Goal: Task Accomplishment & Management: Manage account settings

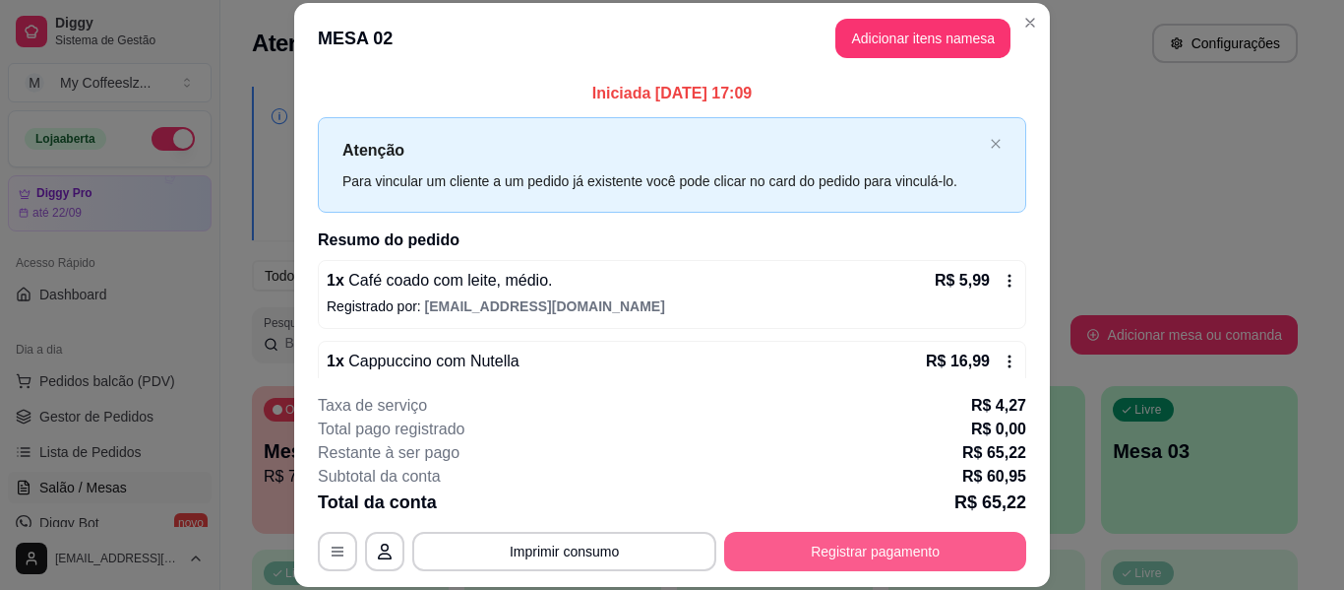
scroll to position [295, 0]
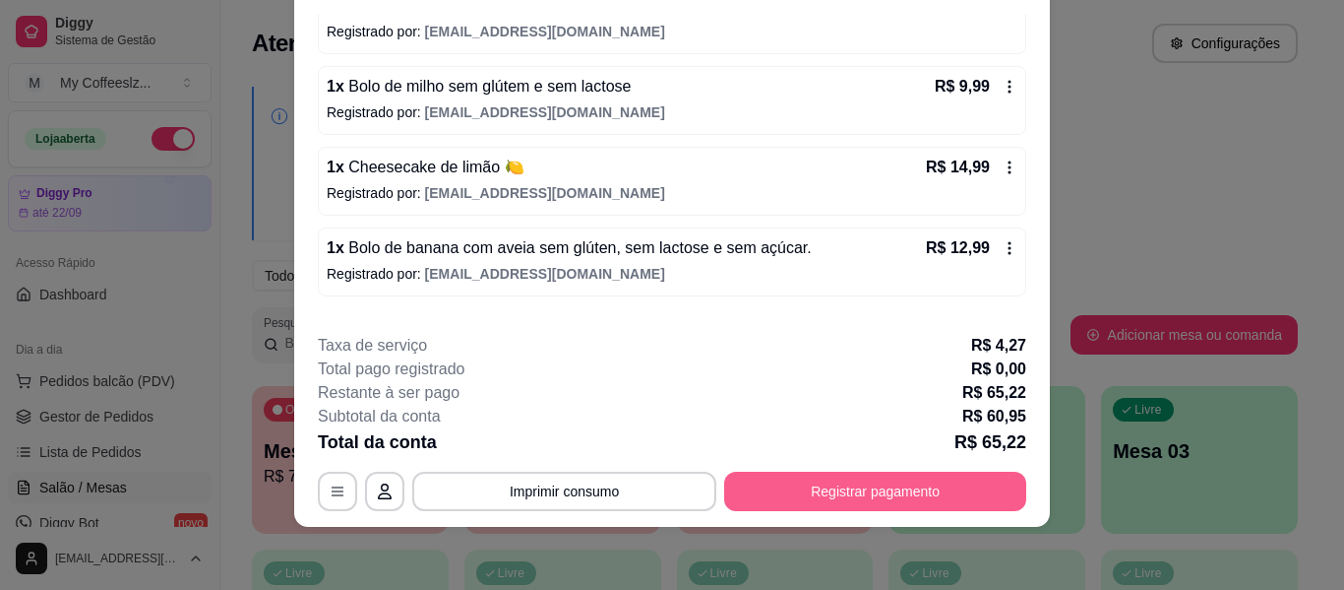
click at [852, 487] on button "Registrar pagamento" at bounding box center [875, 490] width 302 height 39
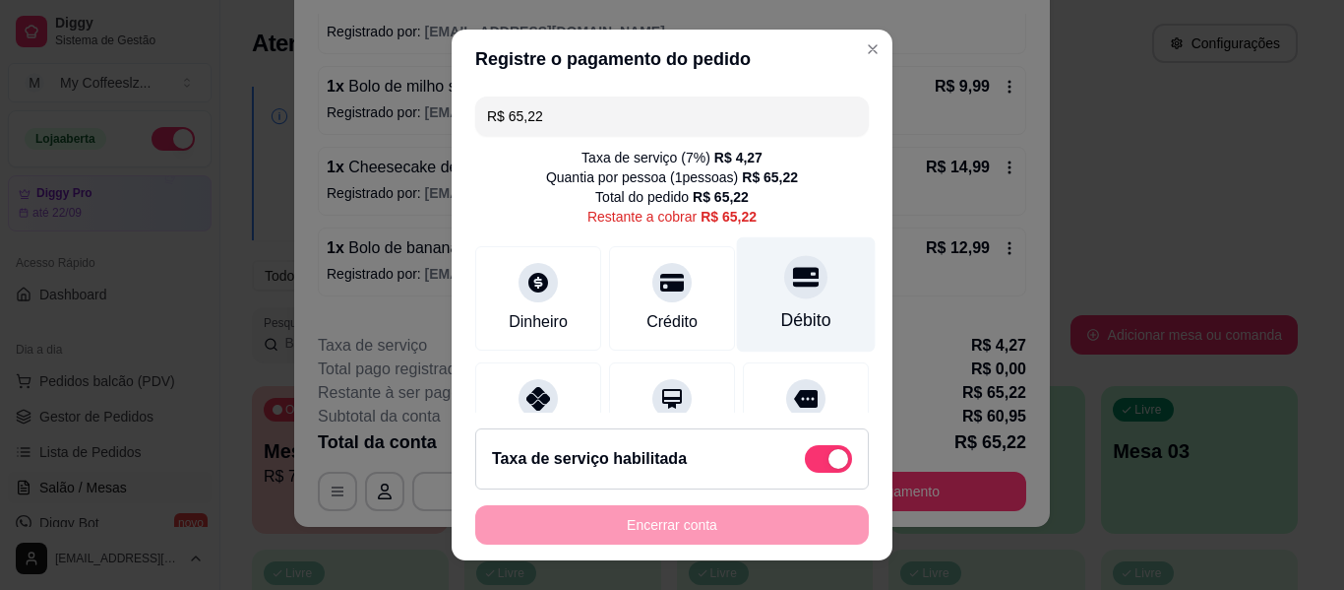
click at [784, 295] on div at bounding box center [805, 276] width 43 height 43
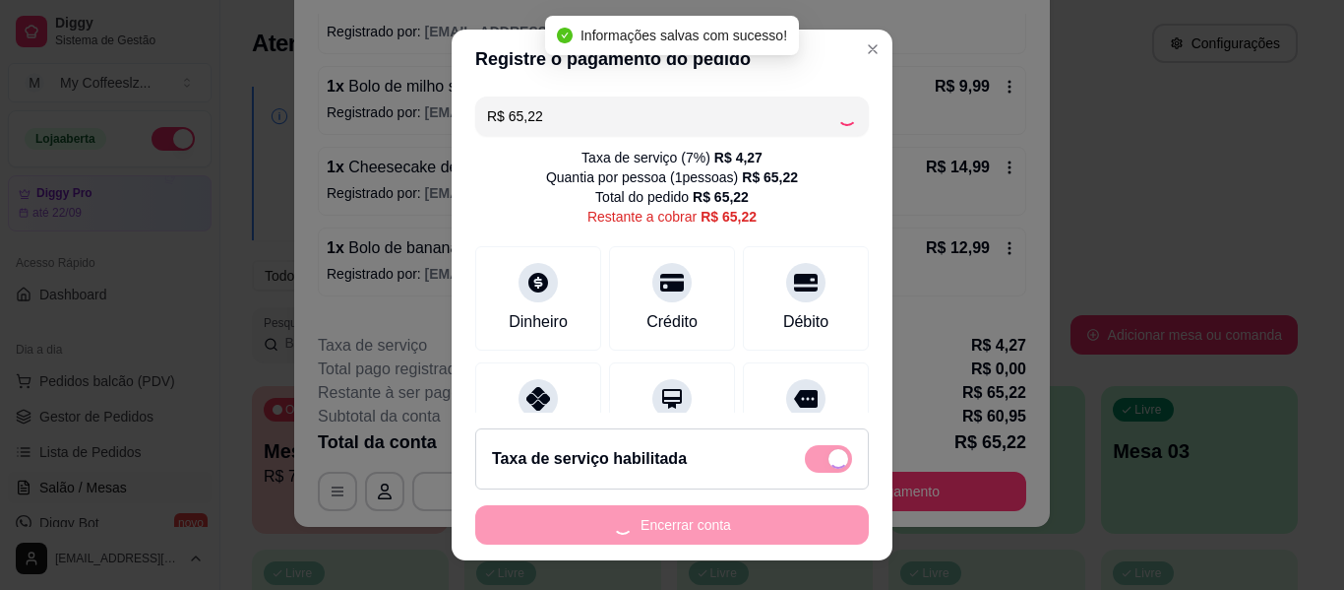
type input "R$ 0,00"
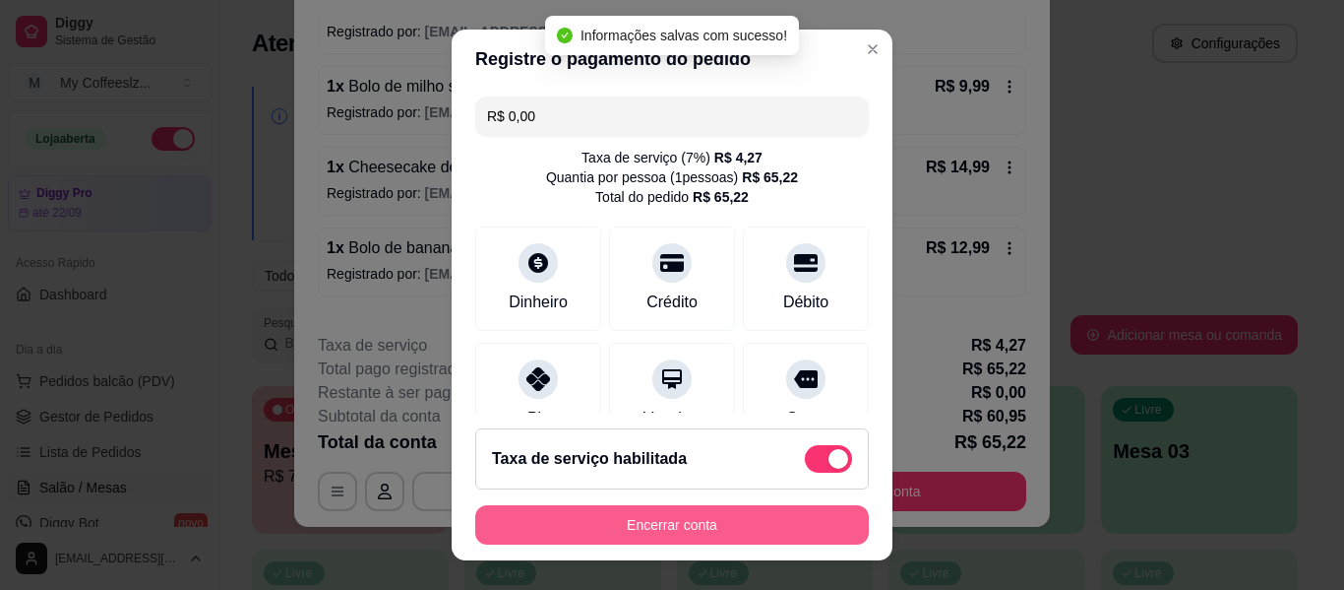
click at [612, 520] on button "Encerrar conta" at bounding box center [672, 524] width 394 height 39
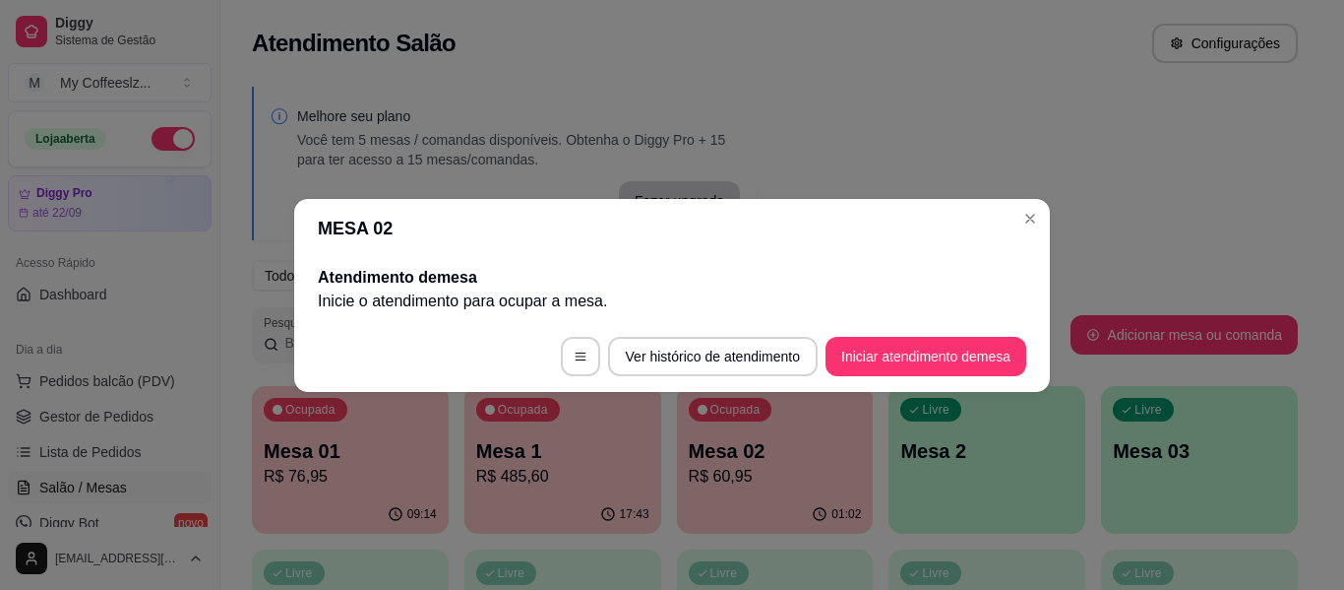
scroll to position [0, 0]
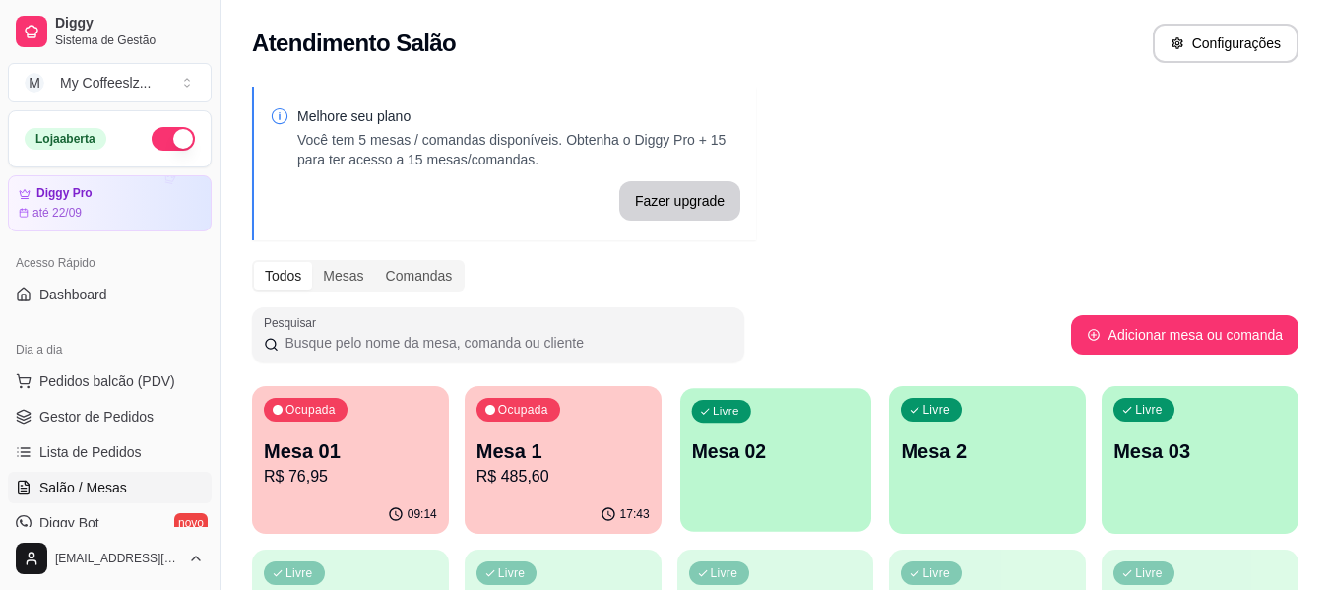
click at [814, 483] on div "Livre Mesa 02" at bounding box center [775, 448] width 191 height 120
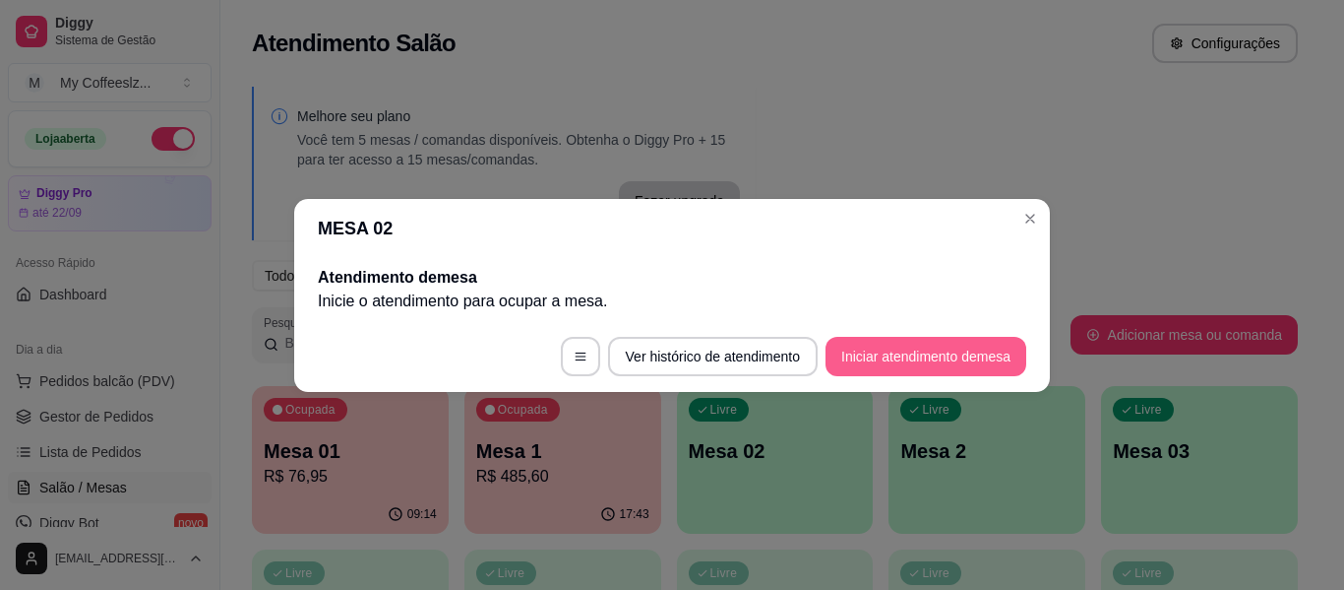
click at [963, 351] on button "Iniciar atendimento de mesa" at bounding box center [926, 356] width 201 height 39
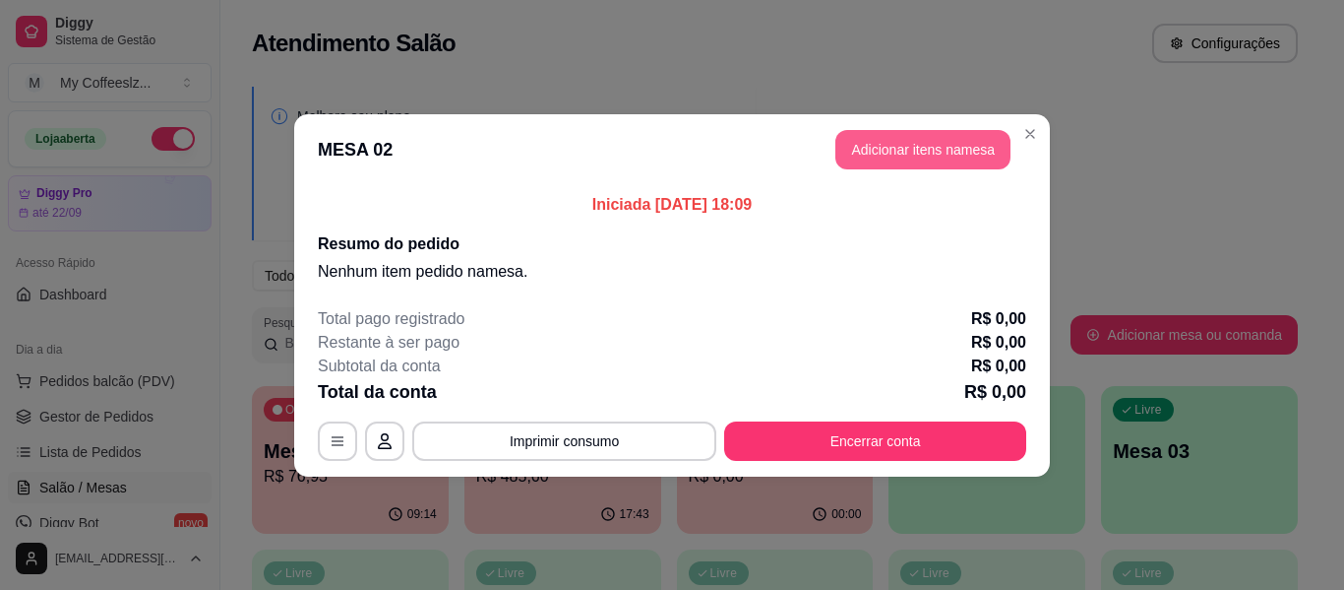
click at [917, 143] on button "Adicionar itens na mesa" at bounding box center [923, 149] width 175 height 39
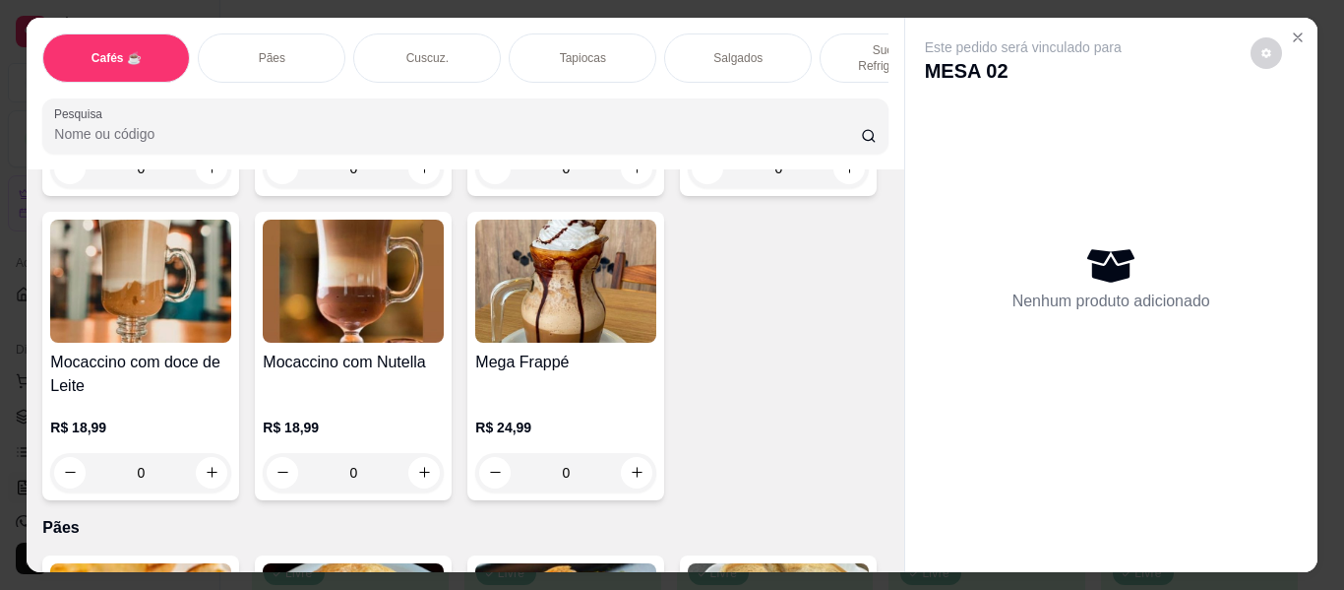
scroll to position [2559, 0]
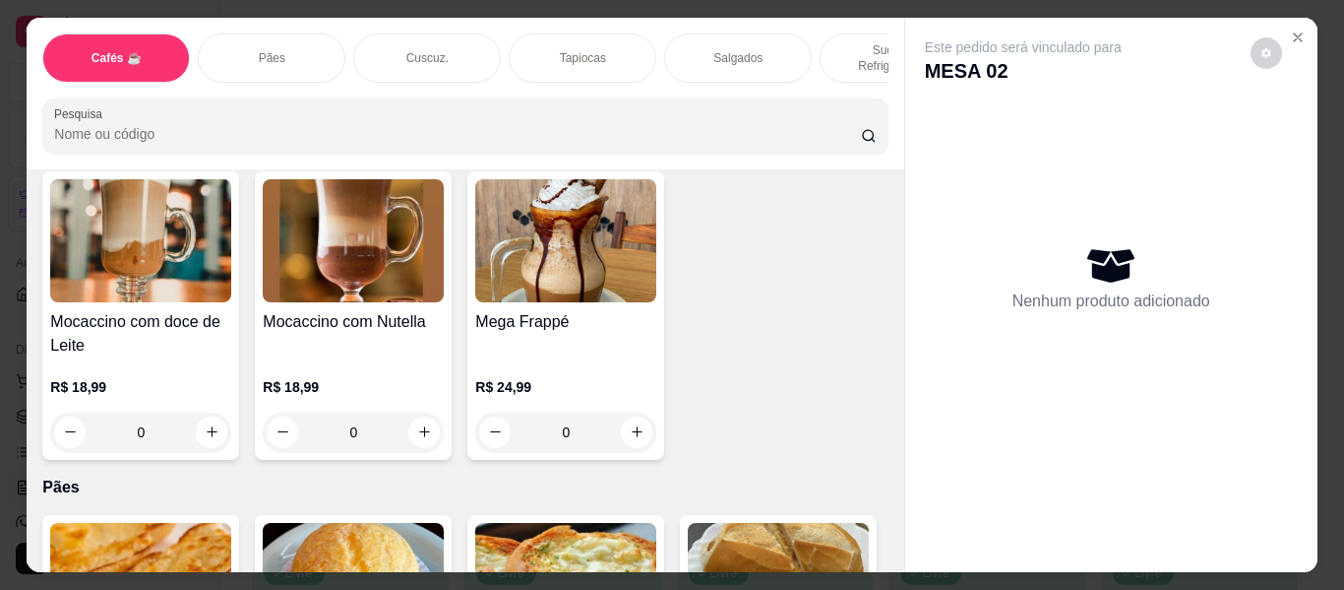
type input "1"
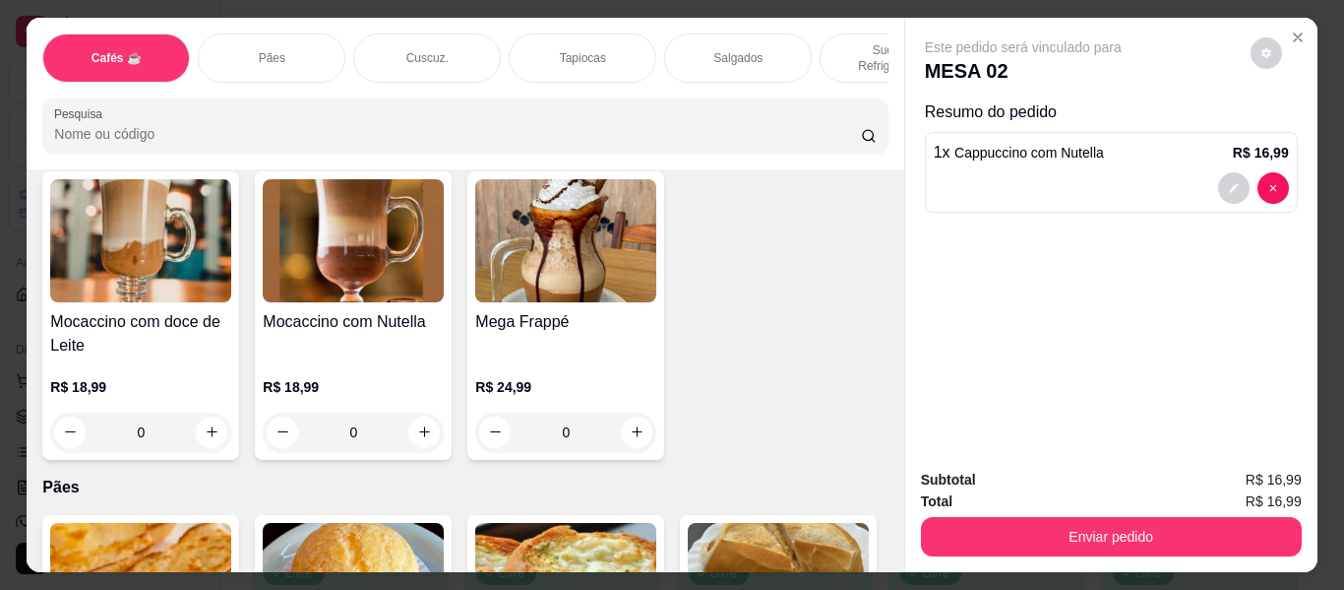
type input "1"
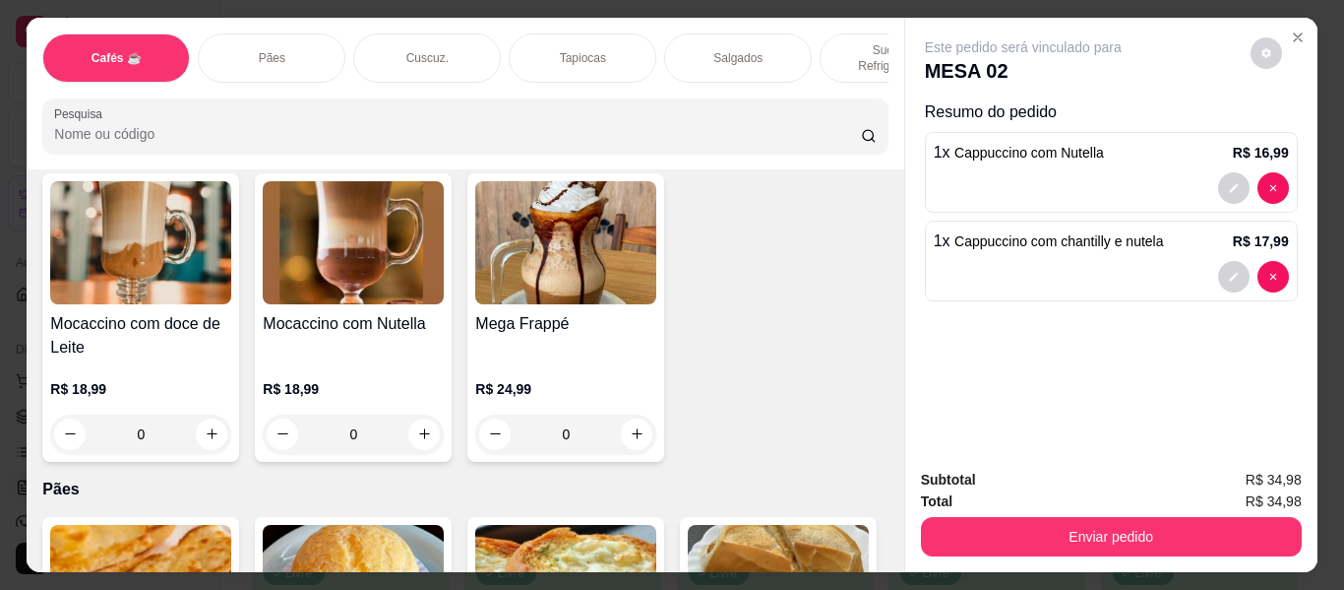
click at [600, 45] on div "Tapiocas" at bounding box center [583, 57] width 148 height 49
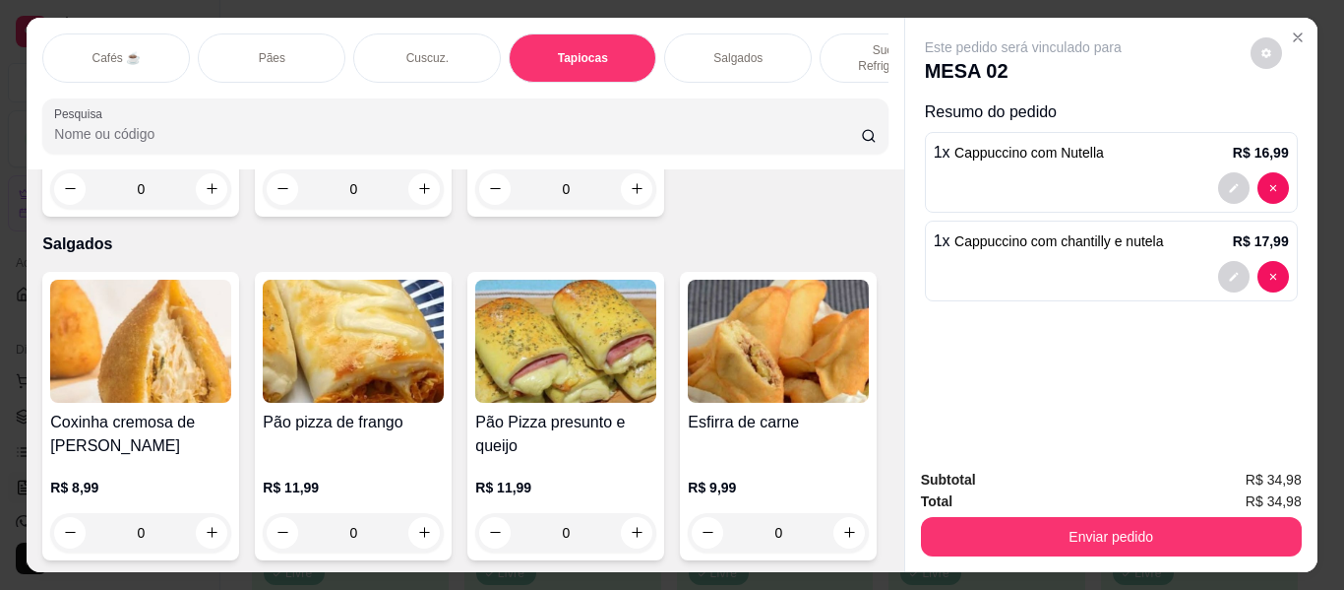
scroll to position [53, 0]
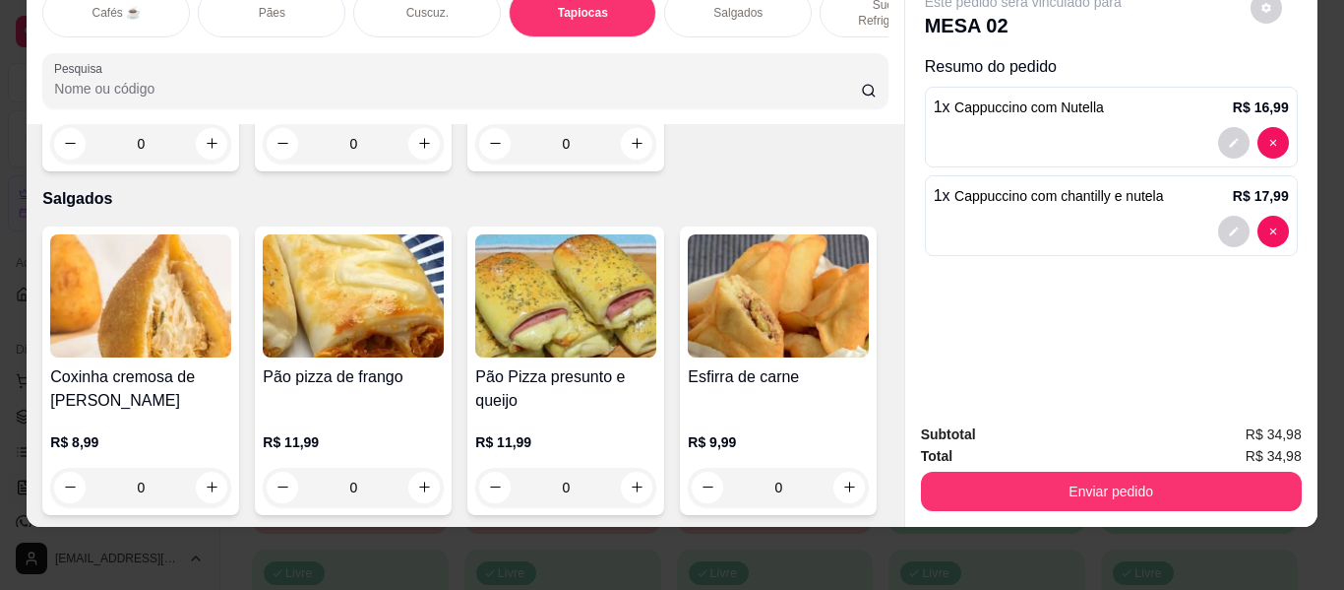
type input "1"
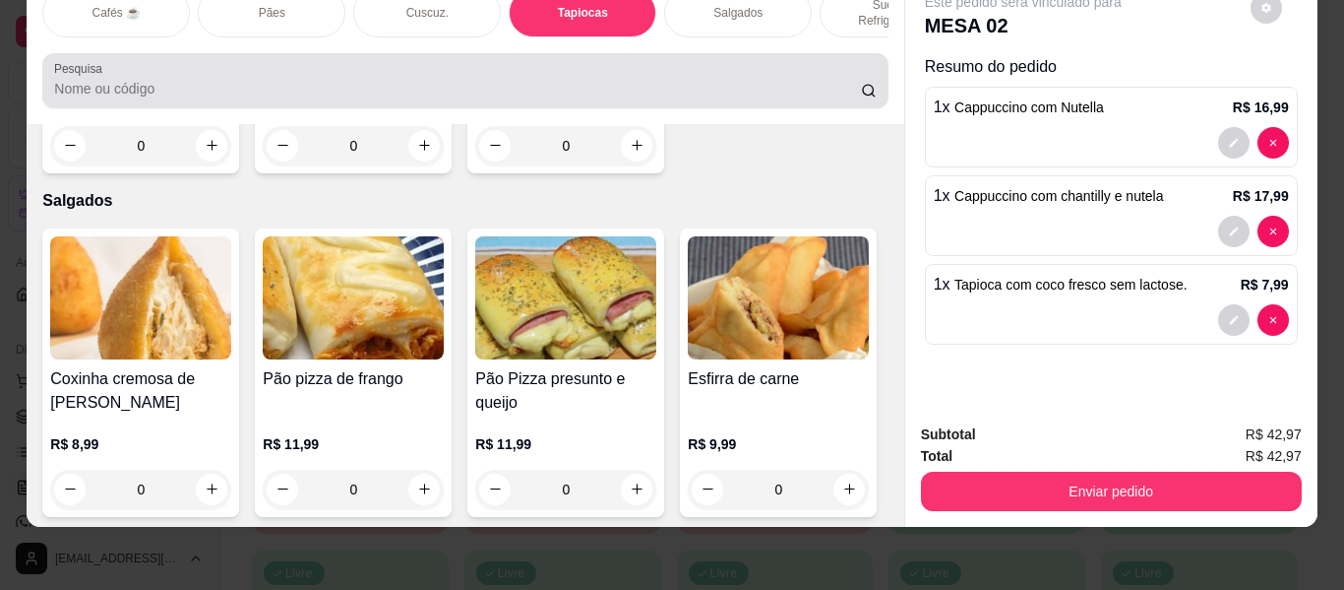
scroll to position [0, 0]
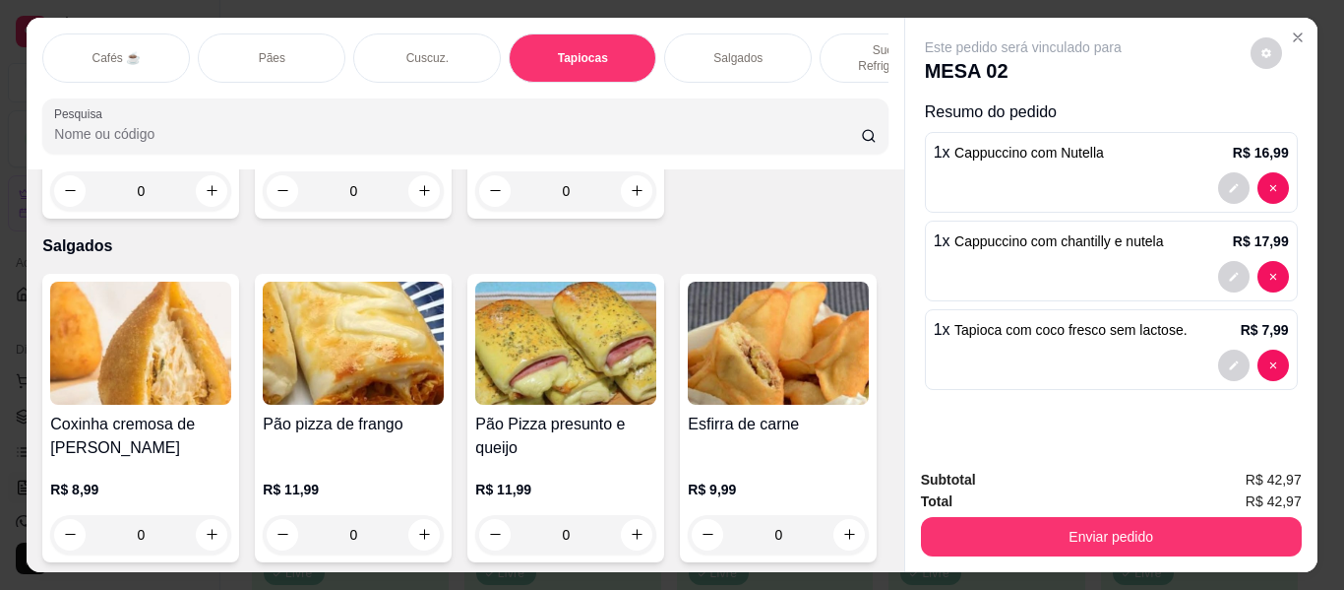
click at [765, 38] on div "Salgados" at bounding box center [738, 57] width 148 height 49
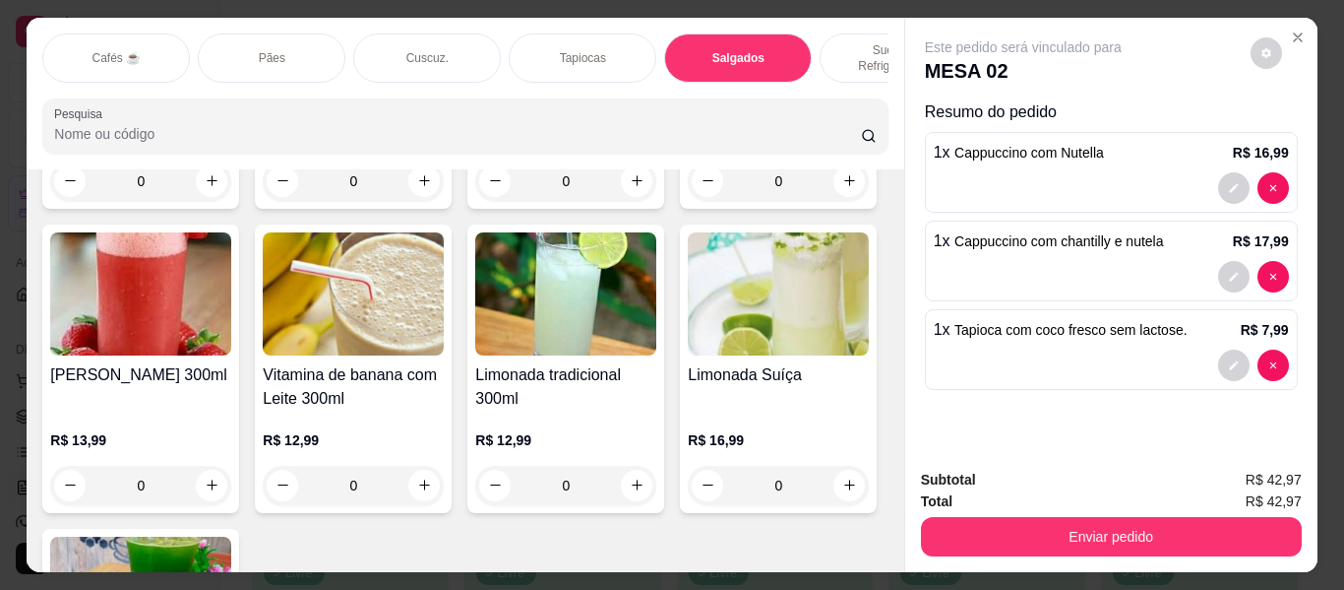
scroll to position [53, 0]
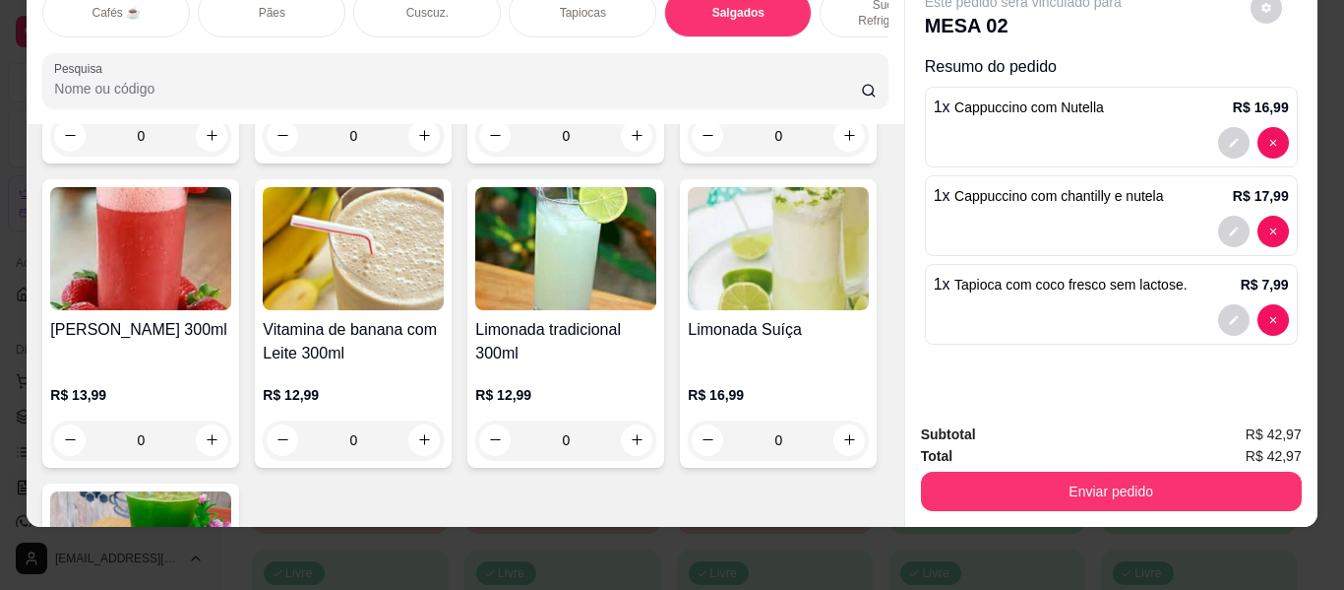
type input "1"
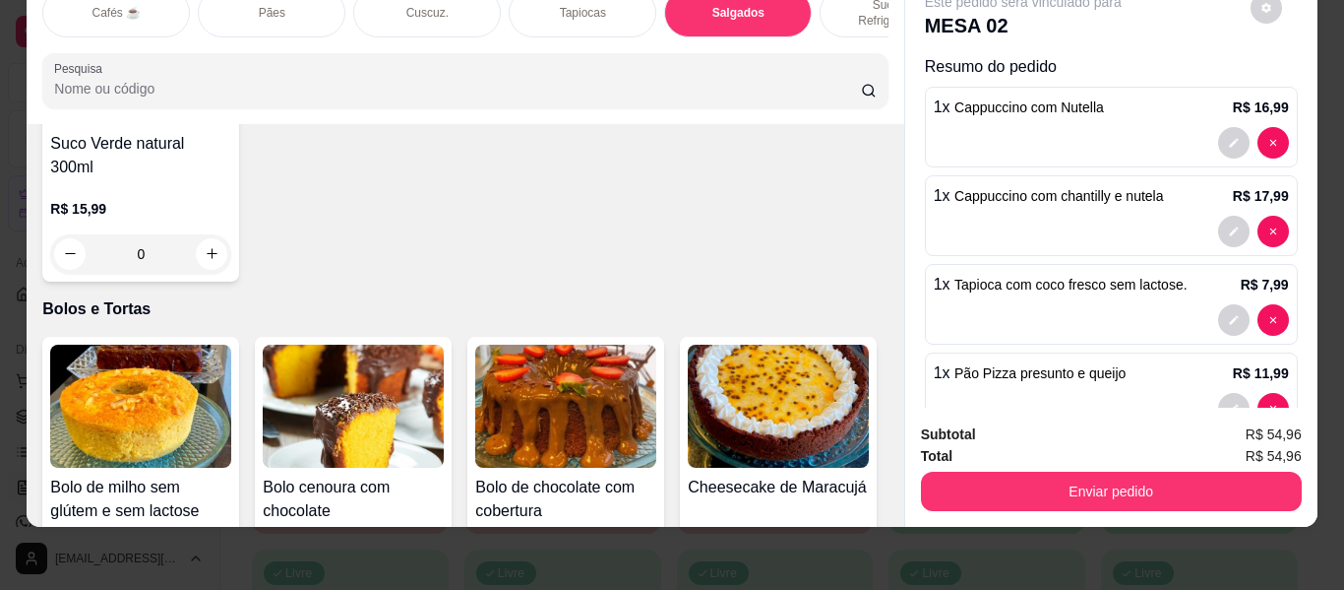
scroll to position [8724, 0]
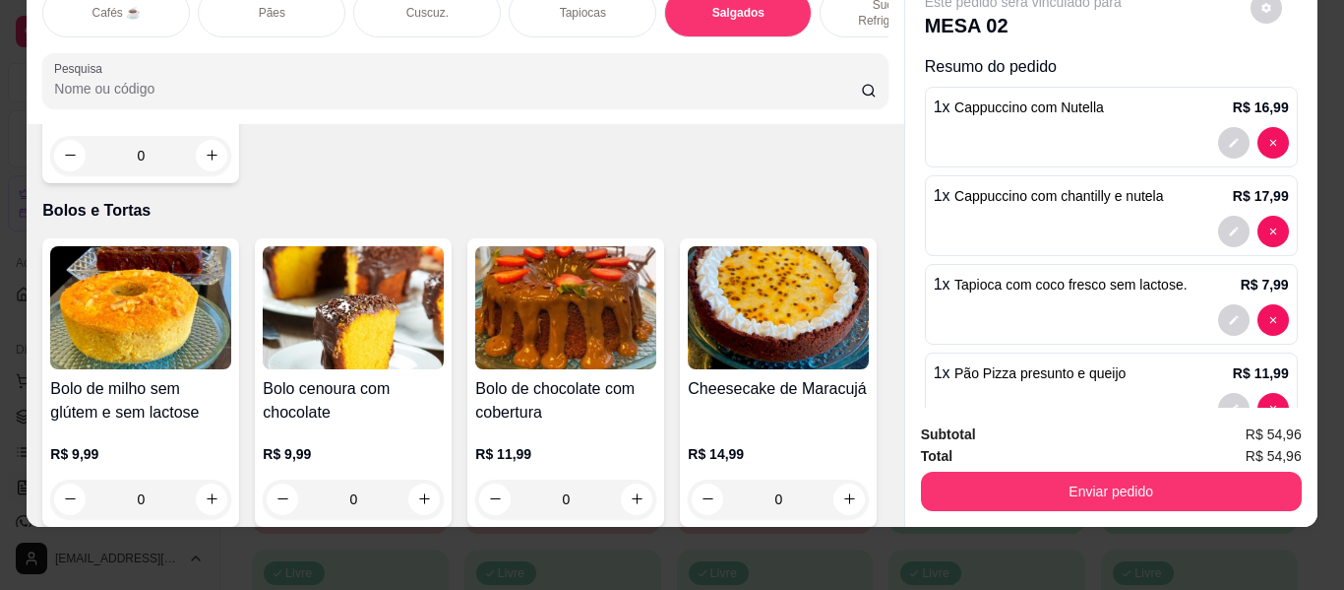
type input "1"
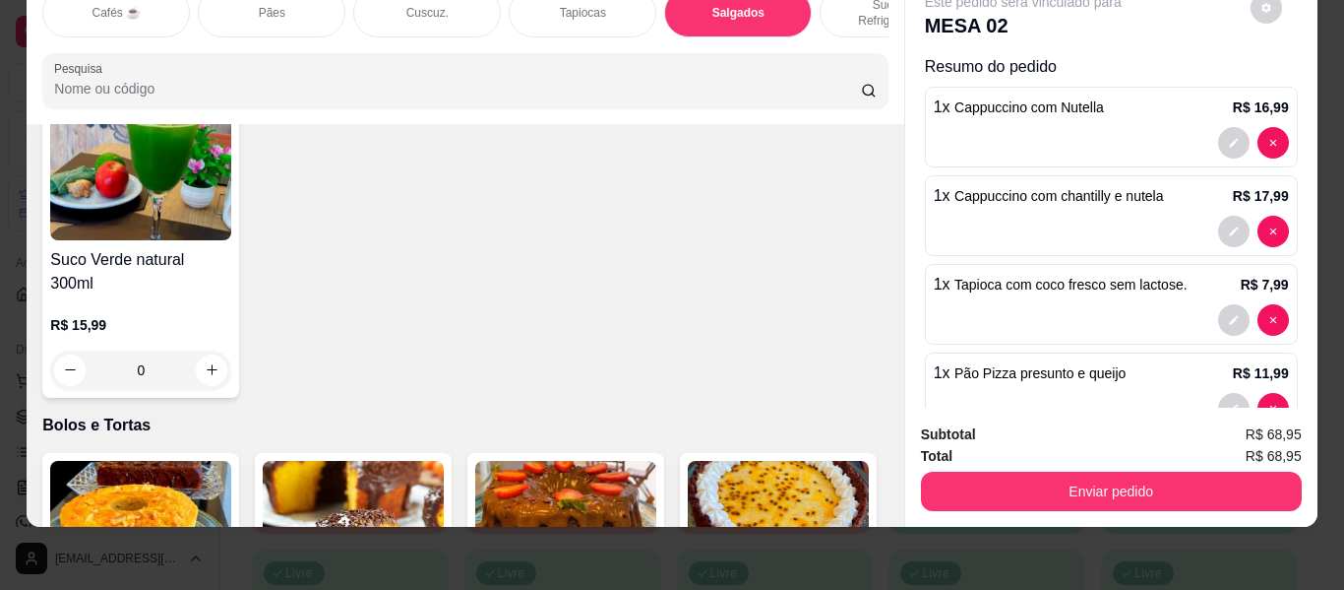
scroll to position [8528, 0]
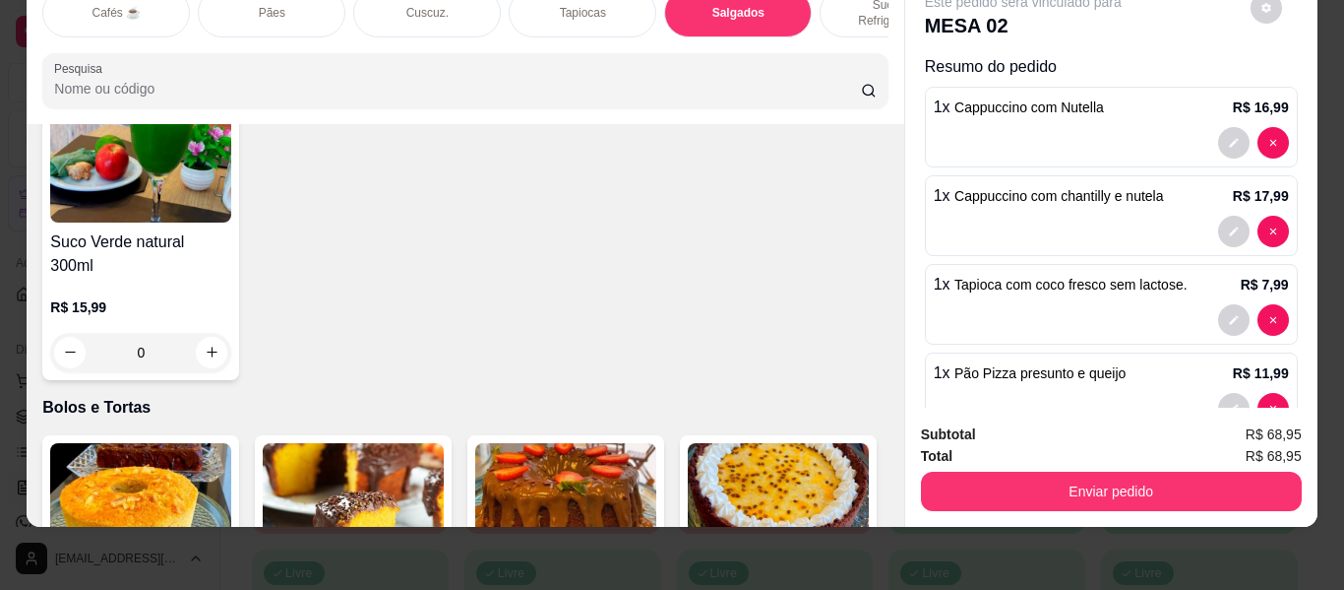
type input "1"
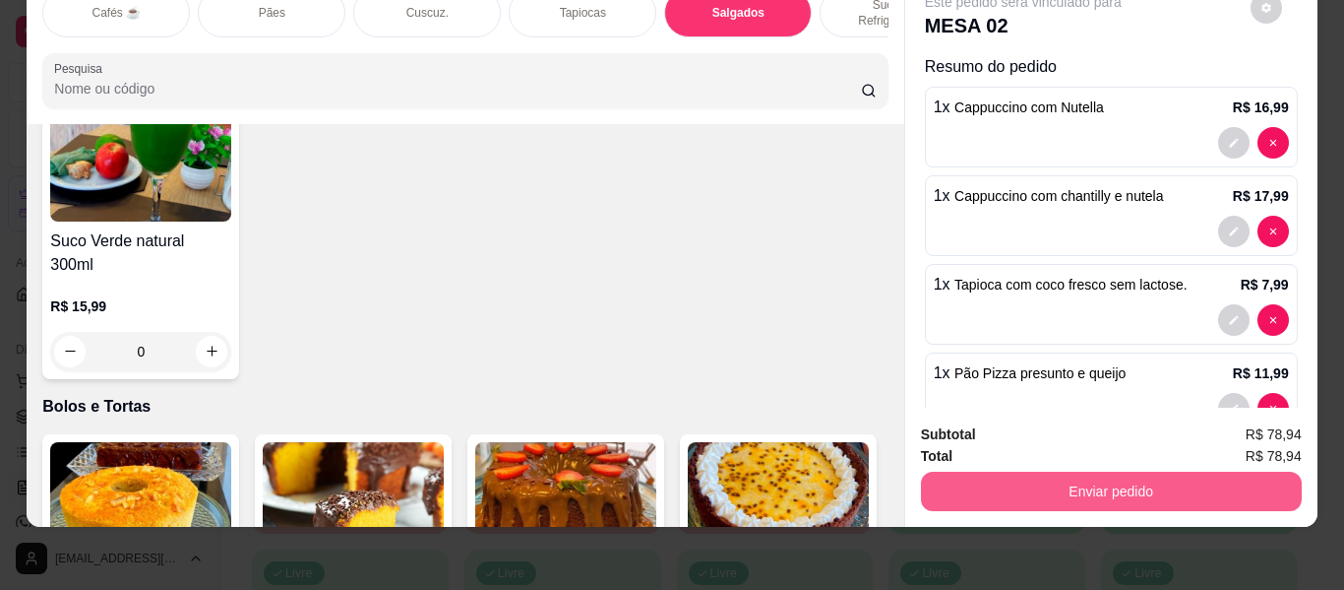
click at [942, 474] on button "Enviar pedido" at bounding box center [1111, 490] width 381 height 39
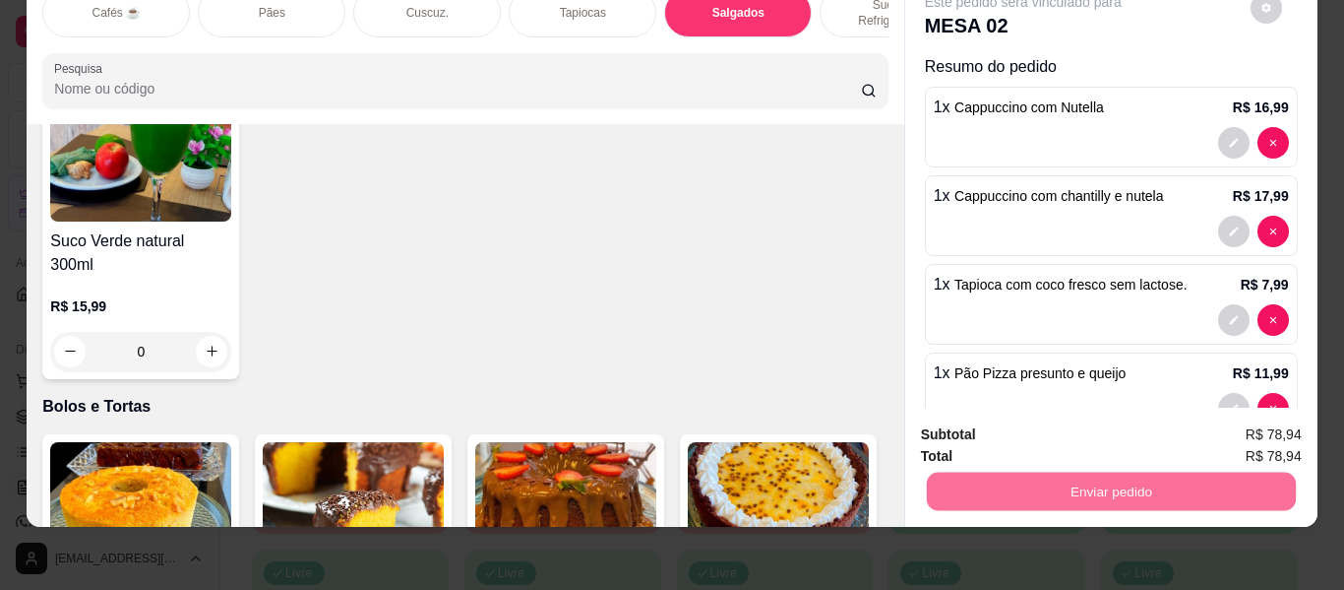
click at [983, 425] on button "Não registrar e enviar pedido" at bounding box center [1046, 427] width 199 height 36
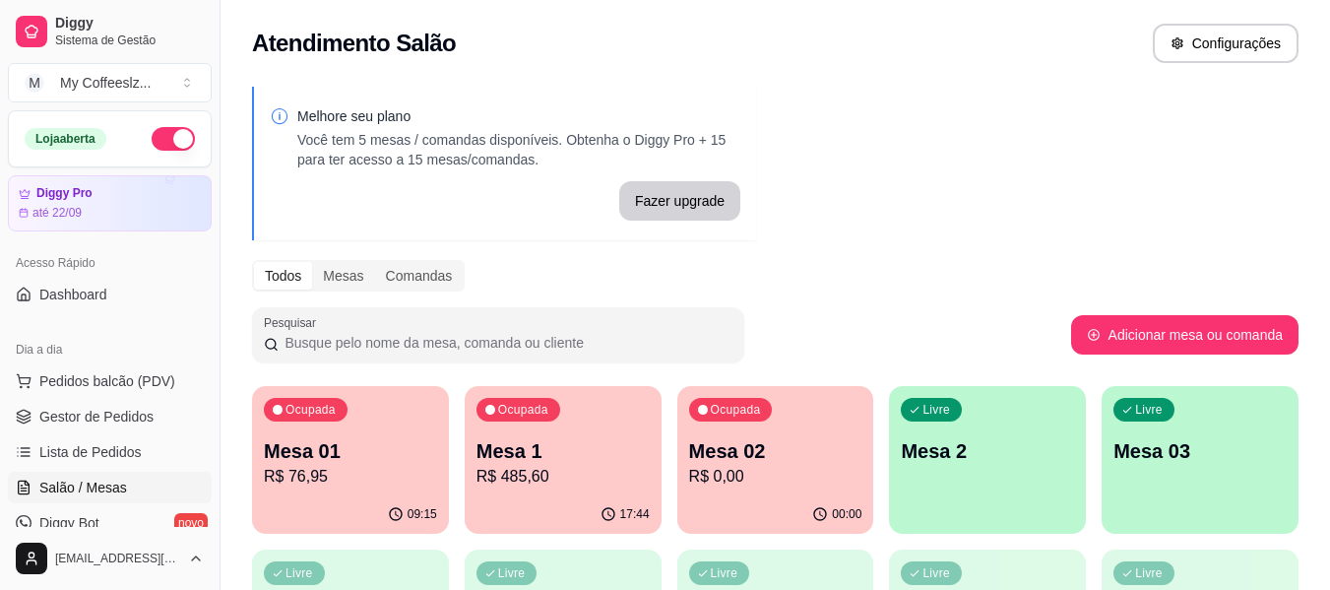
click at [1032, 509] on div "Livre Mesa 2" at bounding box center [987, 448] width 197 height 124
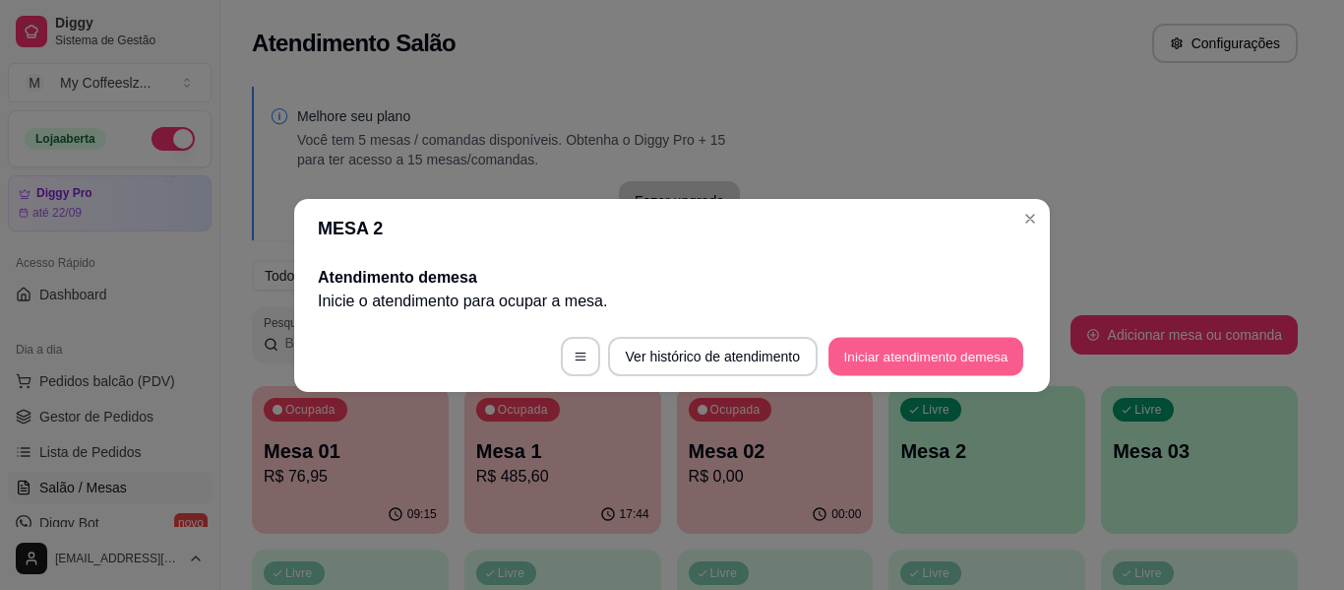
click at [913, 340] on button "Iniciar atendimento de mesa" at bounding box center [926, 356] width 195 height 38
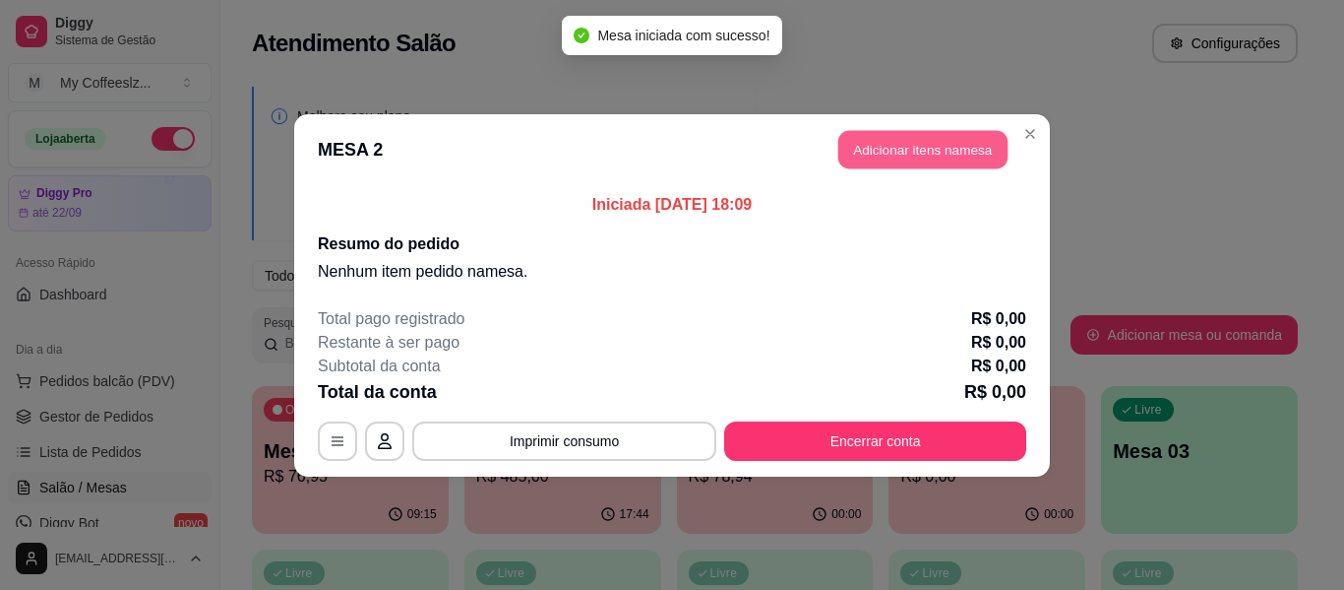
click at [924, 151] on button "Adicionar itens na mesa" at bounding box center [923, 149] width 169 height 38
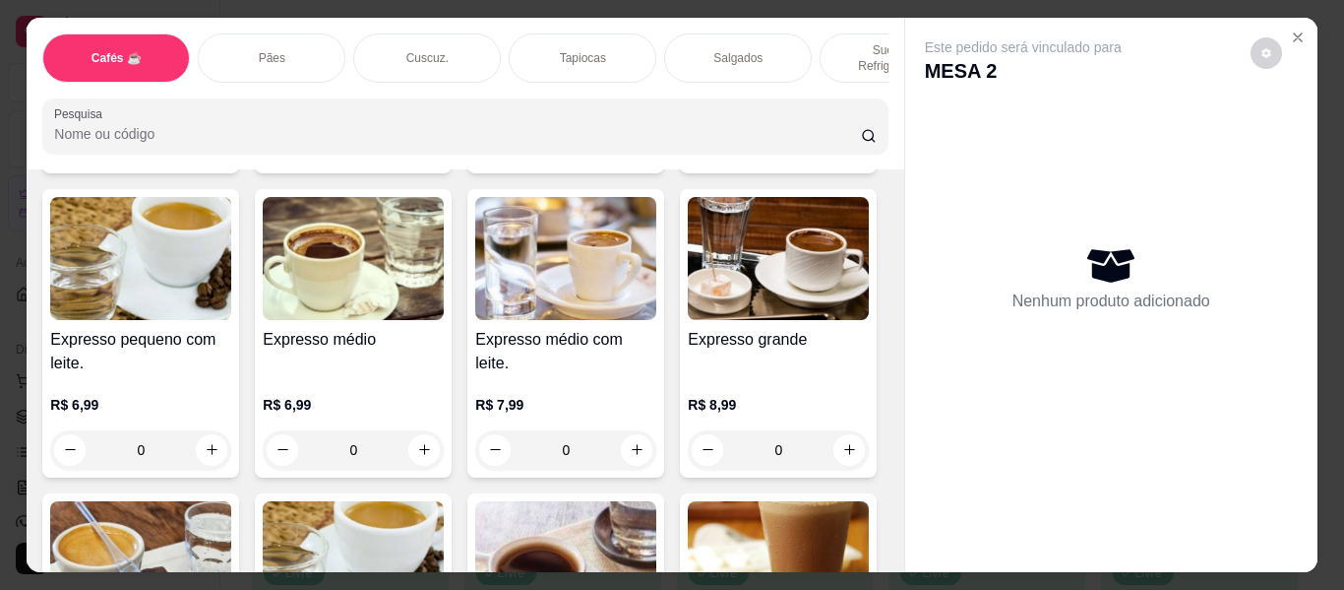
scroll to position [1083, 0]
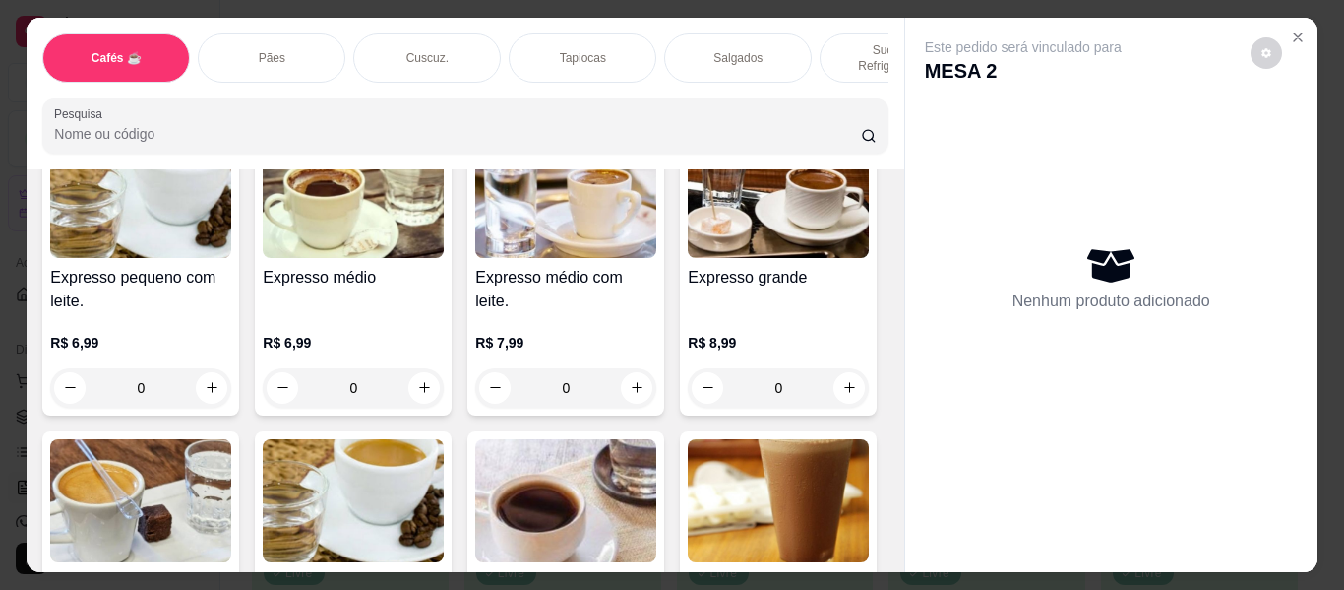
click at [417, 92] on icon "increase-product-quantity" at bounding box center [424, 84] width 15 height 15
type input "1"
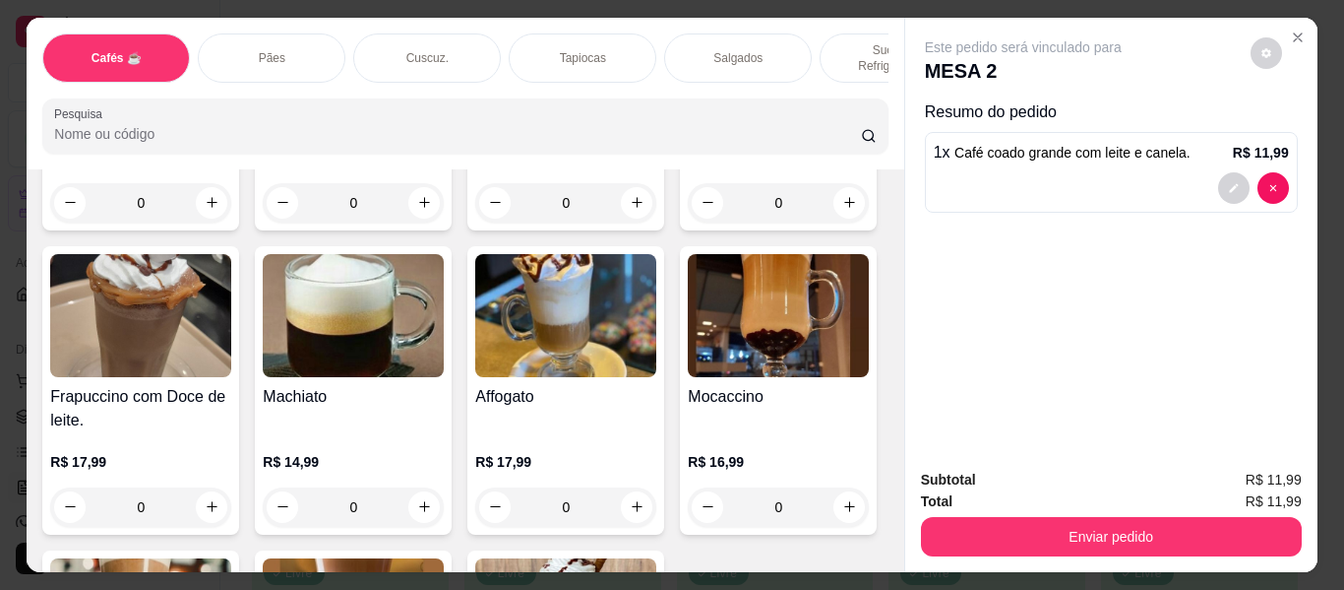
scroll to position [2265, 0]
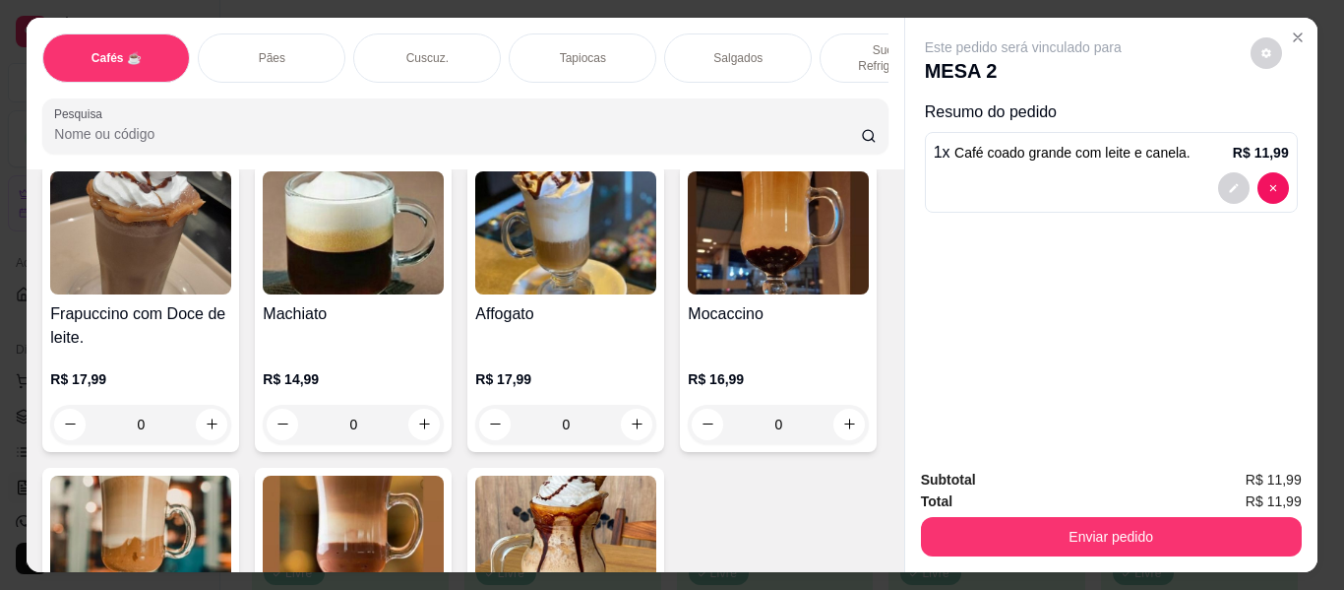
type input "1"
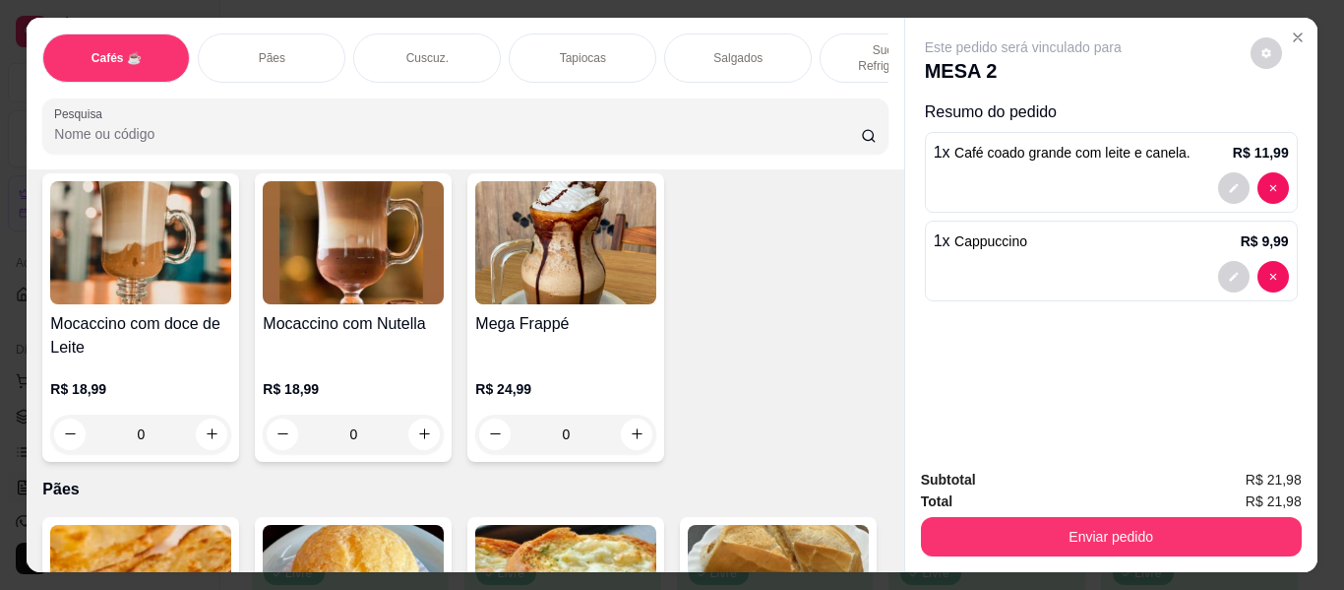
scroll to position [2560, 0]
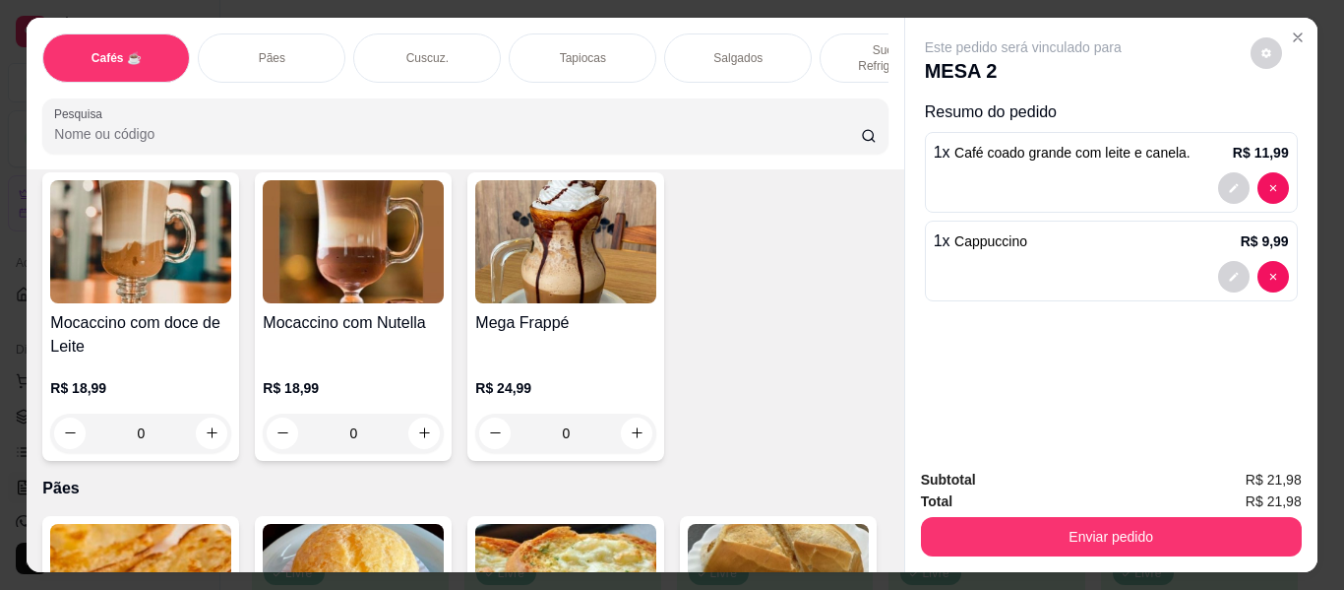
type input "1"
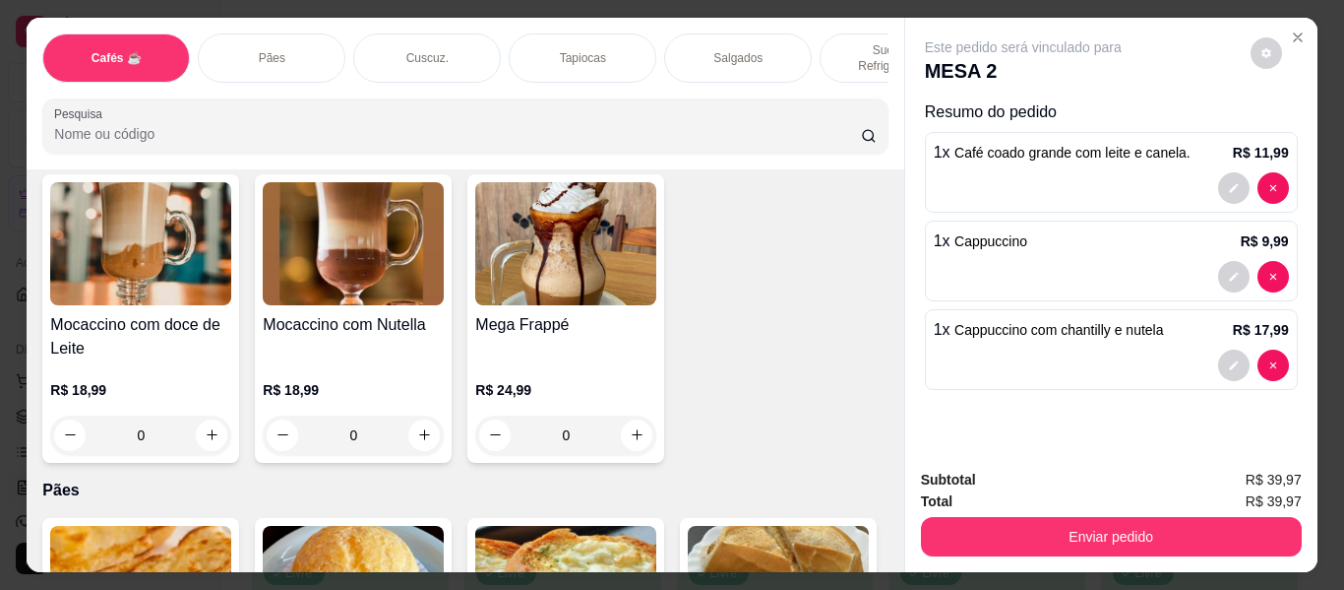
click at [232, 37] on div "Pães" at bounding box center [272, 57] width 148 height 49
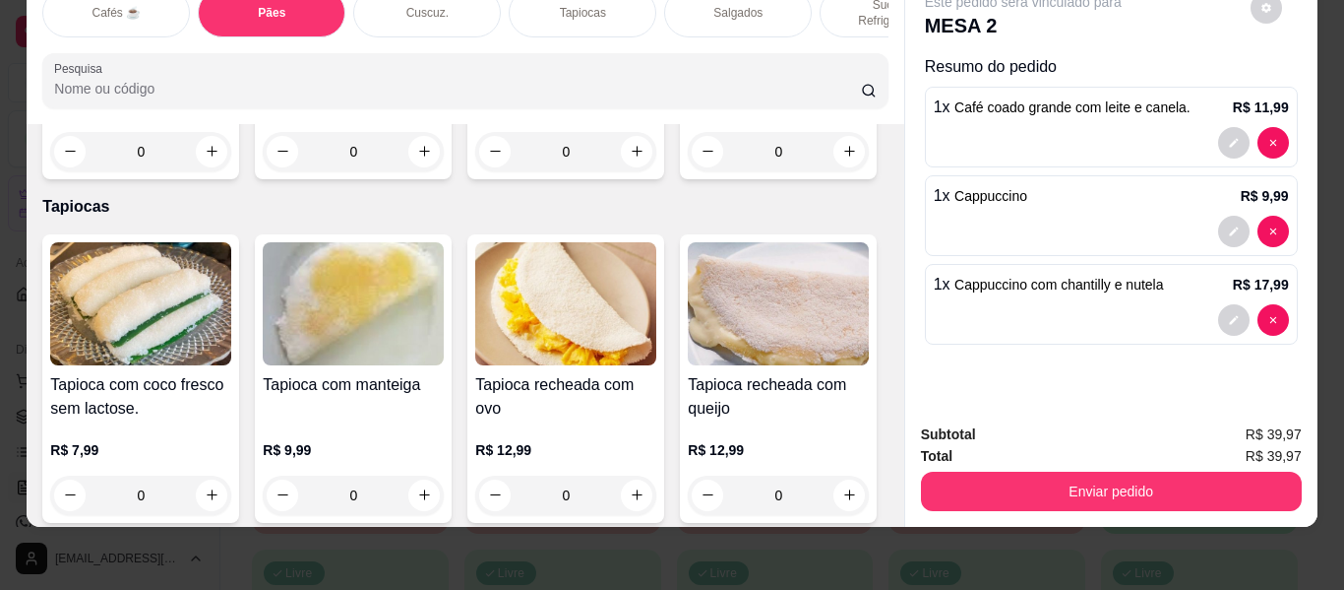
scroll to position [4447, 0]
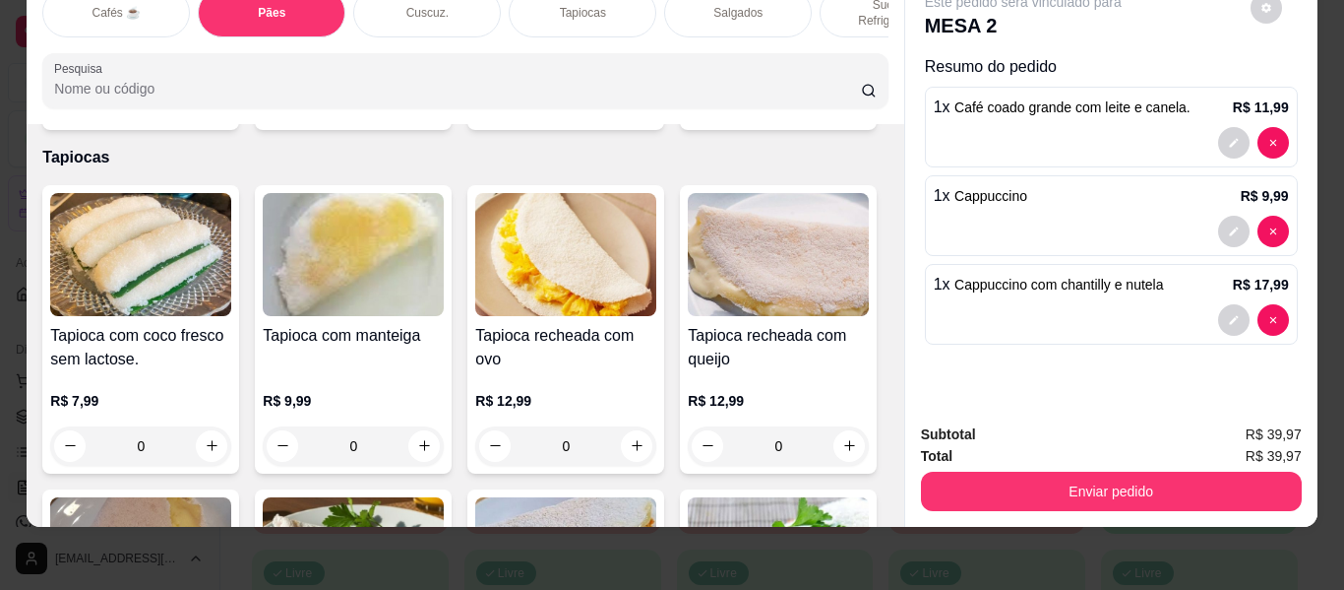
type input "1"
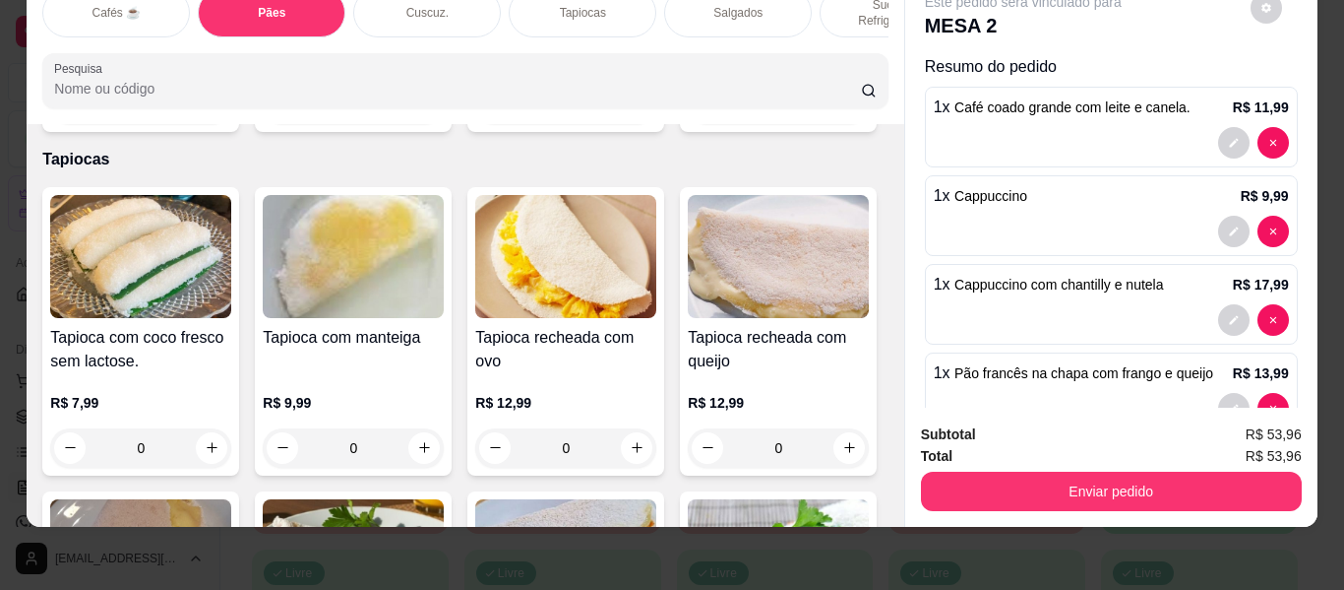
type input "1"
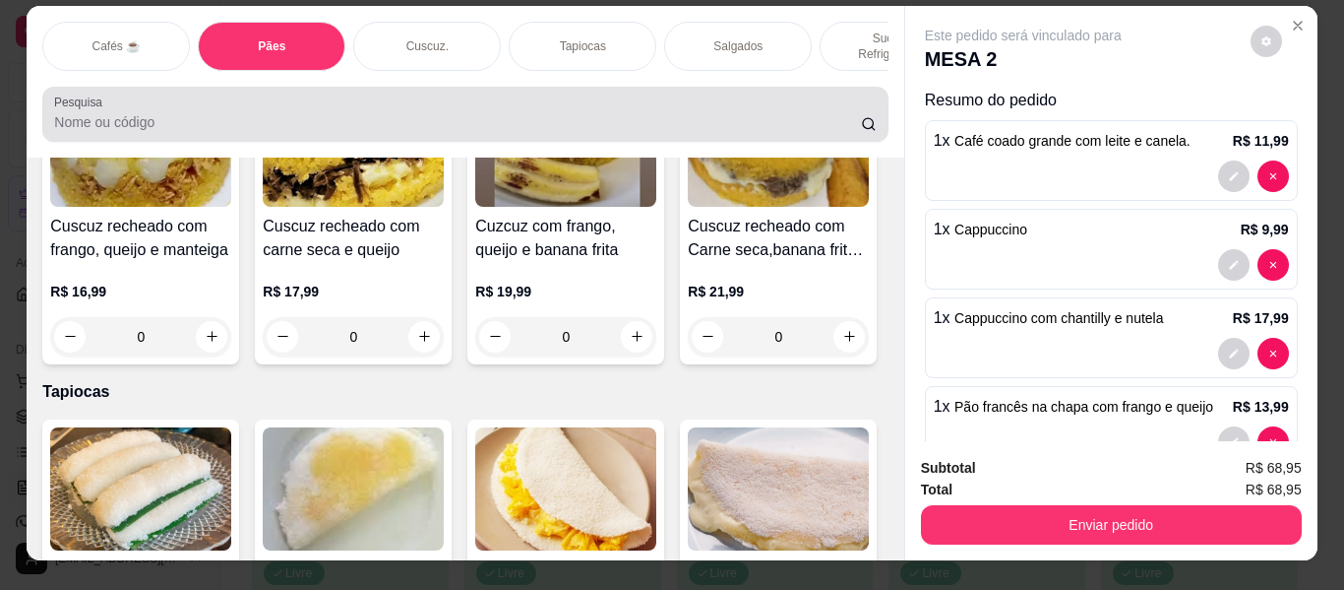
scroll to position [0, 0]
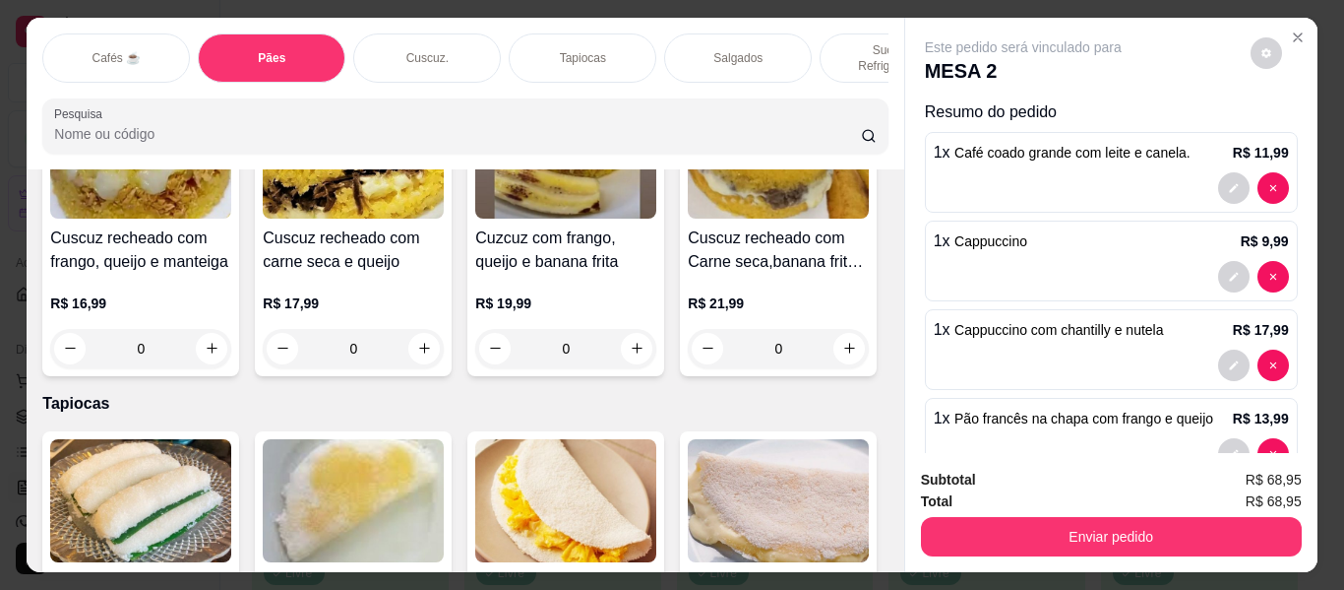
click at [570, 50] on p "Tapiocas" at bounding box center [583, 58] width 46 height 16
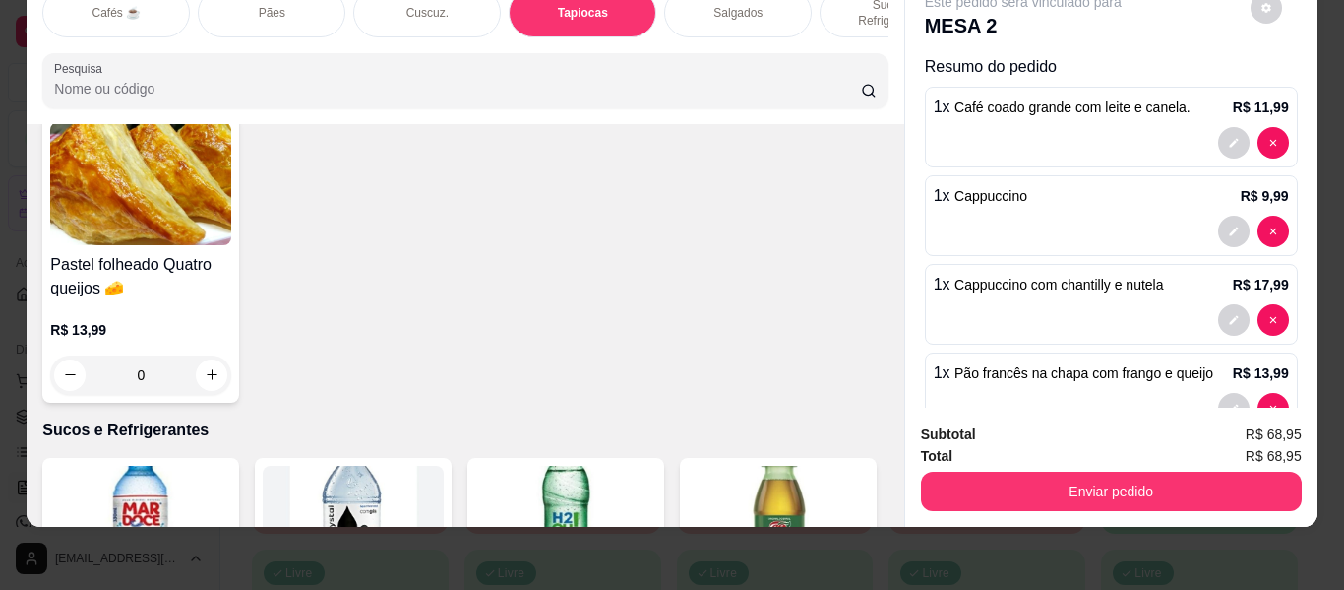
scroll to position [6656, 0]
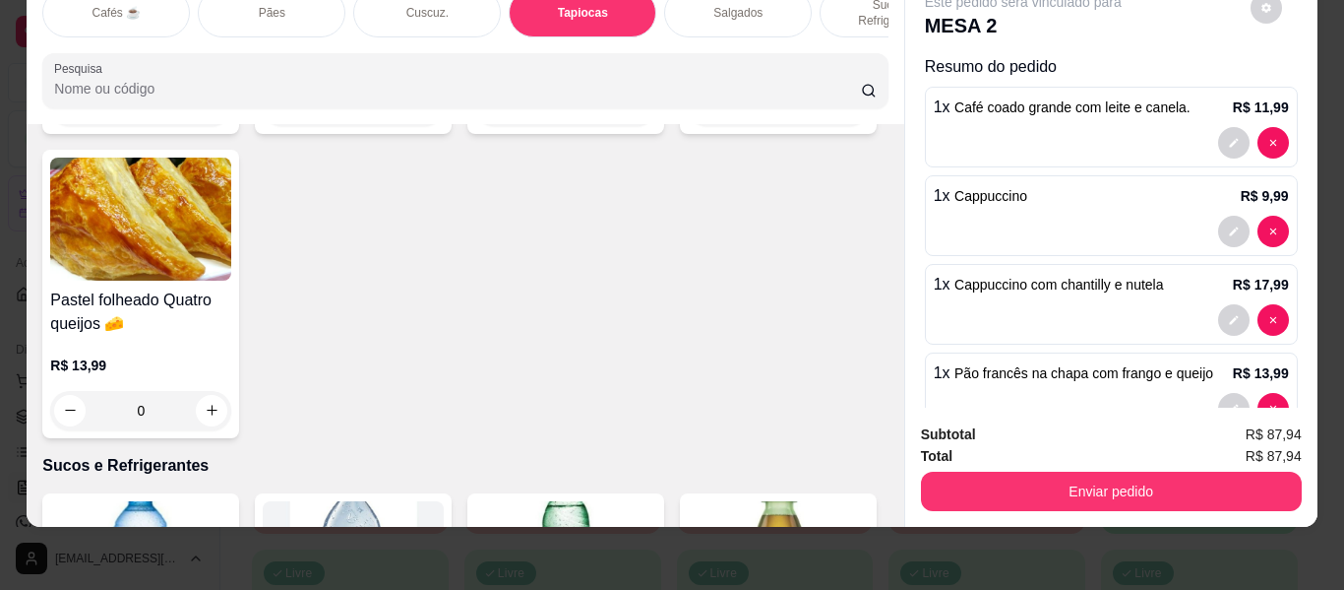
type input "1"
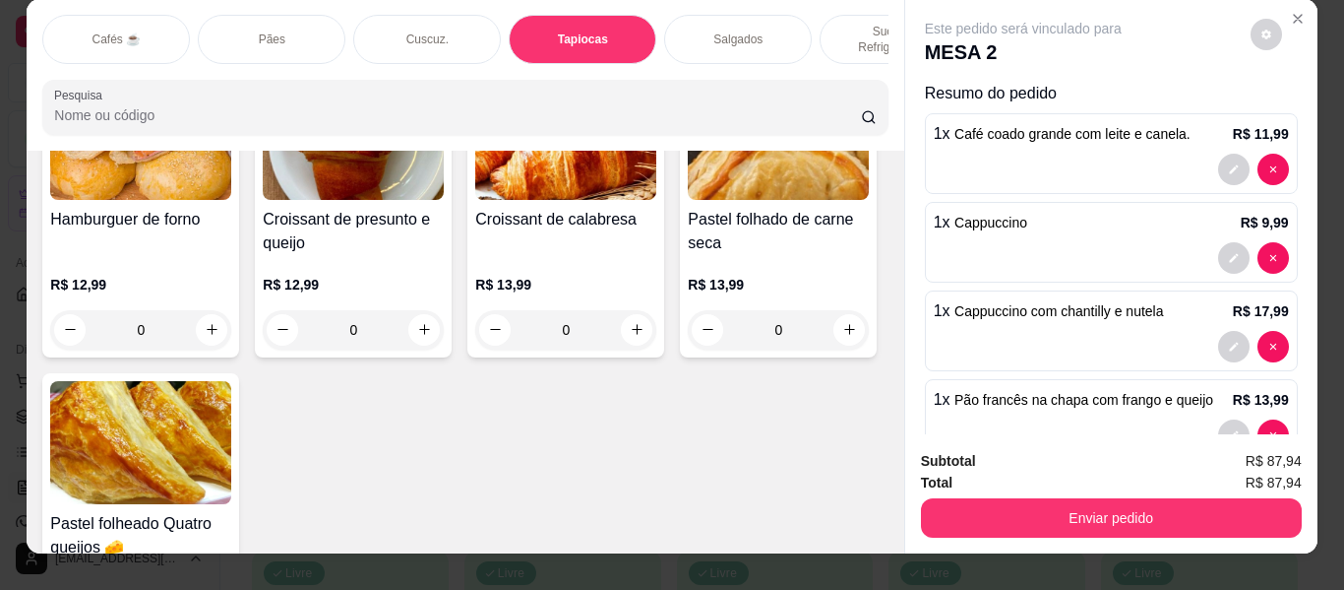
scroll to position [0, 0]
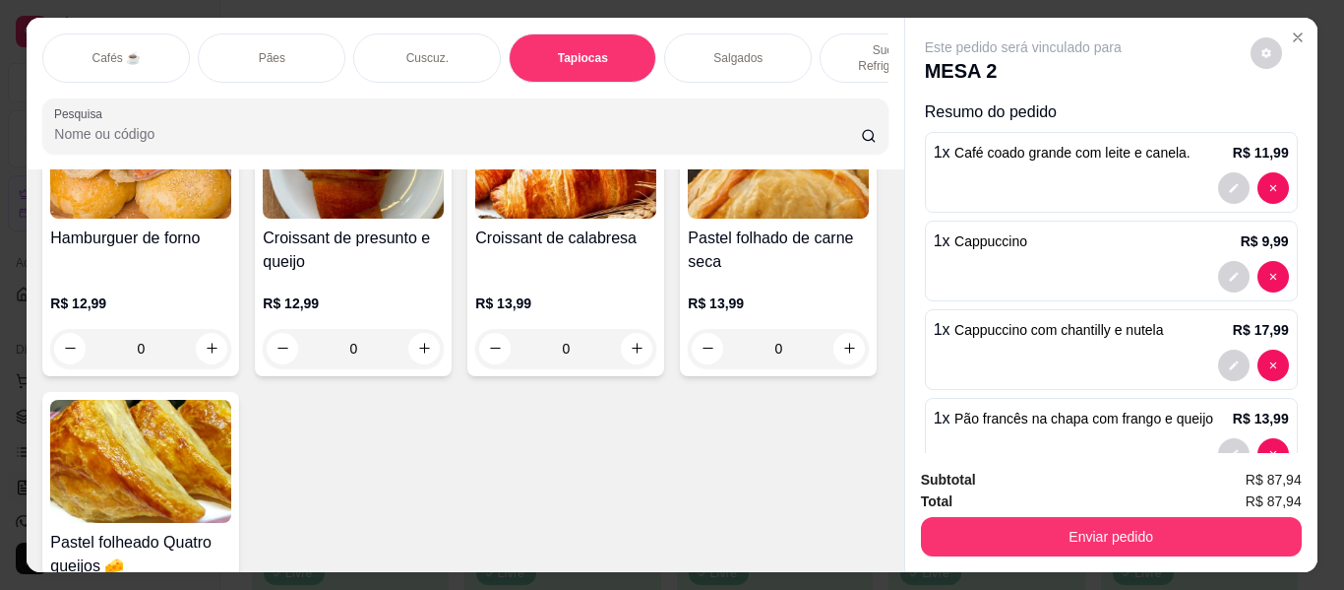
click at [315, 35] on div "Pães" at bounding box center [272, 57] width 148 height 49
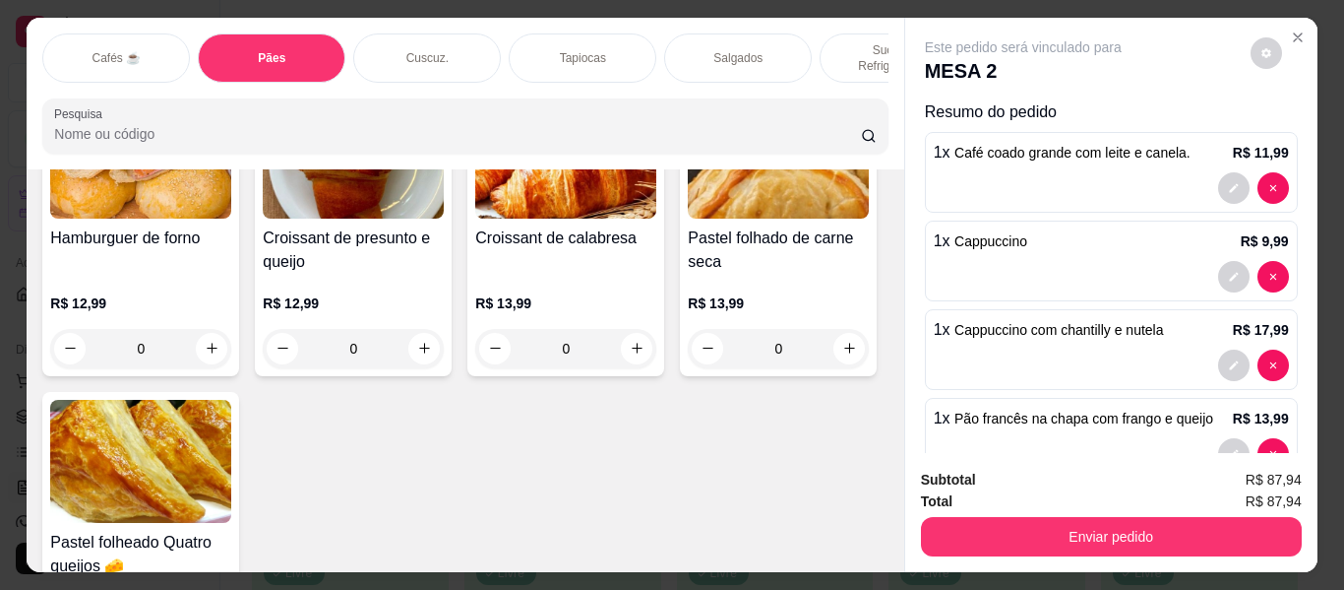
scroll to position [53, 0]
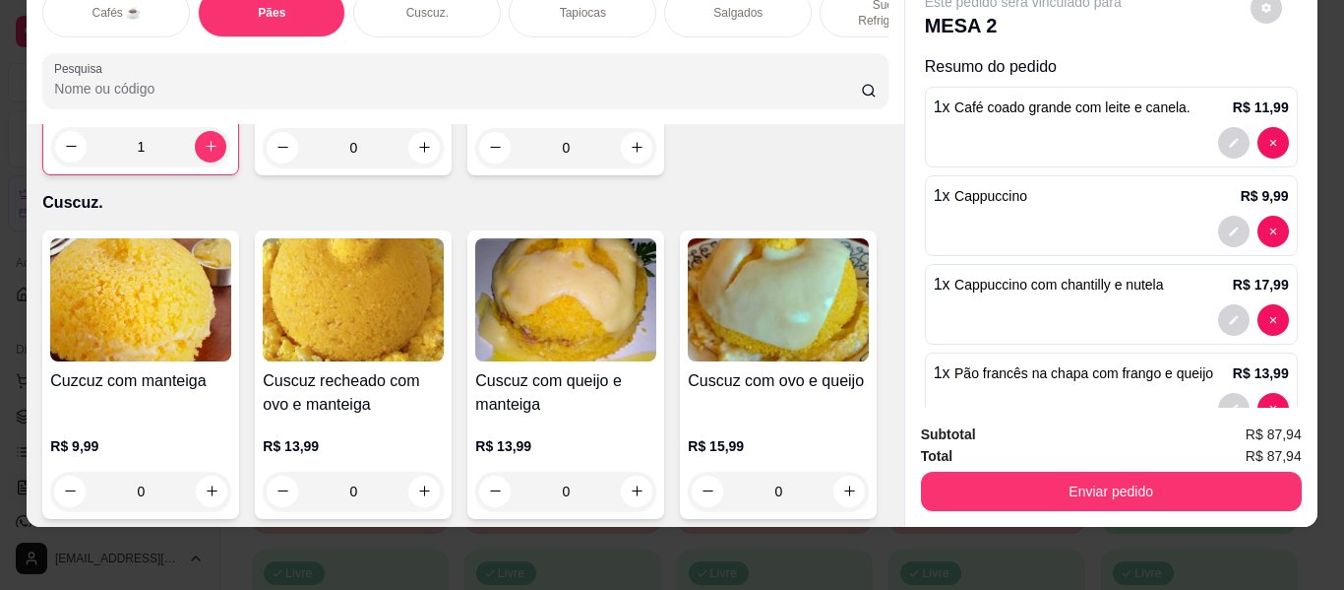
type input "1"
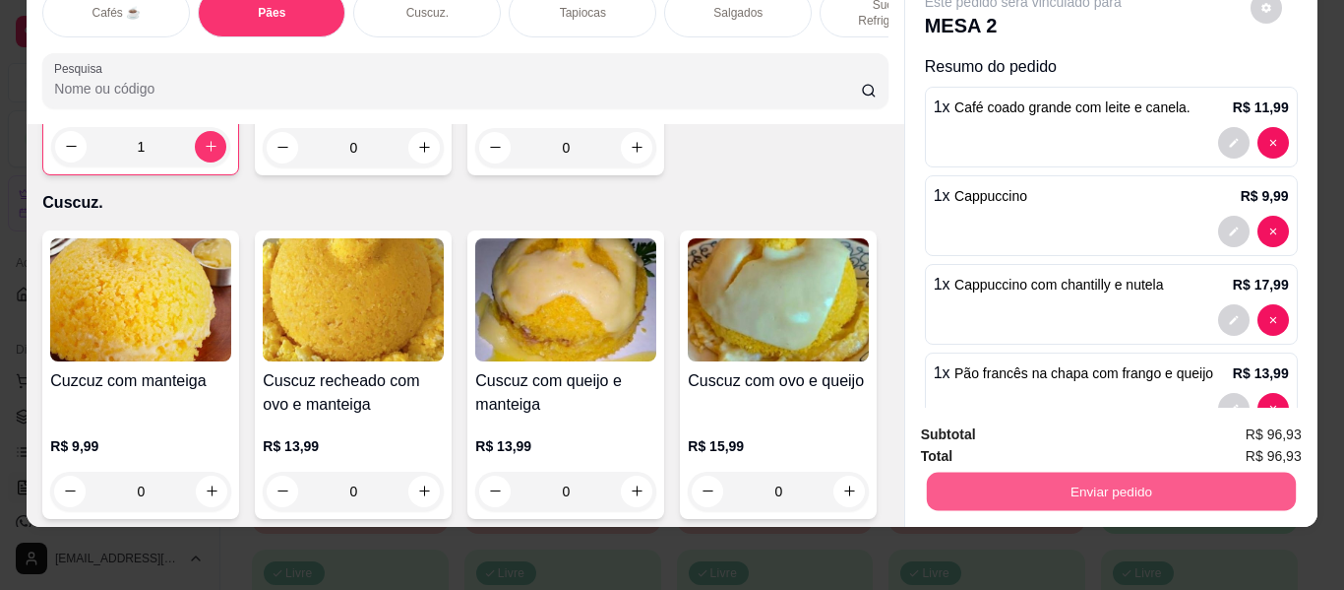
click at [984, 472] on button "Enviar pedido" at bounding box center [1110, 491] width 369 height 38
click at [987, 424] on button "Não registrar e enviar pedido" at bounding box center [1046, 426] width 205 height 37
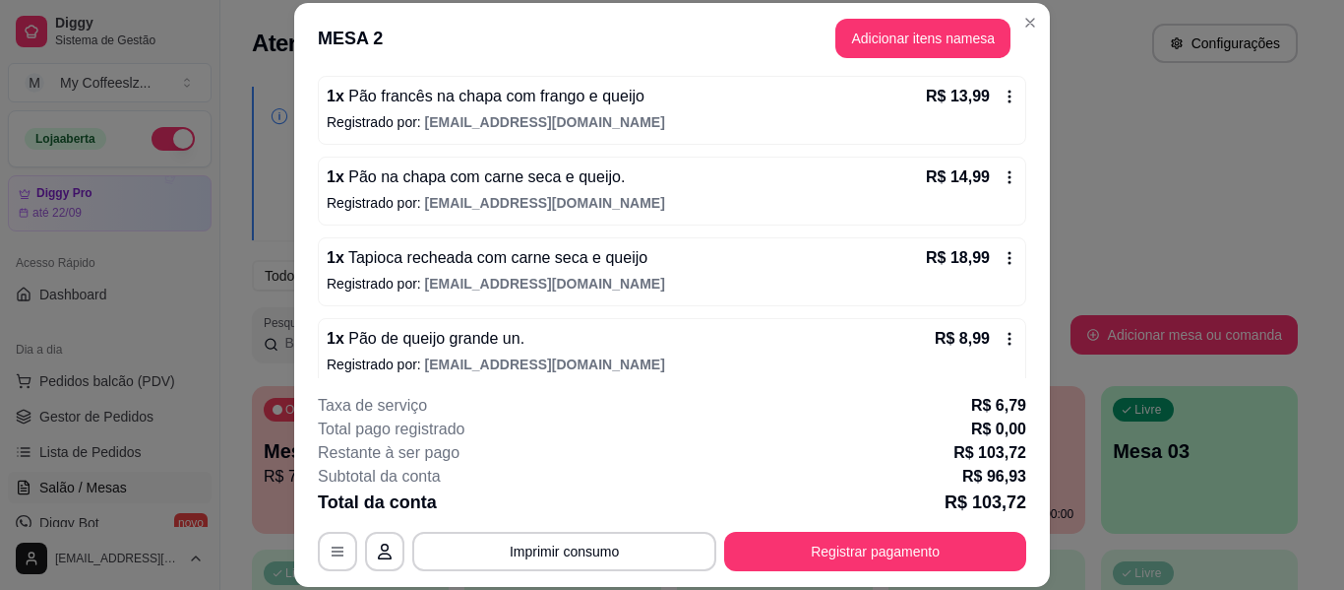
scroll to position [443, 0]
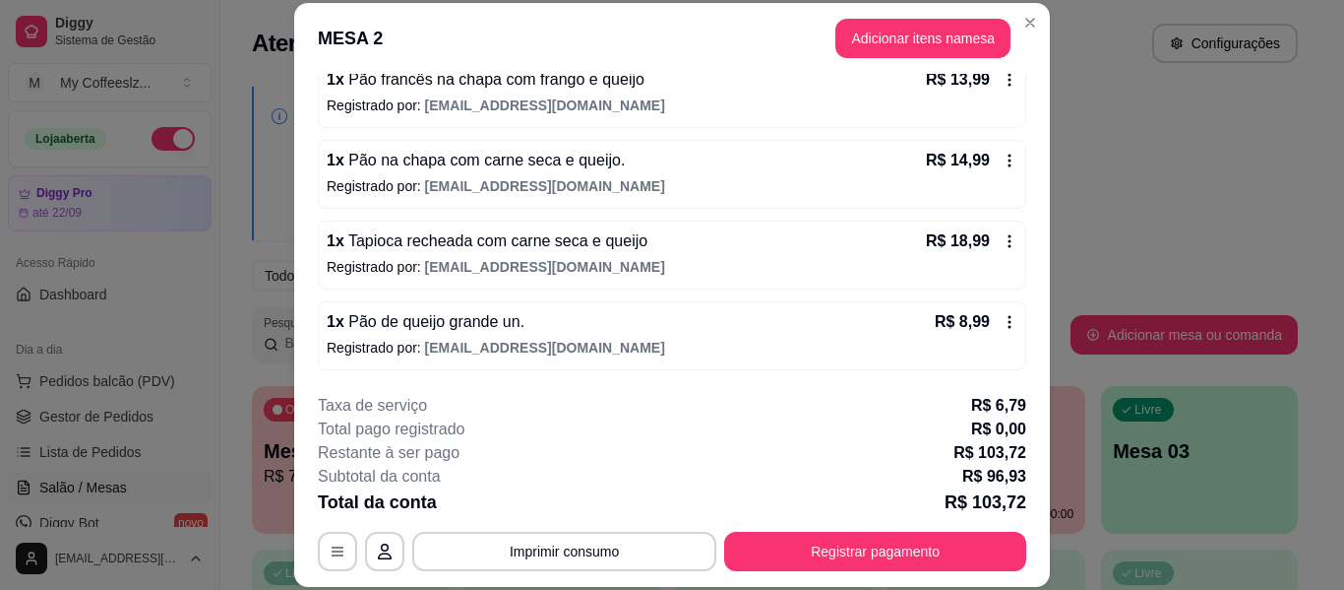
click at [1002, 324] on icon at bounding box center [1010, 322] width 16 height 16
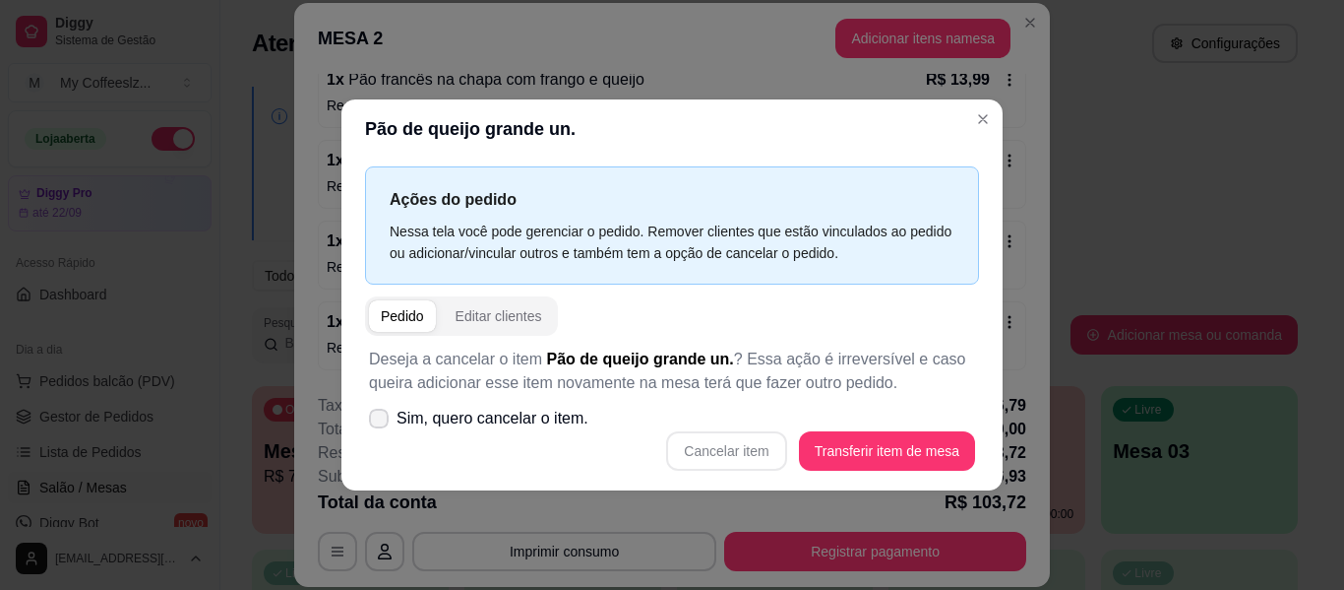
click at [378, 413] on icon at bounding box center [379, 418] width 16 height 12
click at [378, 421] on input "Sim, quero cancelar o item." at bounding box center [374, 427] width 13 height 13
checkbox input "true"
click at [746, 447] on button "Cancelar item" at bounding box center [726, 450] width 117 height 38
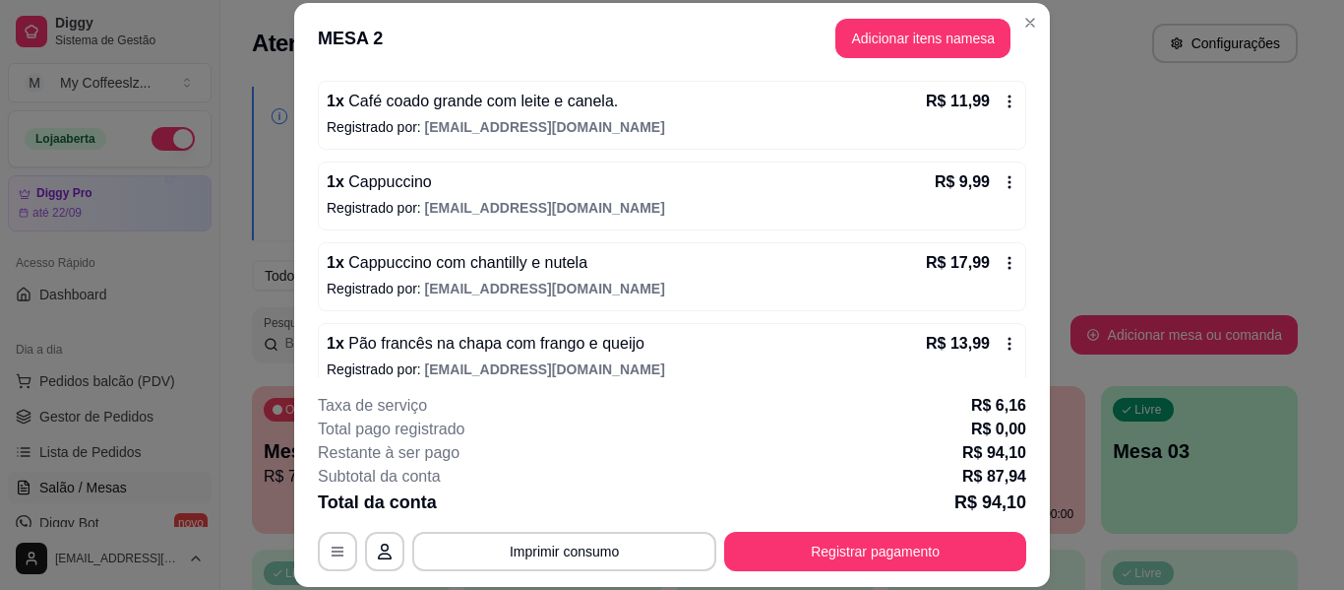
scroll to position [0, 0]
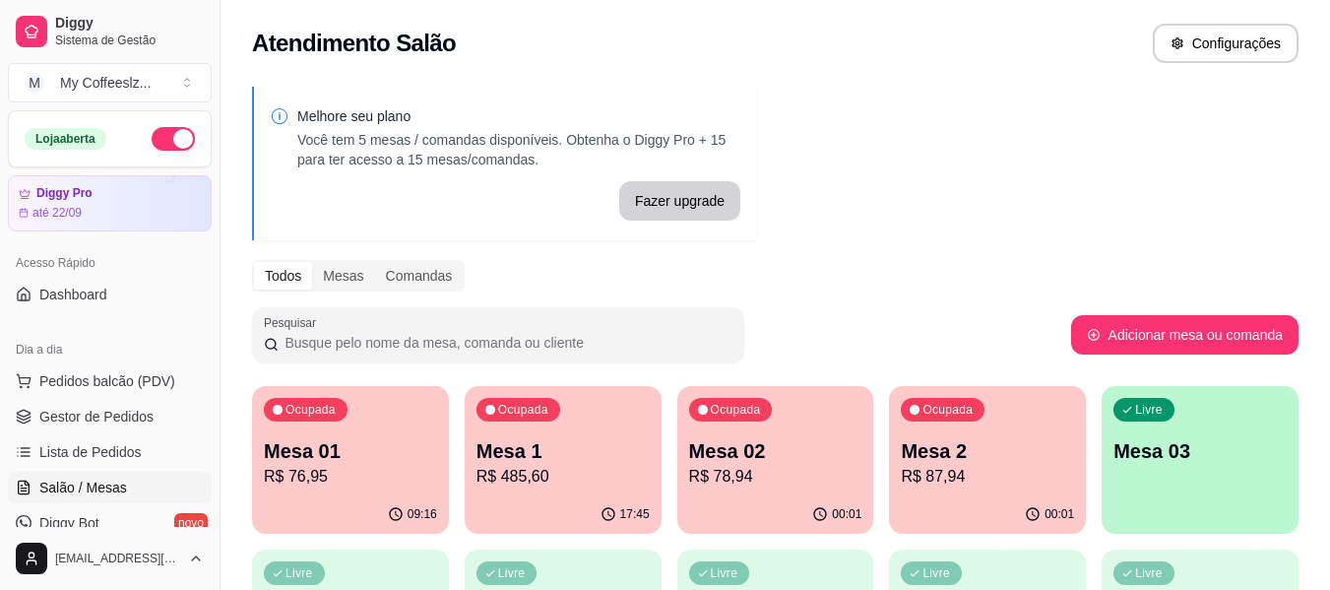
click at [756, 487] on p "R$ 78,94" at bounding box center [775, 477] width 173 height 24
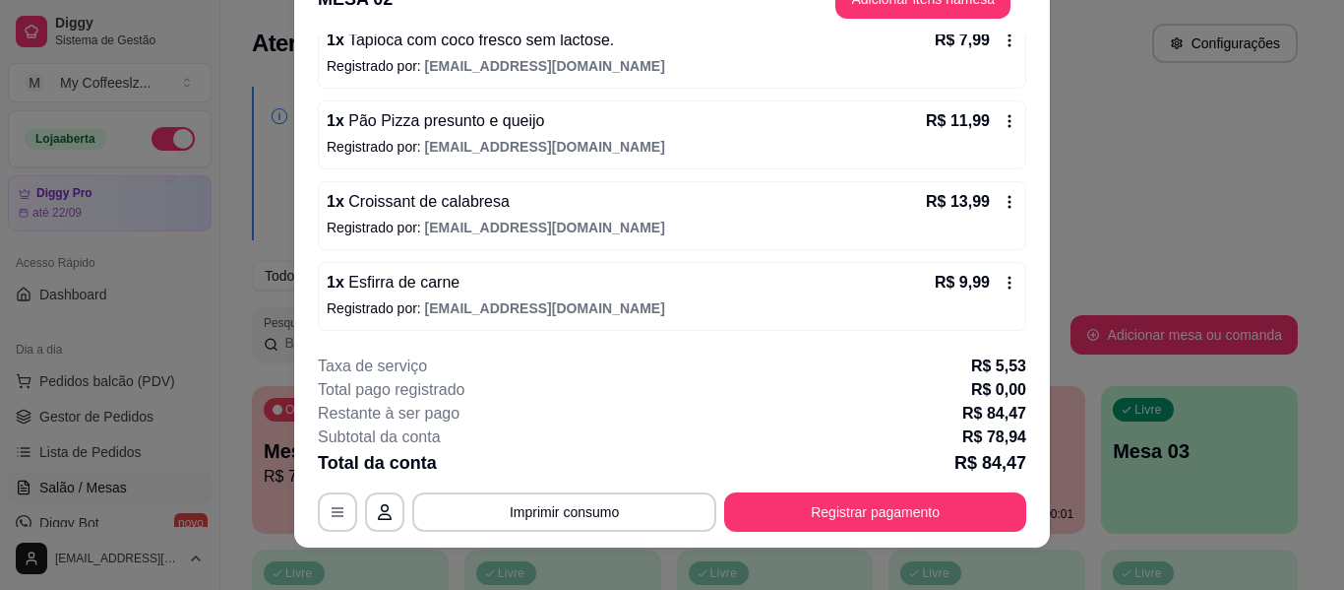
scroll to position [60, 0]
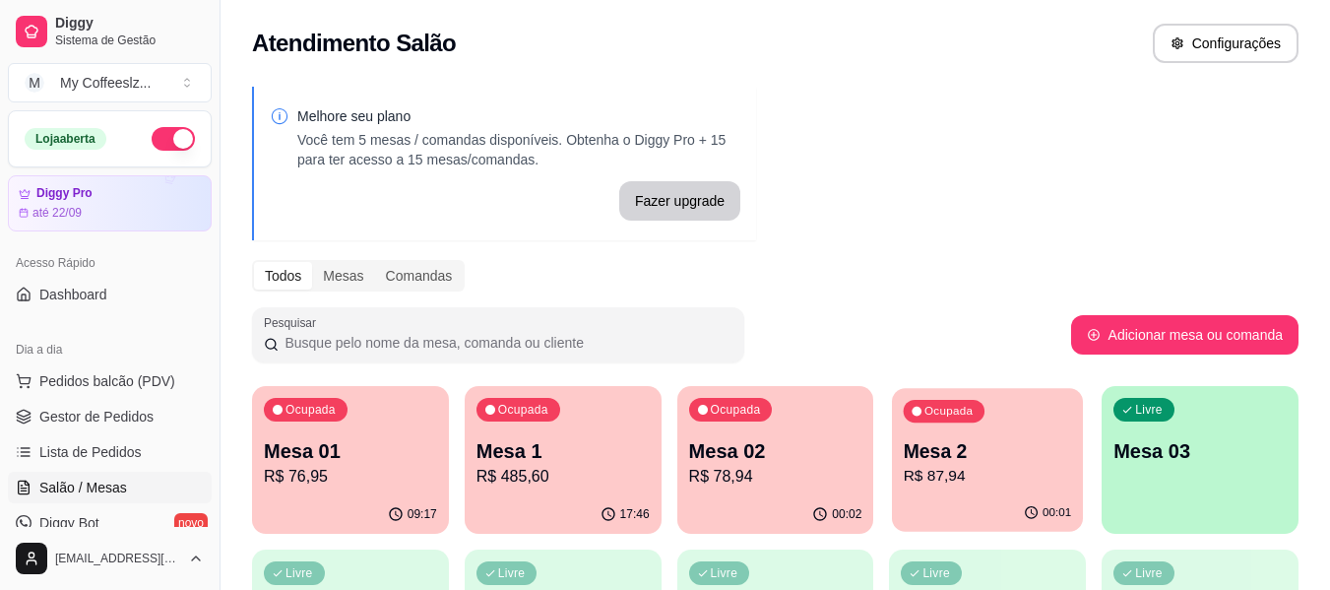
click at [1054, 466] on div "Mesa 2 R$ 87,94" at bounding box center [988, 462] width 168 height 49
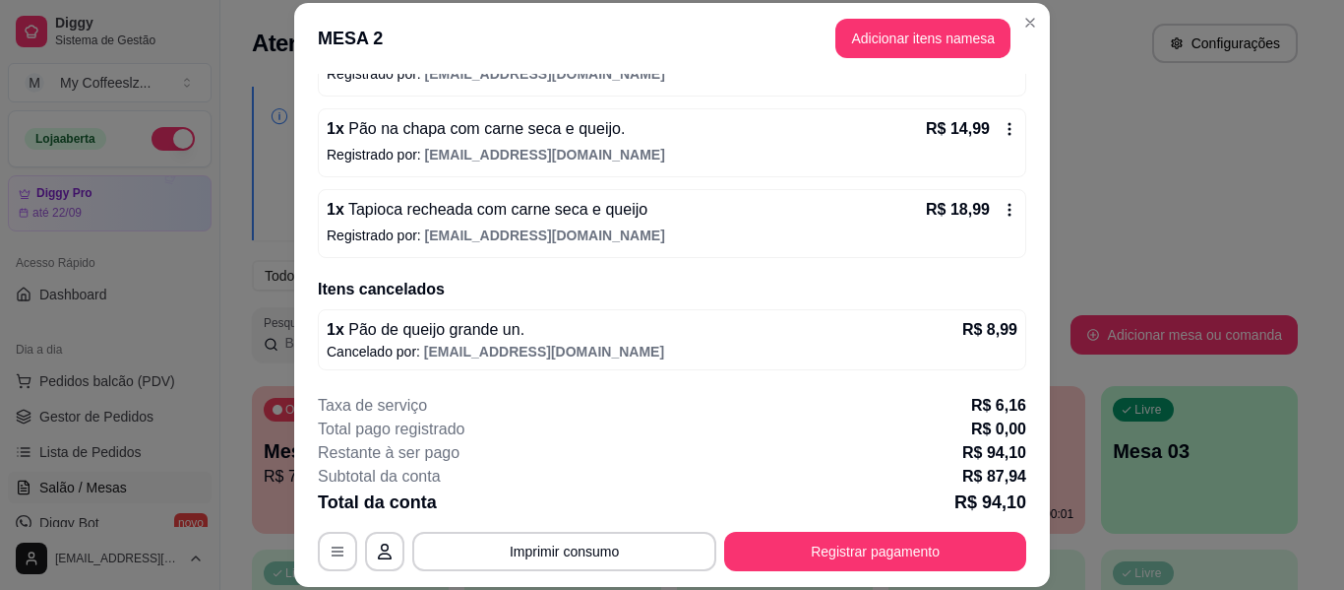
scroll to position [376, 0]
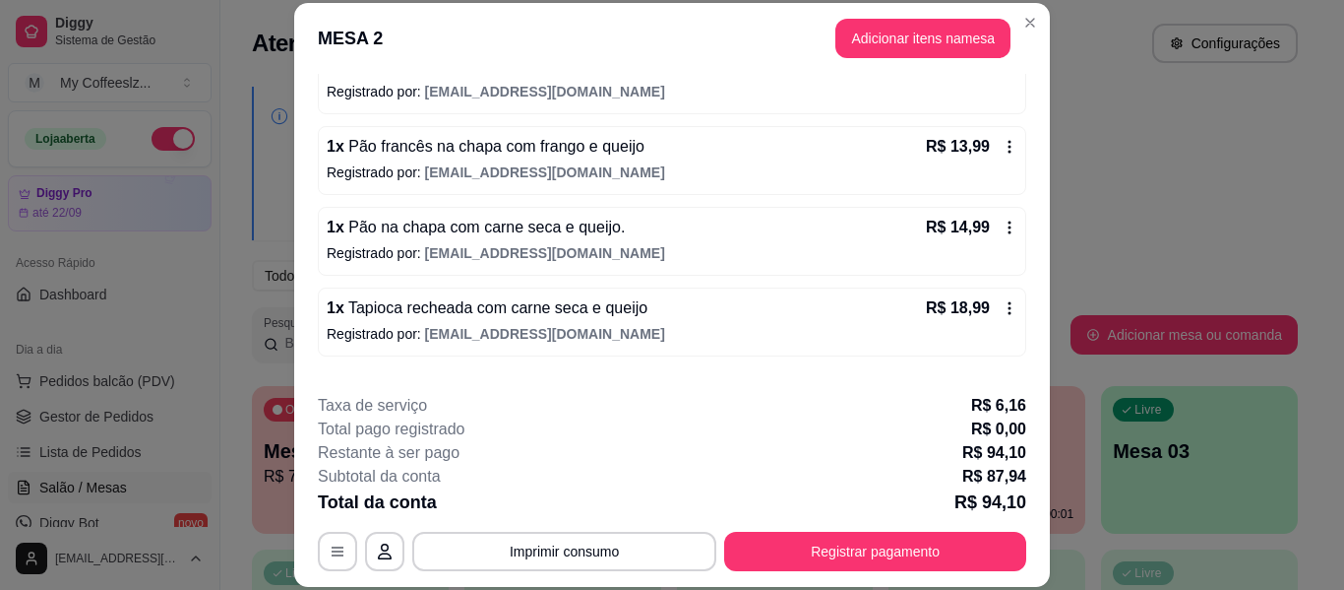
click at [977, 308] on div "R$ 18,99" at bounding box center [972, 308] width 92 height 24
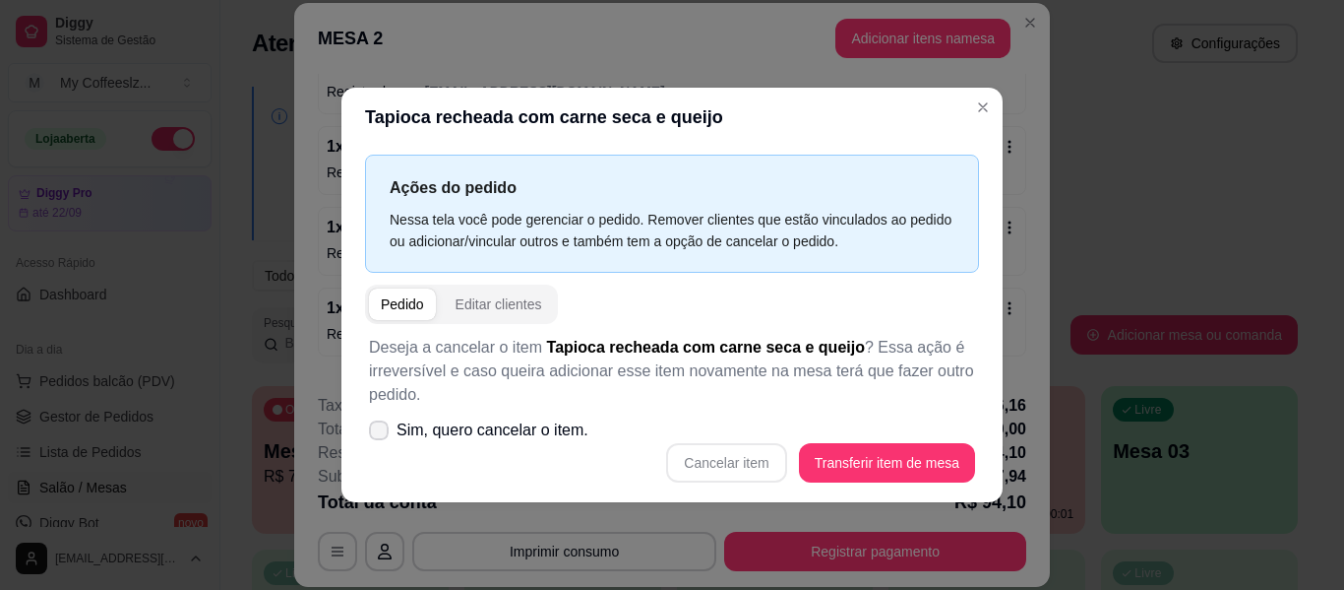
click at [374, 432] on icon at bounding box center [379, 430] width 16 height 12
click at [374, 433] on input "Sim, quero cancelar o item." at bounding box center [374, 439] width 13 height 13
checkbox input "true"
click at [759, 456] on button "Cancelar item" at bounding box center [726, 462] width 120 height 39
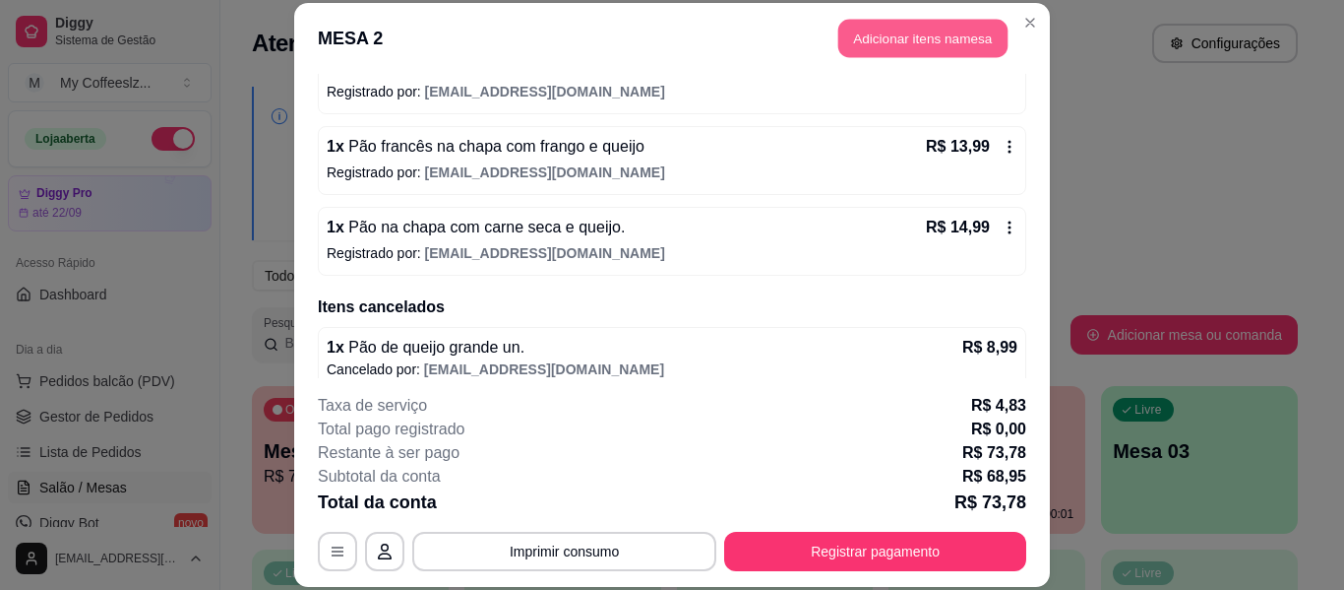
click at [867, 35] on button "Adicionar itens na mesa" at bounding box center [923, 39] width 169 height 38
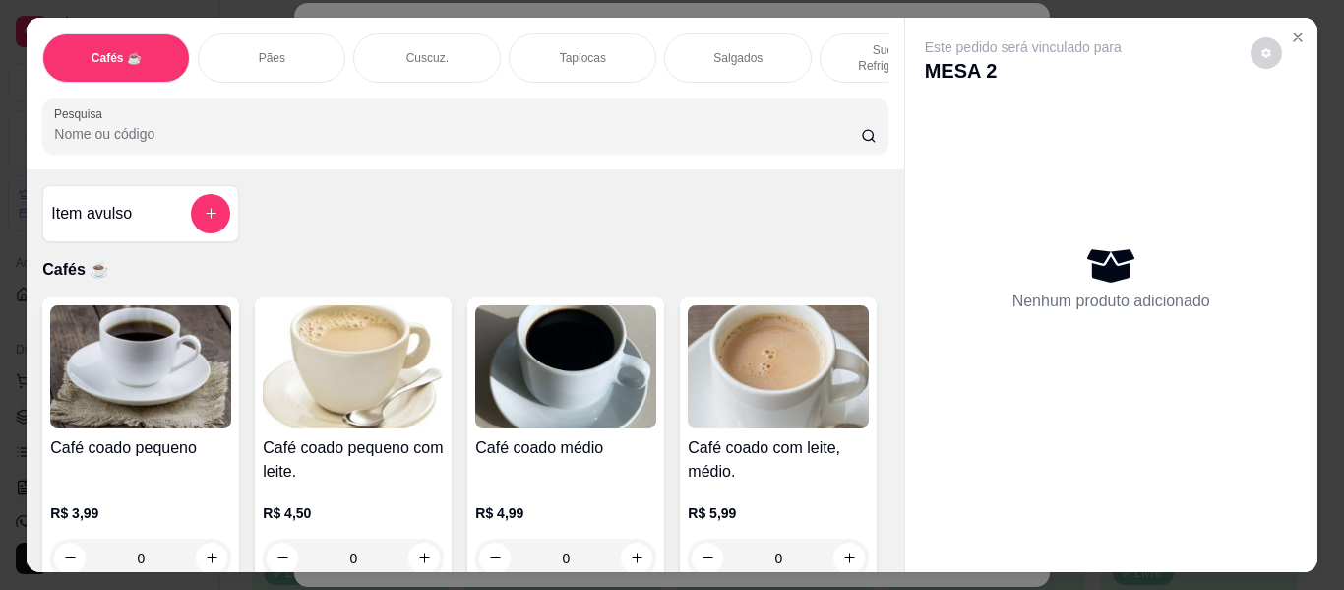
click at [596, 33] on div "Tapiocas" at bounding box center [583, 57] width 148 height 49
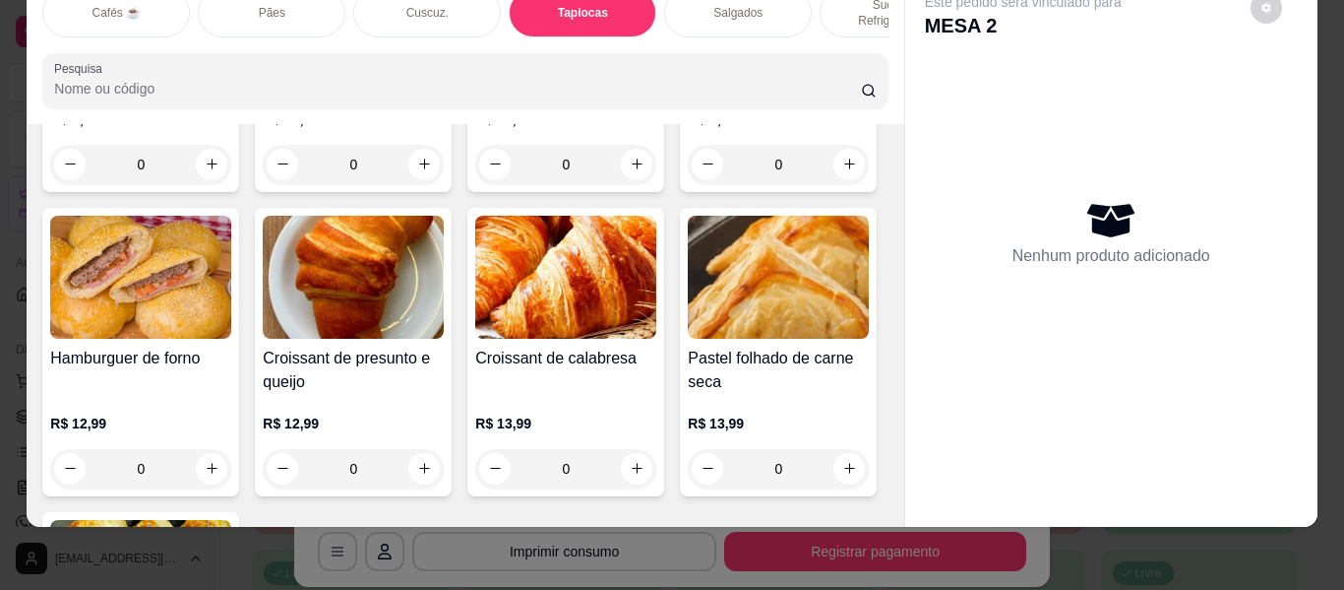
scroll to position [6257, 0]
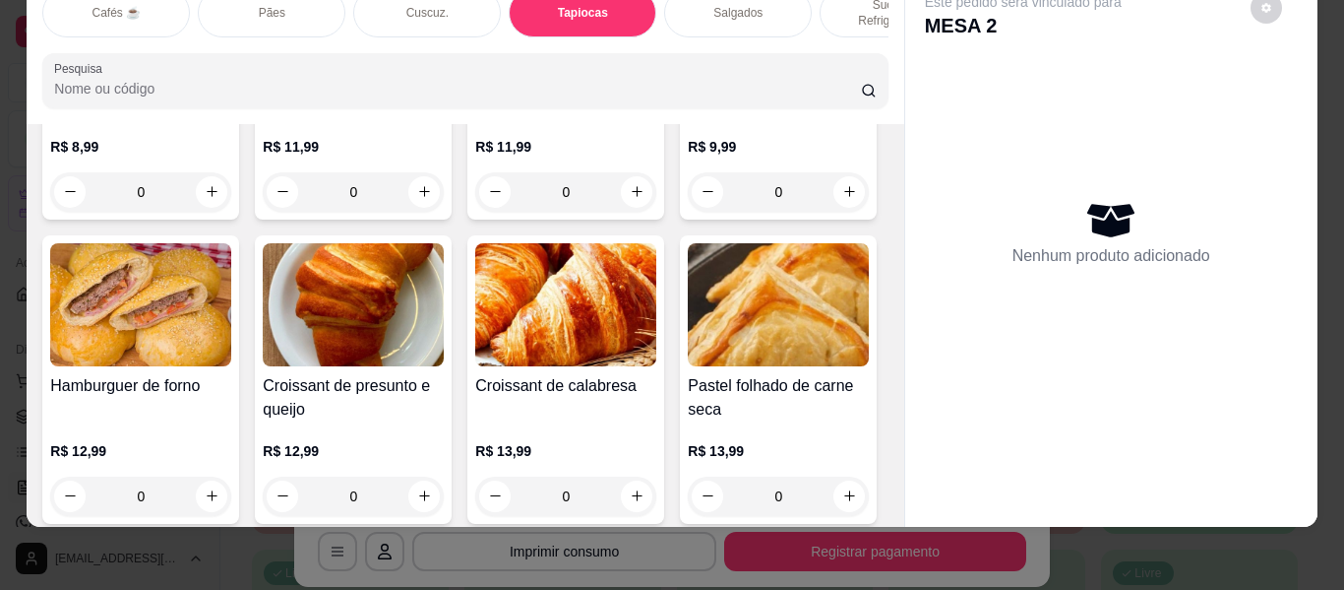
type input "1"
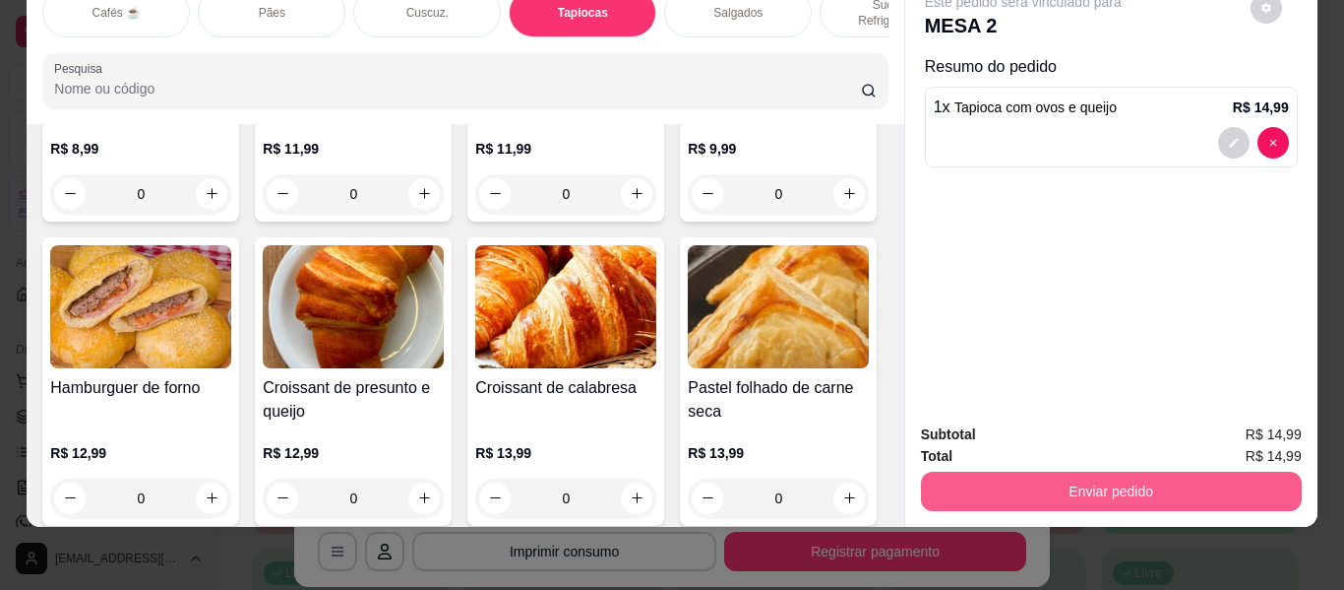
click at [1016, 483] on button "Enviar pedido" at bounding box center [1111, 490] width 381 height 39
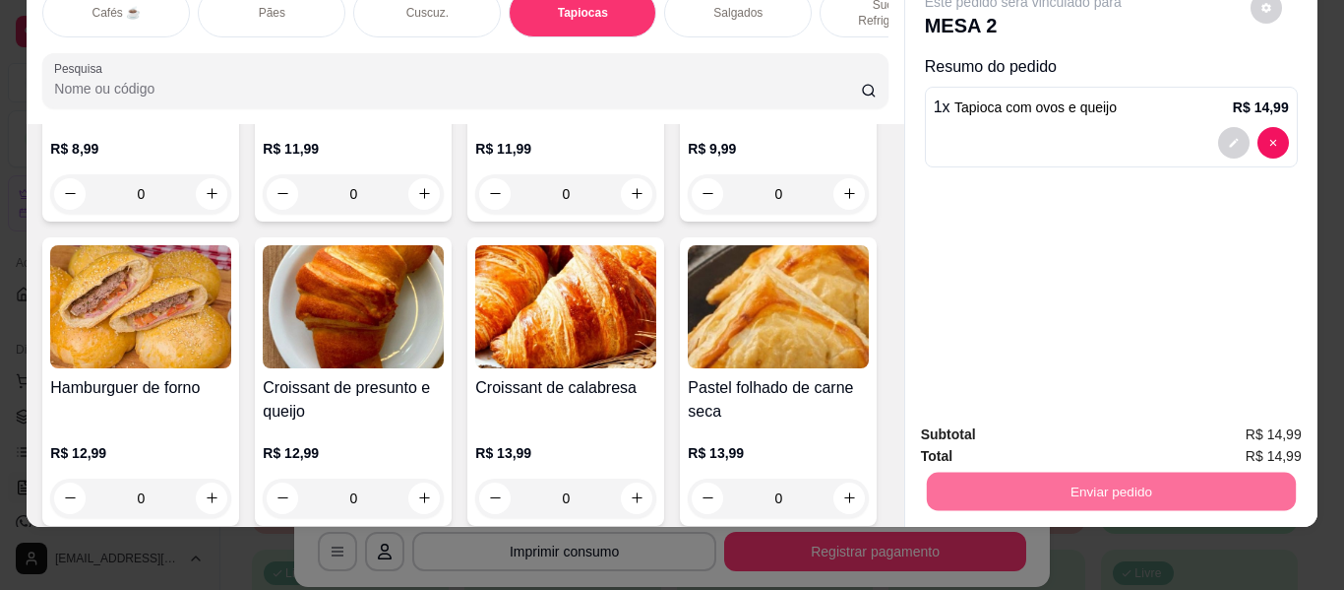
click at [987, 412] on button "Não registrar e enviar pedido" at bounding box center [1046, 426] width 205 height 37
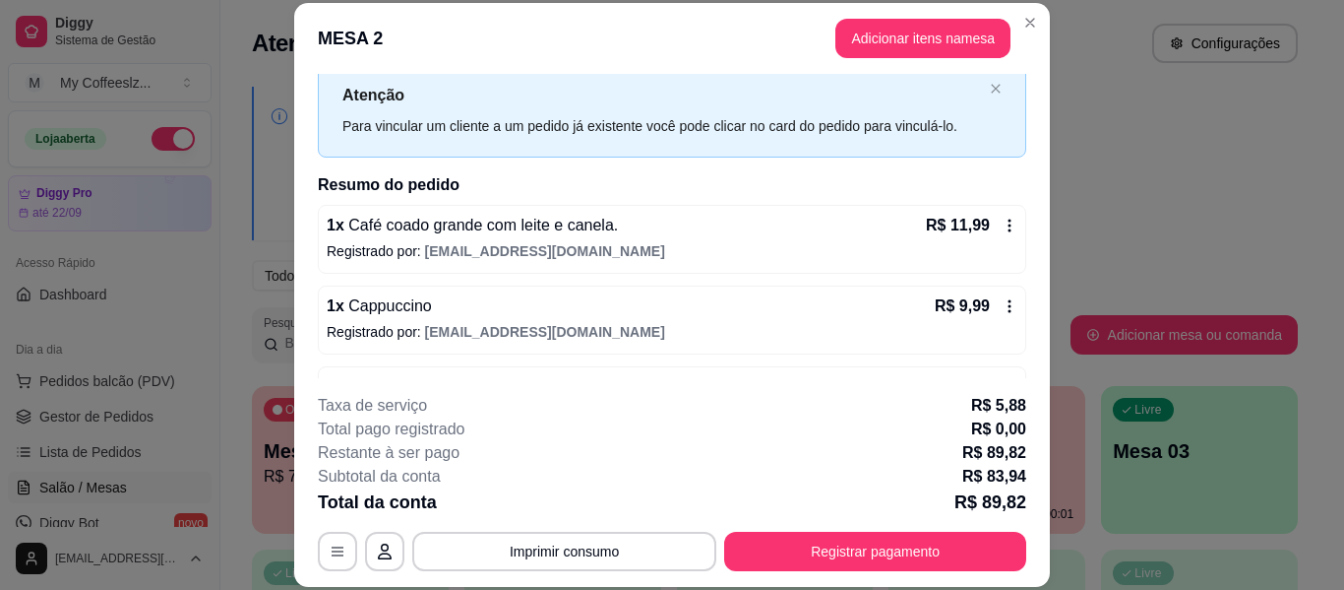
scroll to position [154, 0]
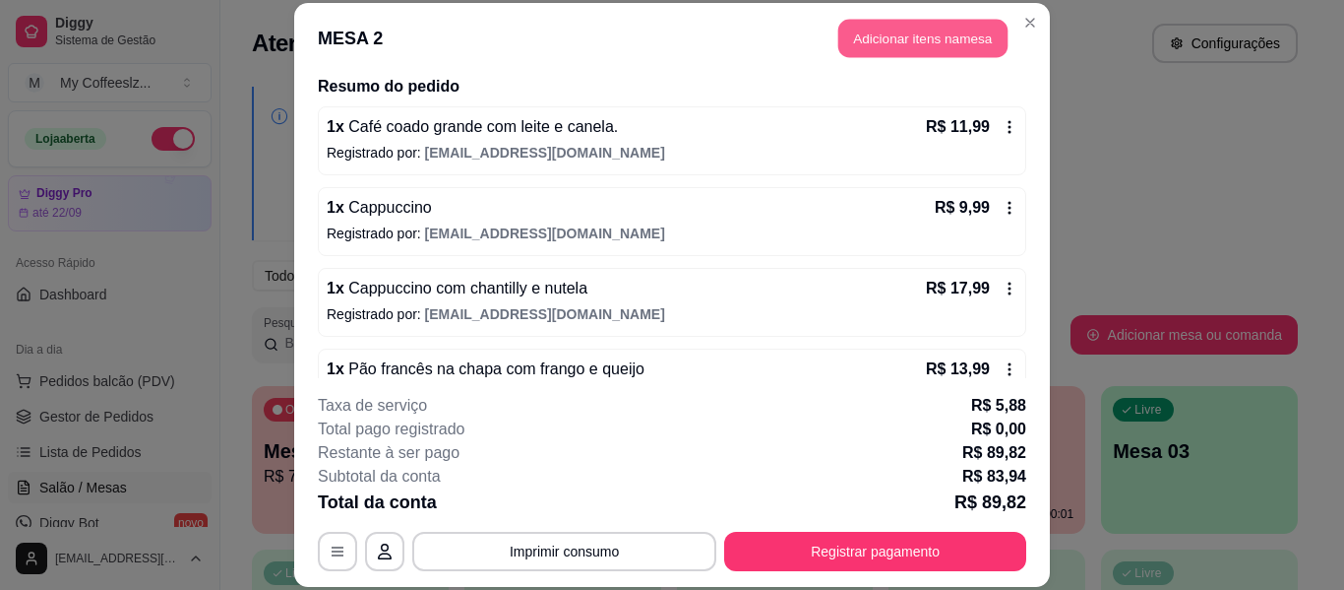
click at [851, 33] on button "Adicionar itens na mesa" at bounding box center [923, 39] width 169 height 38
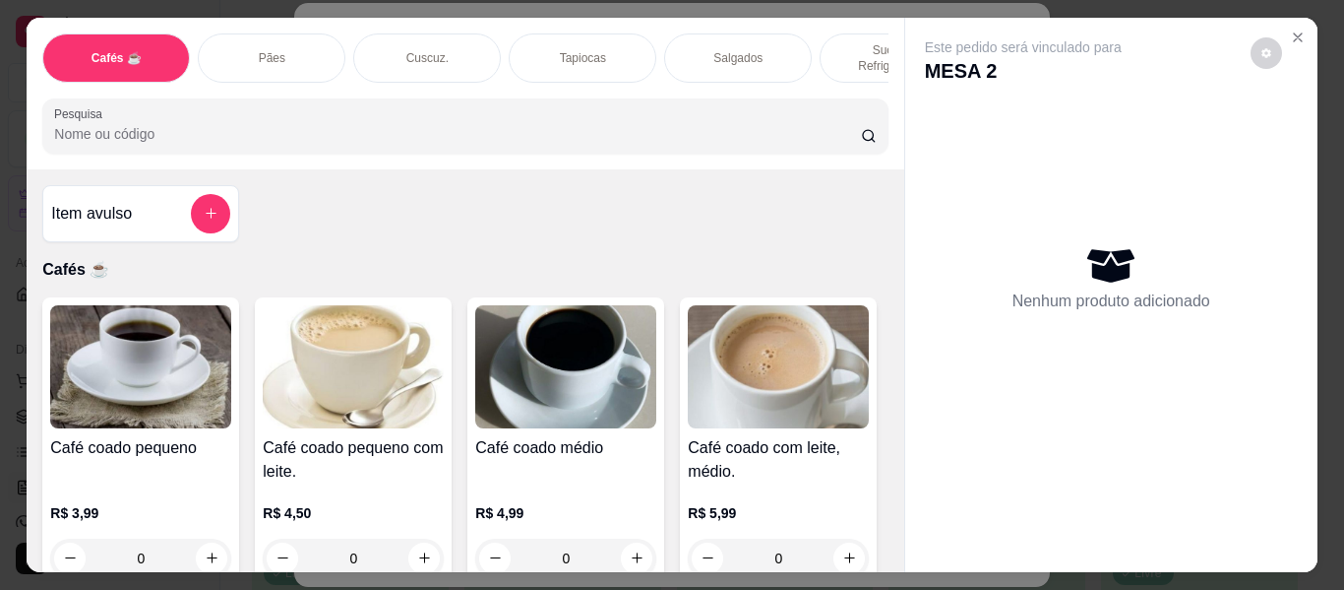
click at [842, 50] on p "Sucos e Refrigerantes" at bounding box center [894, 57] width 114 height 31
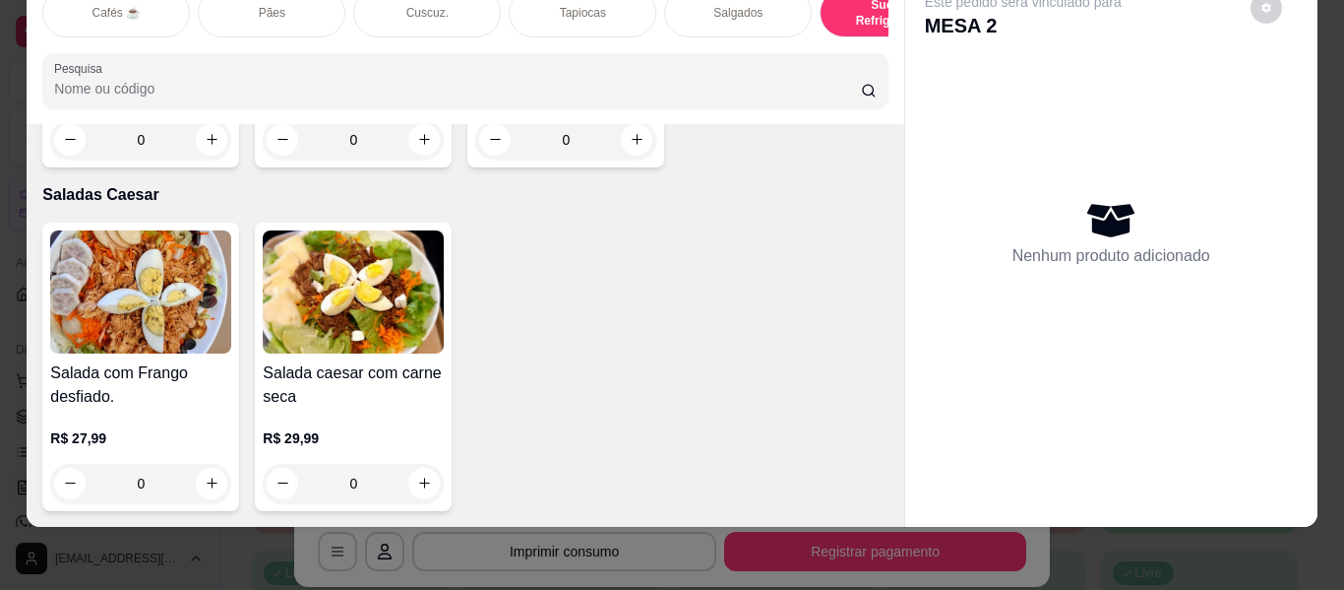
scroll to position [12231, 0]
type input "1"
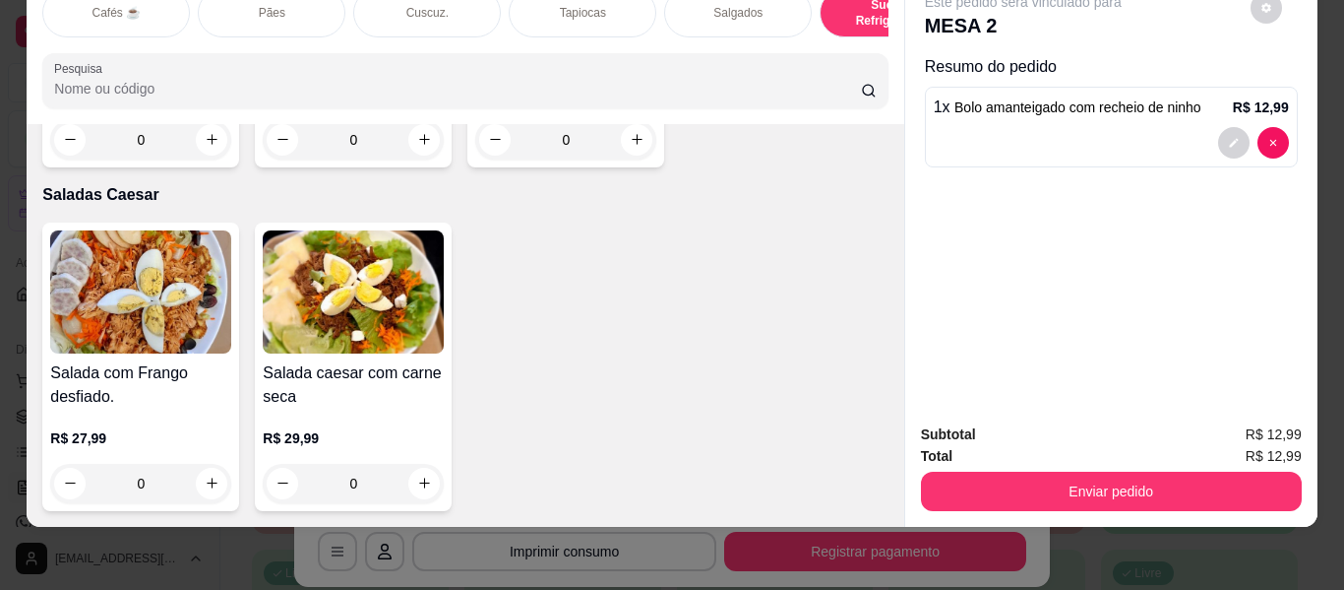
scroll to position [12232, 0]
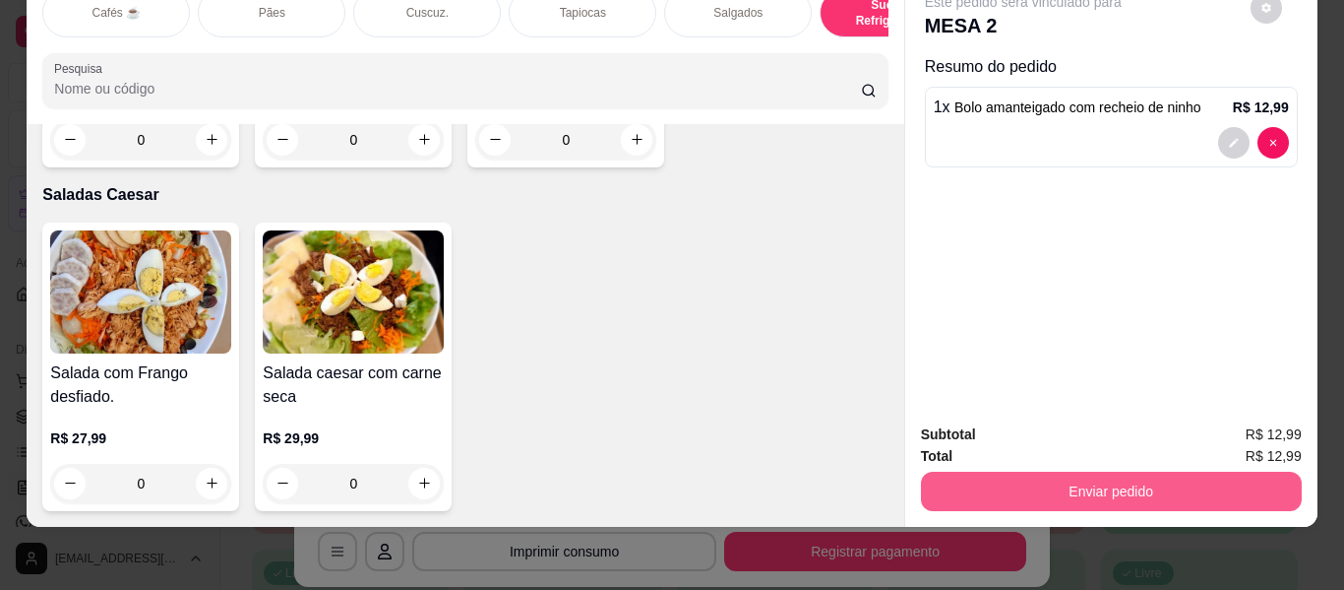
click at [1109, 471] on button "Enviar pedido" at bounding box center [1111, 490] width 381 height 39
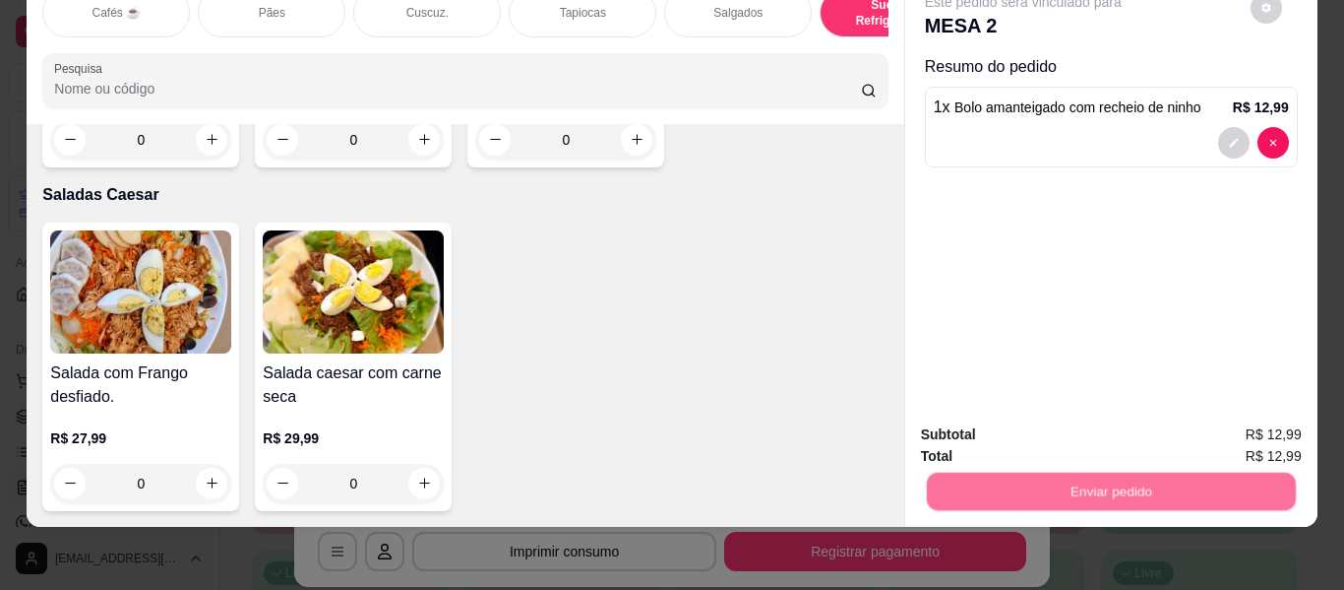
click at [1068, 419] on button "Não registrar e enviar pedido" at bounding box center [1046, 426] width 205 height 37
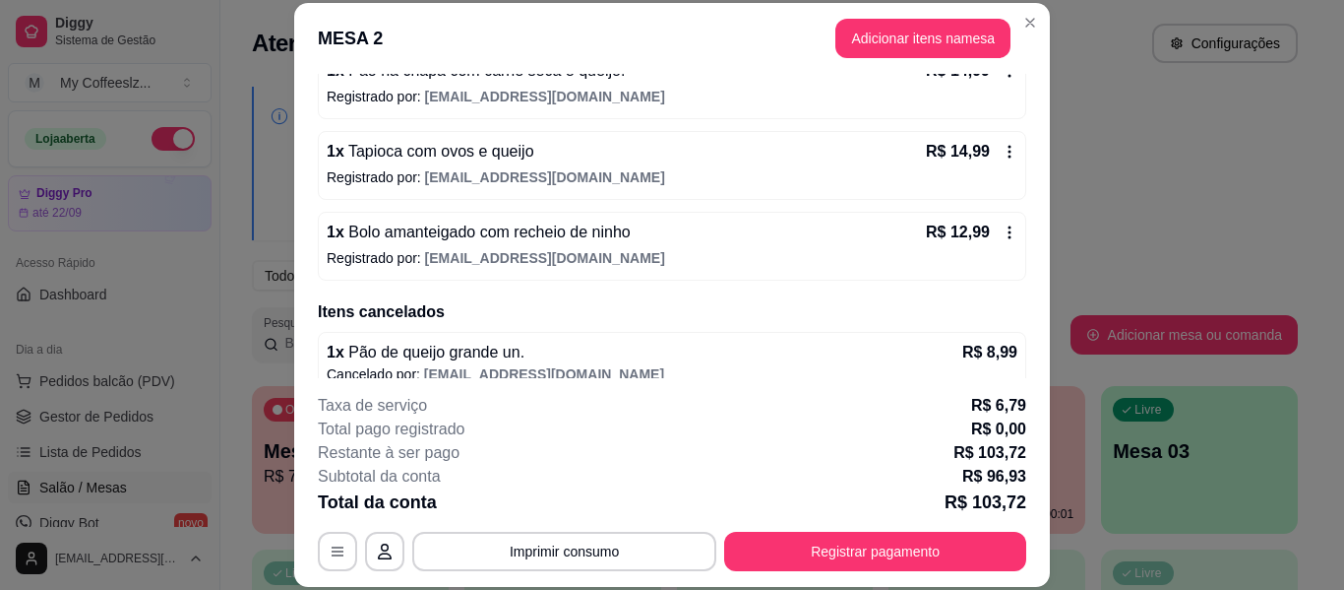
scroll to position [628, 0]
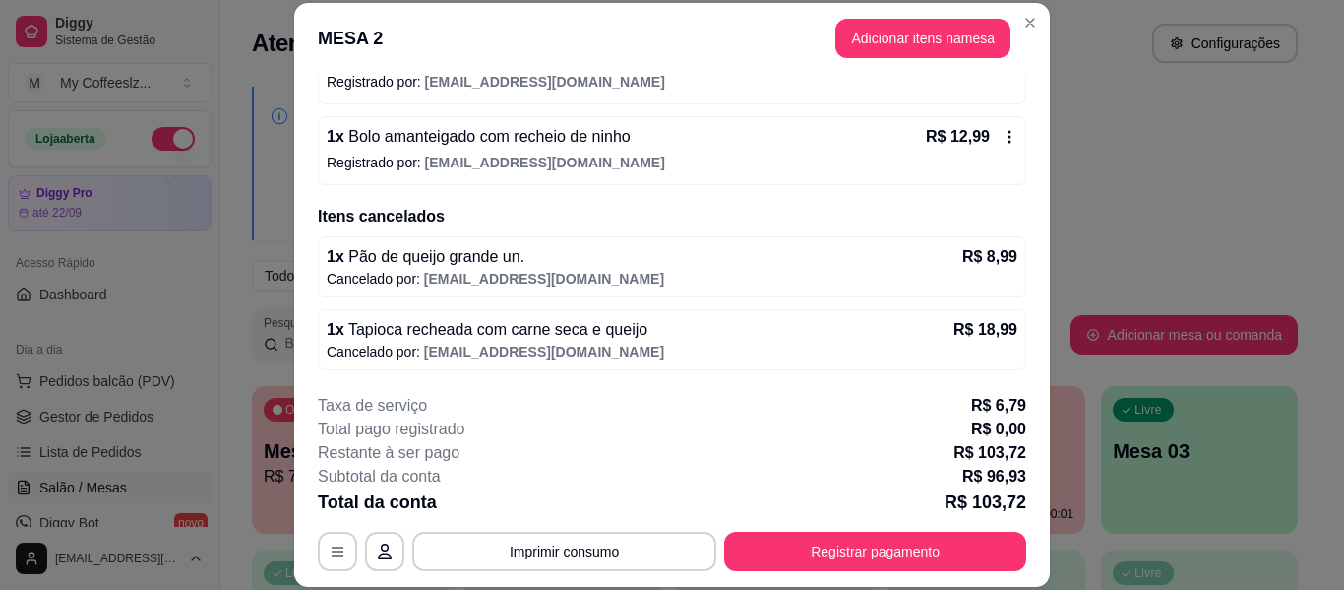
click at [927, 344] on p "Cancelado por: [EMAIL_ADDRESS][DOMAIN_NAME]" at bounding box center [672, 352] width 691 height 20
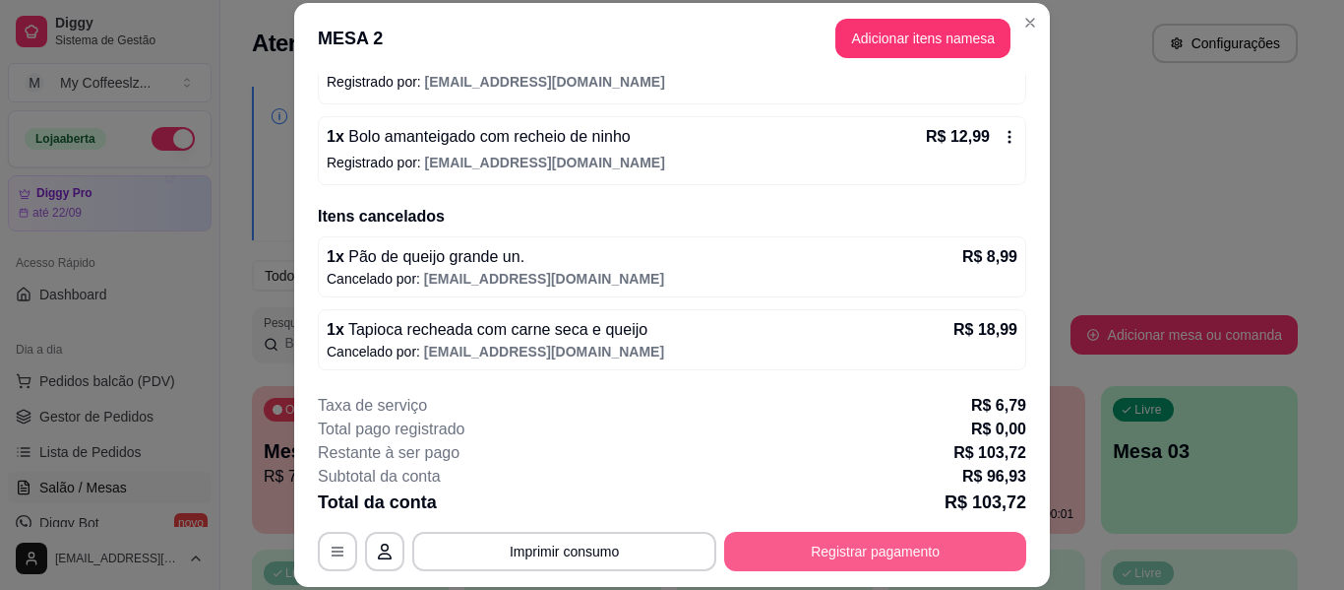
click at [805, 549] on button "Registrar pagamento" at bounding box center [875, 550] width 302 height 39
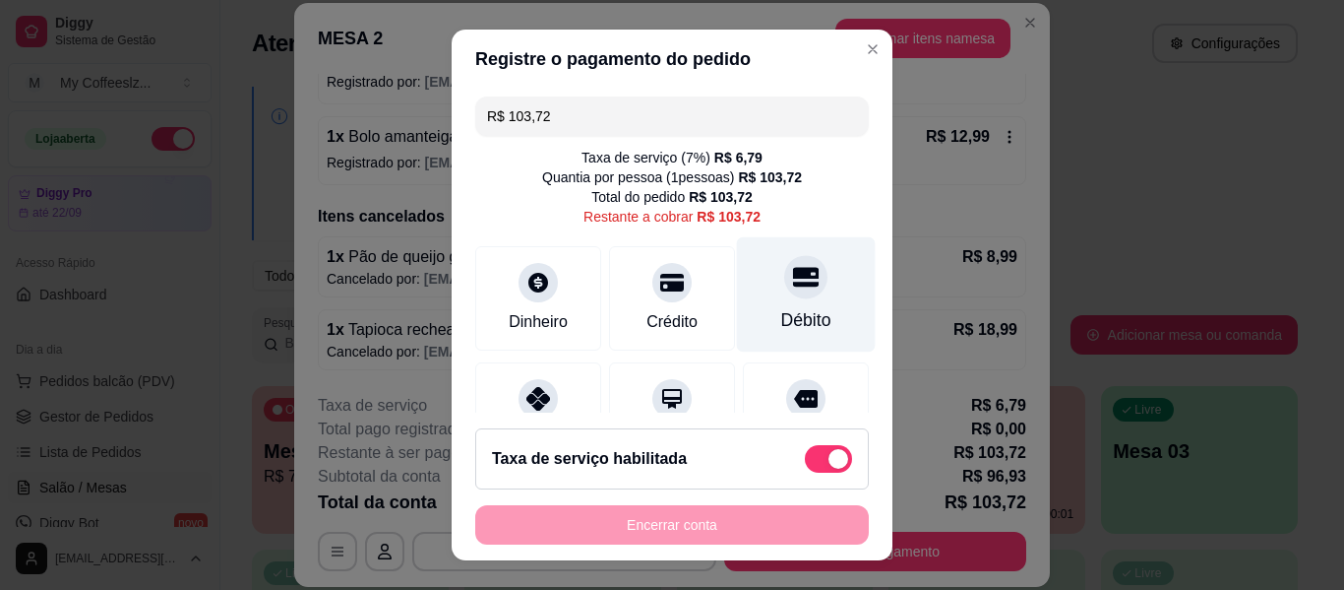
click at [799, 305] on div "Débito" at bounding box center [806, 294] width 139 height 115
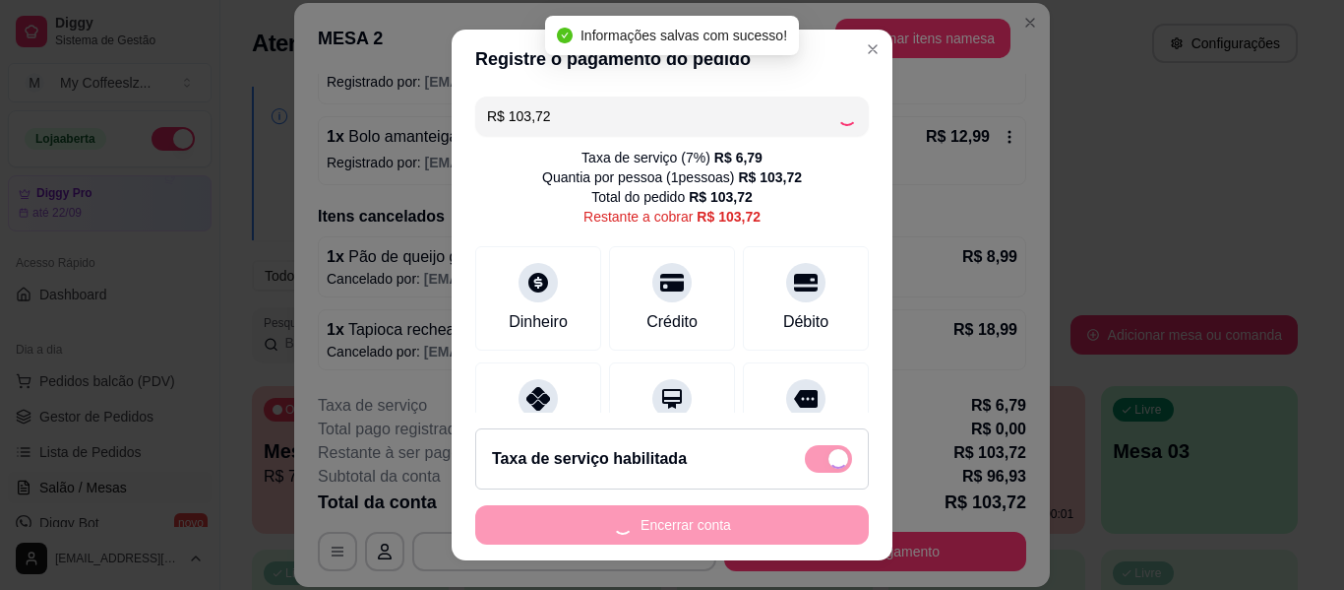
type input "R$ 0,00"
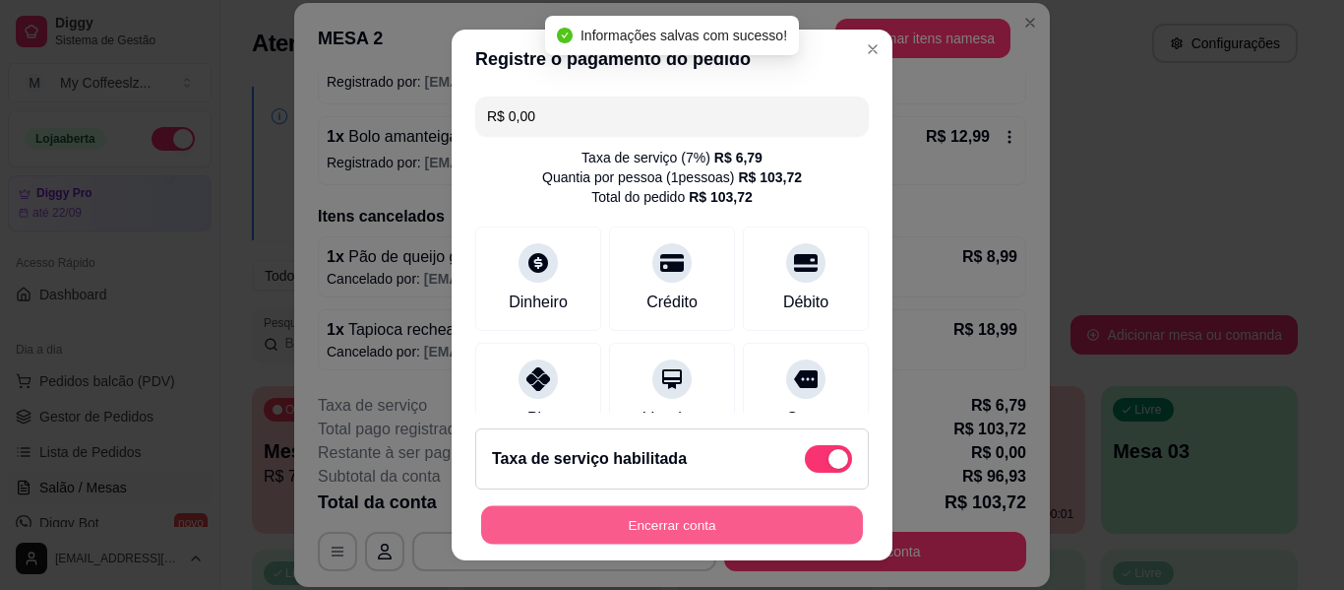
click at [630, 528] on button "Encerrar conta" at bounding box center [672, 525] width 382 height 38
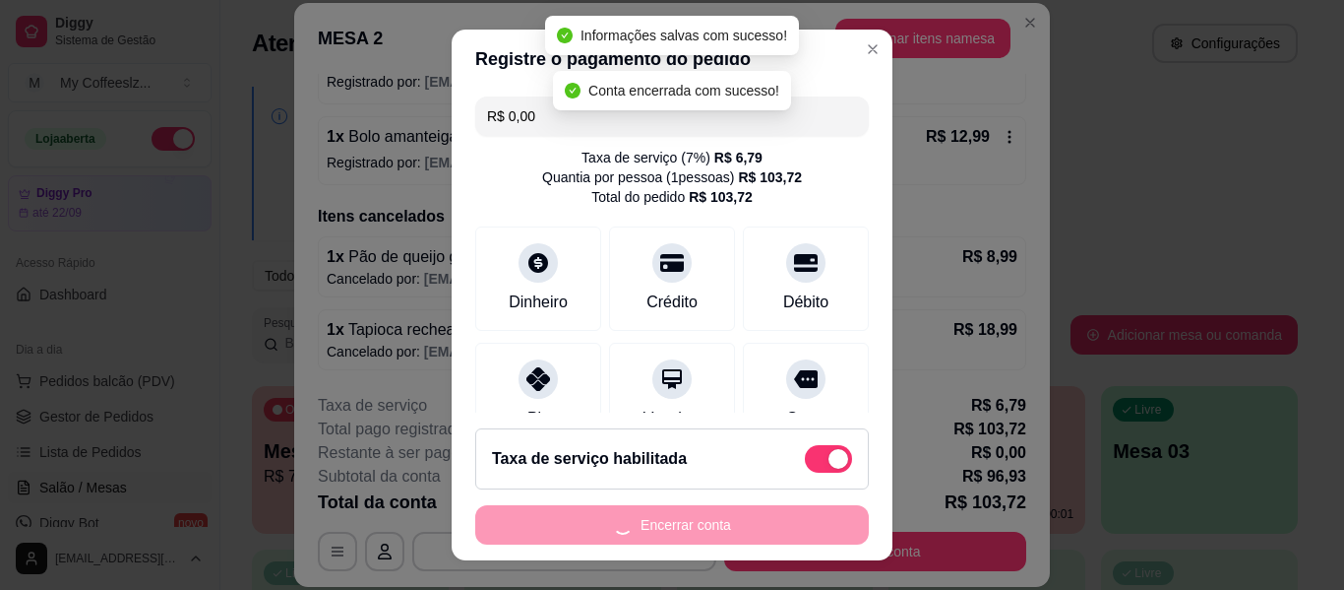
scroll to position [0, 0]
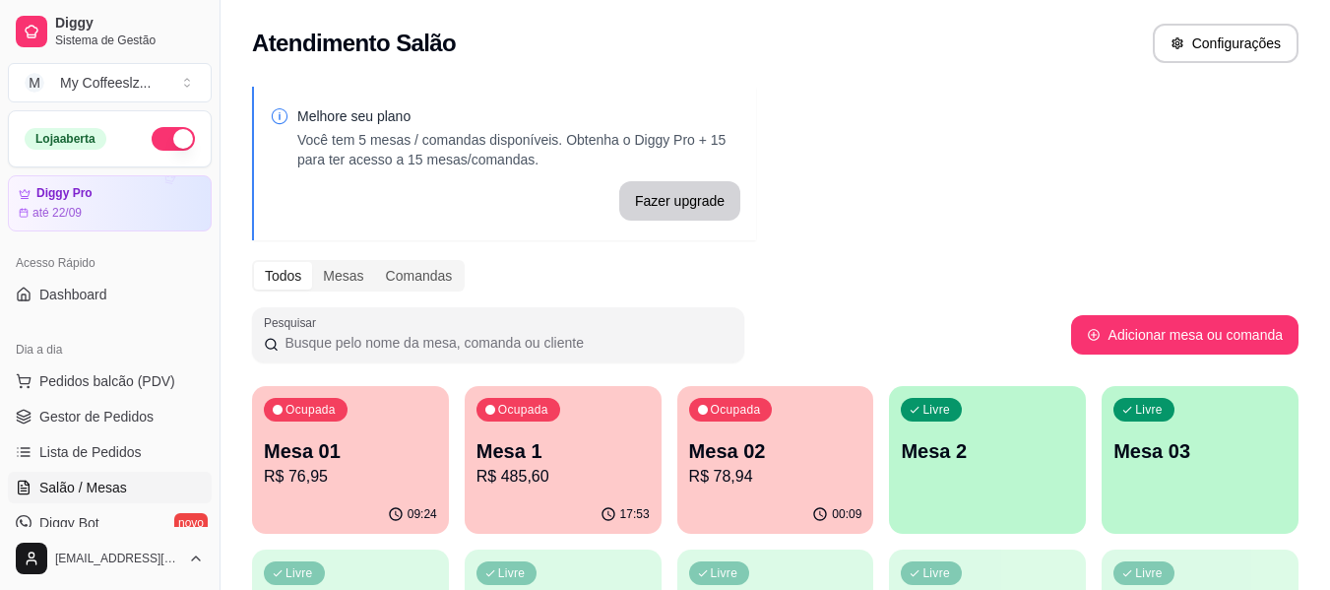
click at [803, 507] on div "00:09" at bounding box center [775, 514] width 197 height 38
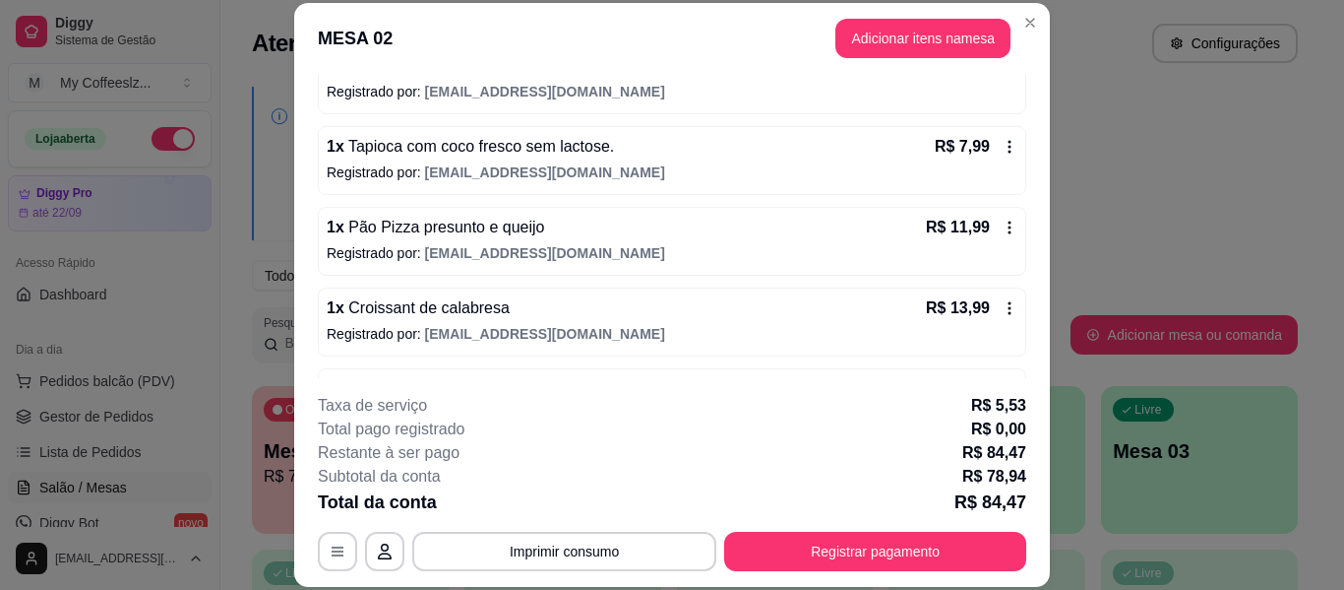
scroll to position [362, 0]
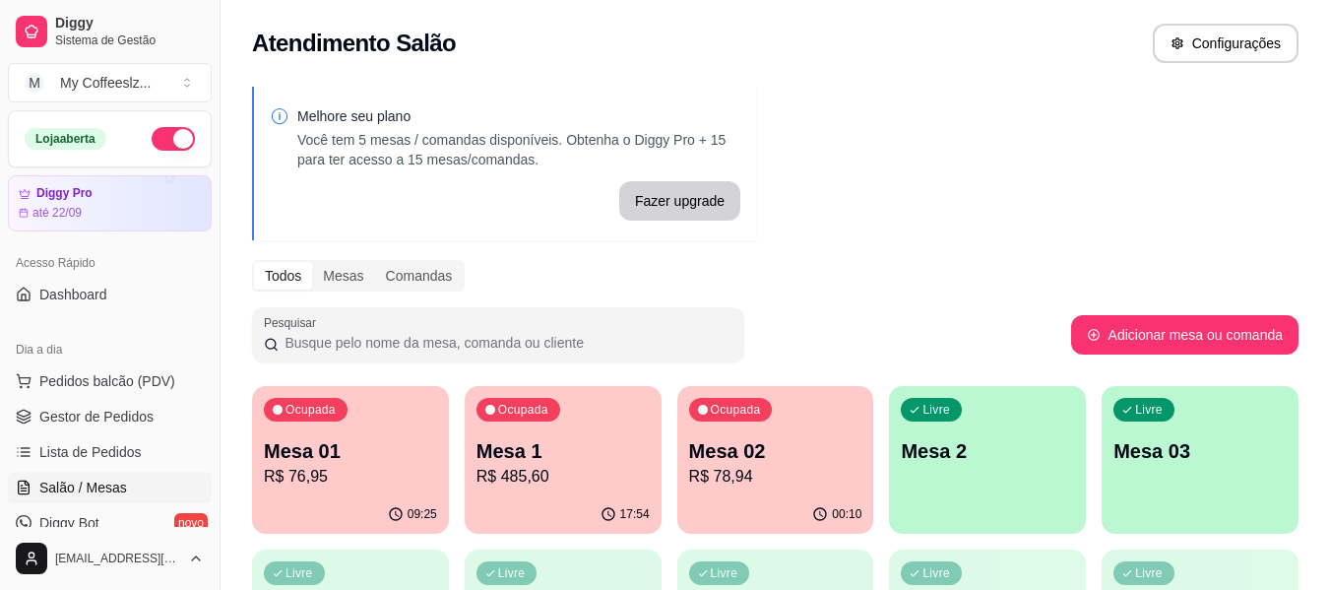
click at [789, 494] on div "Ocupada Mesa 02 R$ 78,94" at bounding box center [775, 440] width 197 height 109
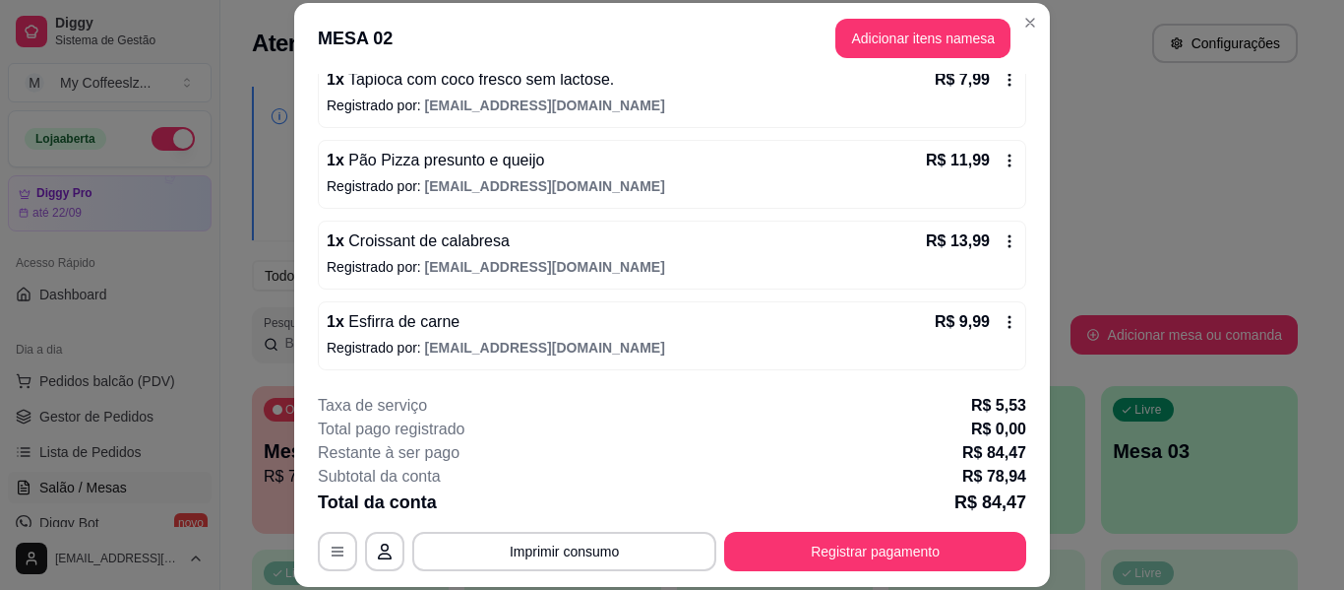
scroll to position [60, 0]
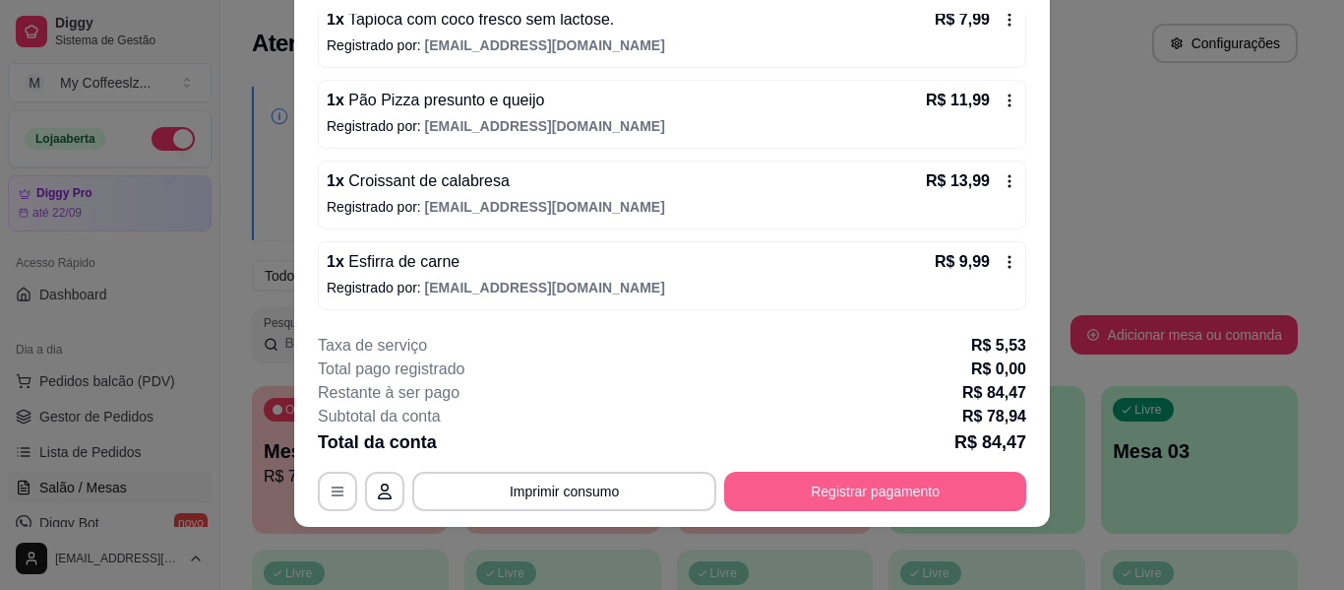
click at [803, 482] on button "Registrar pagamento" at bounding box center [875, 490] width 302 height 39
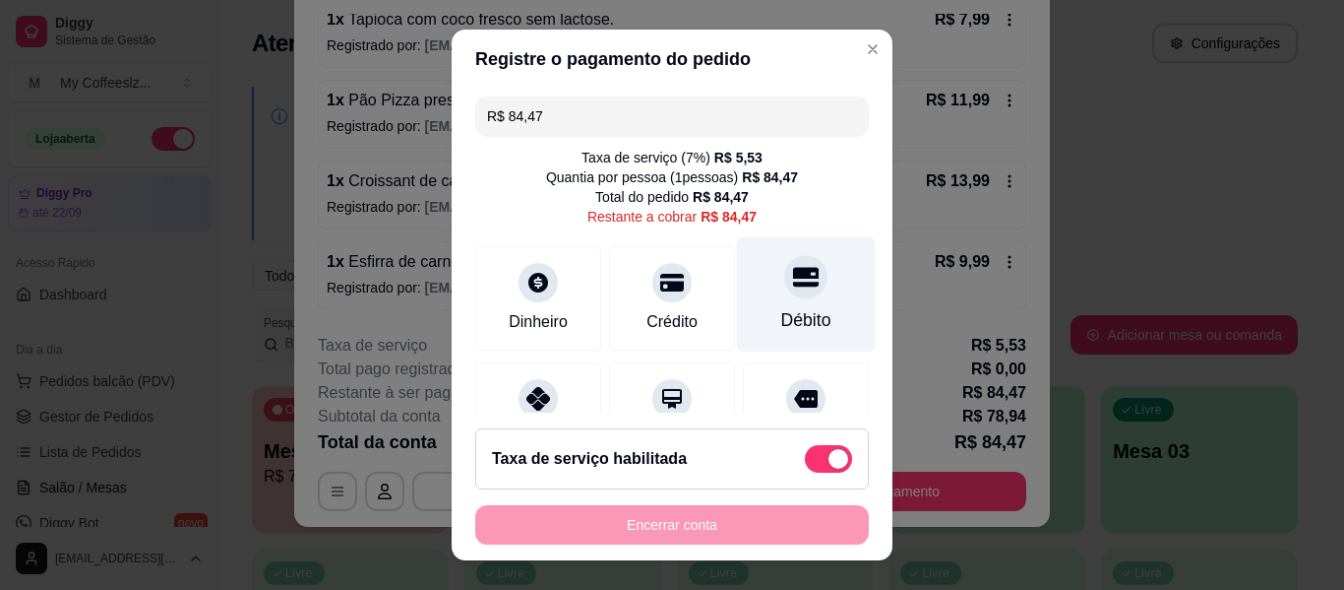
click at [788, 284] on div at bounding box center [805, 276] width 43 height 43
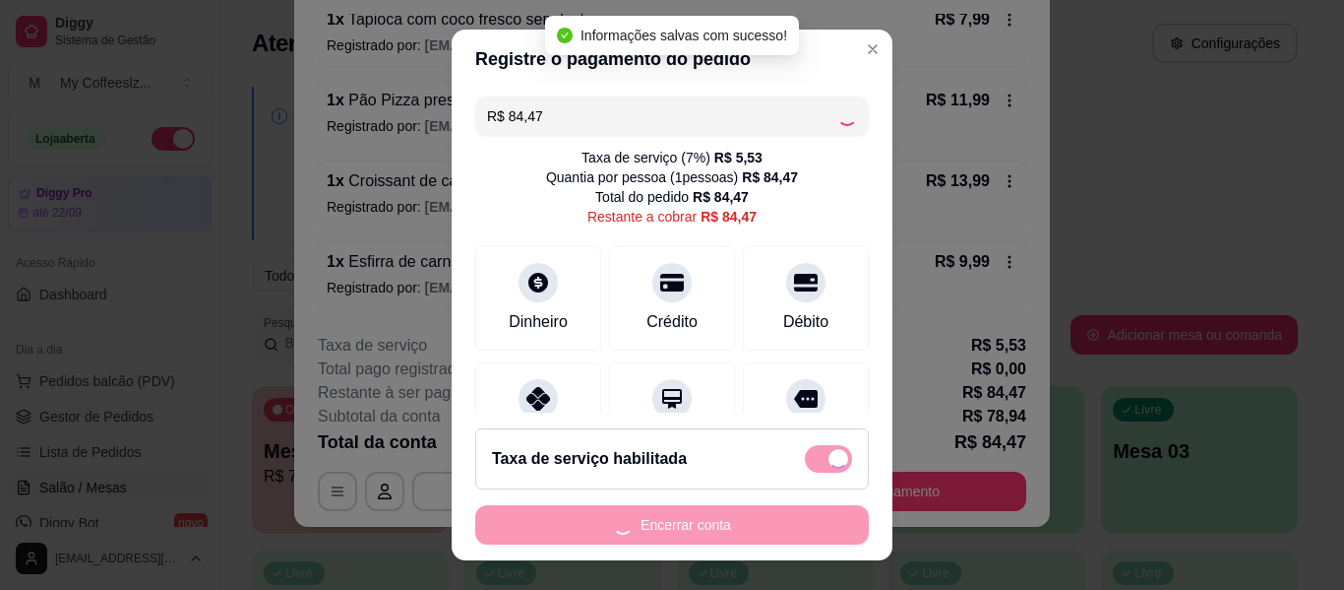
type input "R$ 0,00"
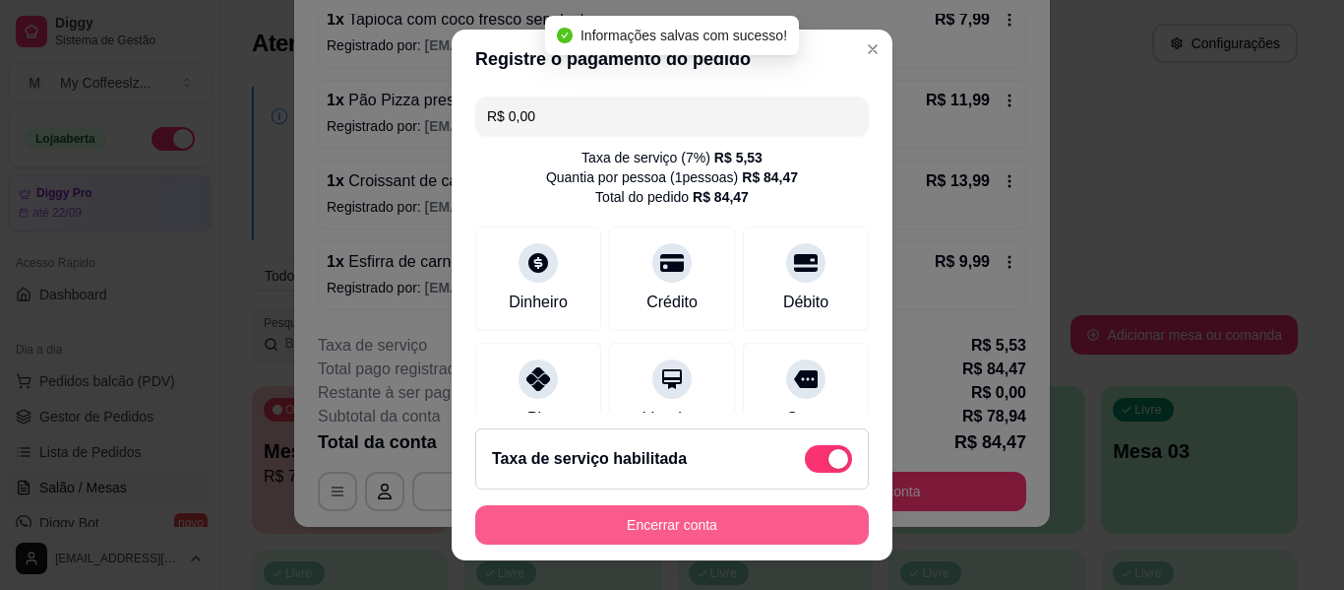
click at [629, 530] on button "Encerrar conta" at bounding box center [672, 524] width 394 height 39
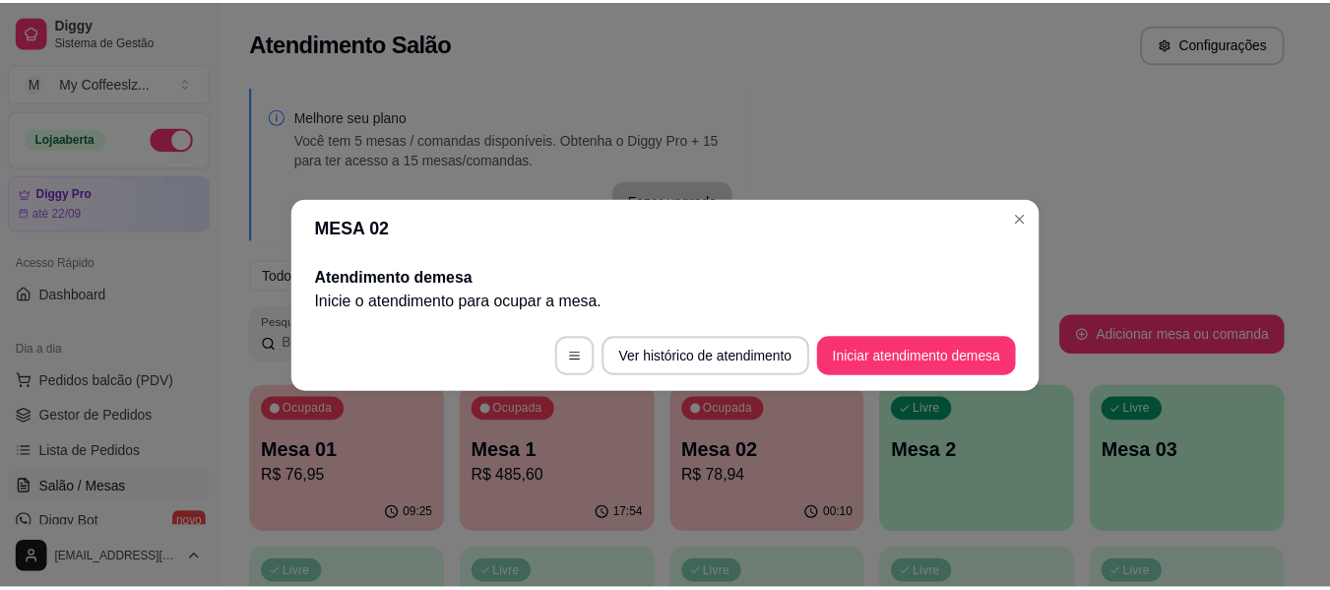
scroll to position [0, 0]
